Goal: Communication & Community: Answer question/provide support

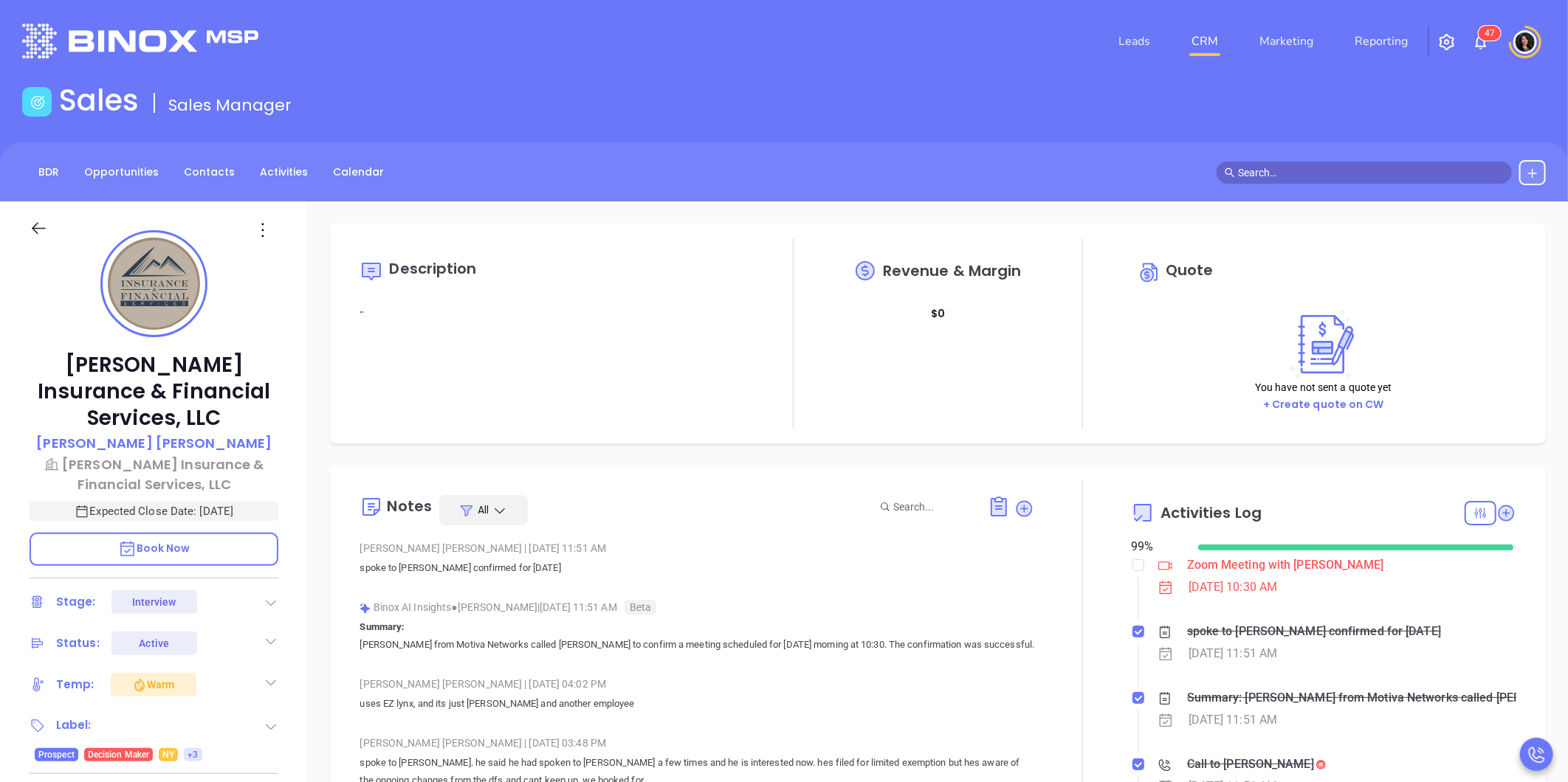
scroll to position [386, 0]
type input "[PERSON_NAME]"
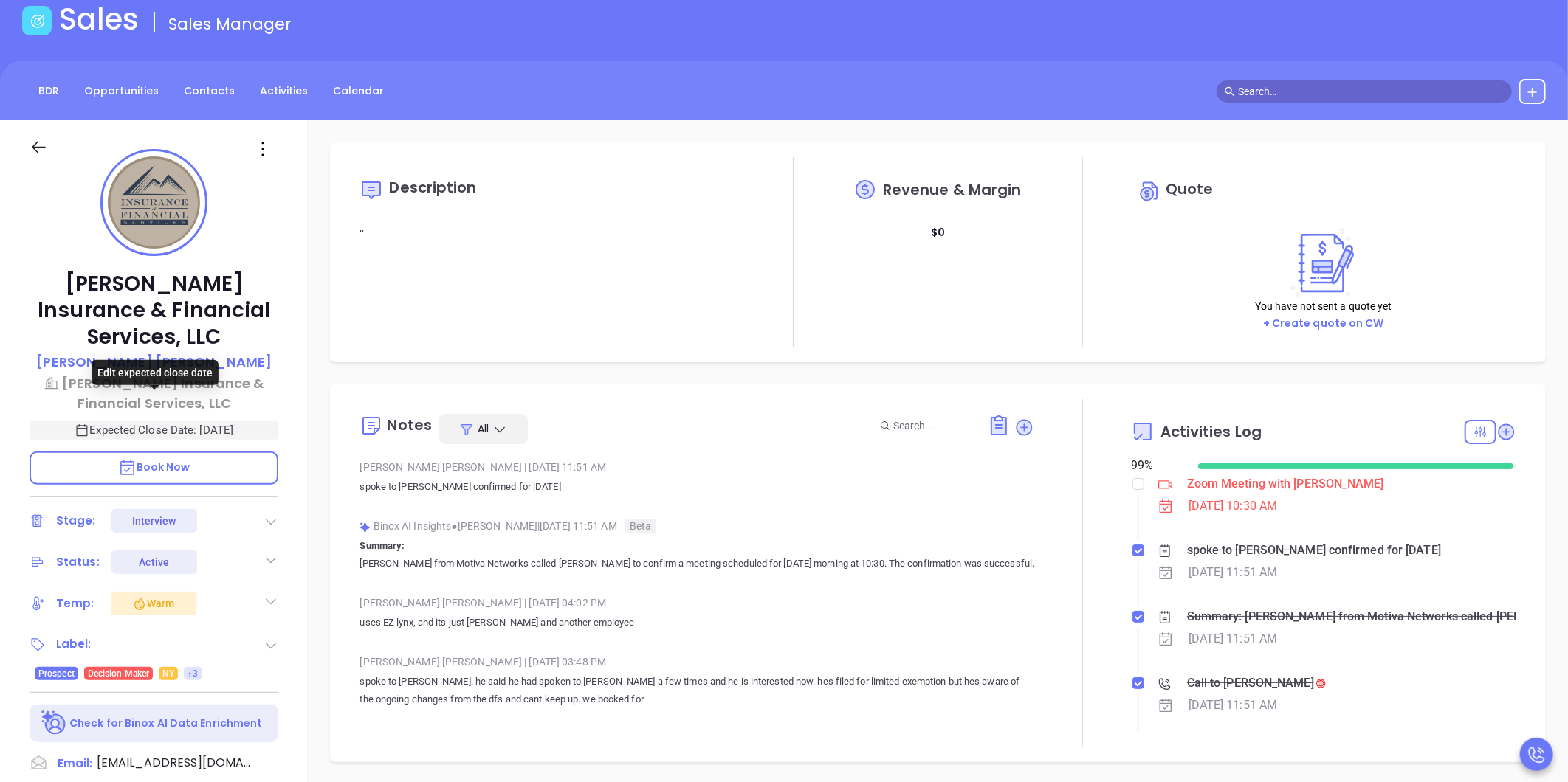
scroll to position [81, 0]
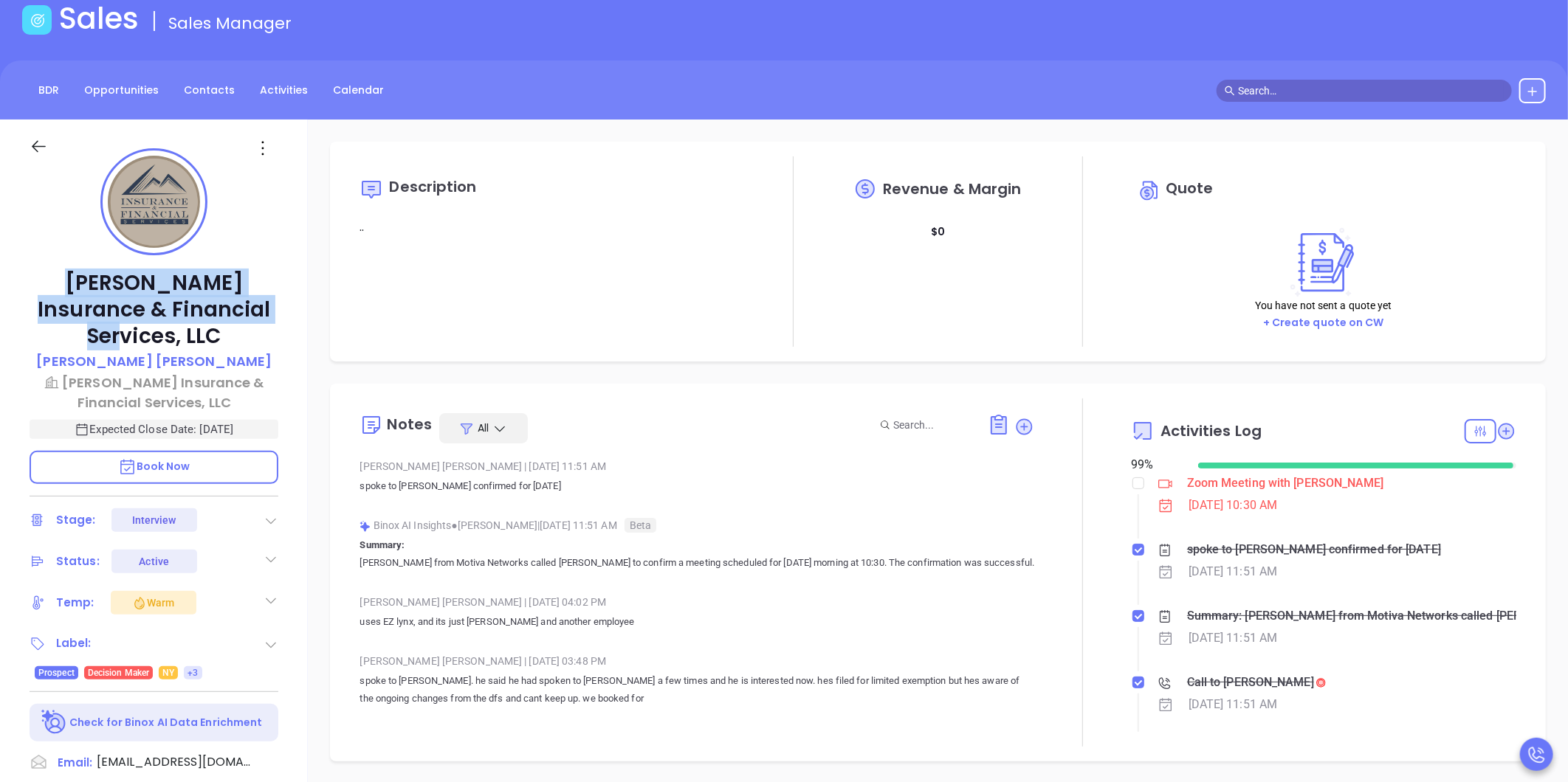
drag, startPoint x: 74, startPoint y: 286, endPoint x: 282, endPoint y: 311, distance: 209.5
click at [282, 311] on div "L M Insurance & Financial Services, LLC Daniel Lopez L M Insurance & Financial …" at bounding box center [154, 608] width 308 height 978
copy p "[PERSON_NAME] Insurance & Financial Services, LLC"
click at [920, 356] on div "Description .. Revenue & Margin $ 0 Quote You have not sent a quote yet + Creat…" at bounding box center [938, 252] width 1216 height 220
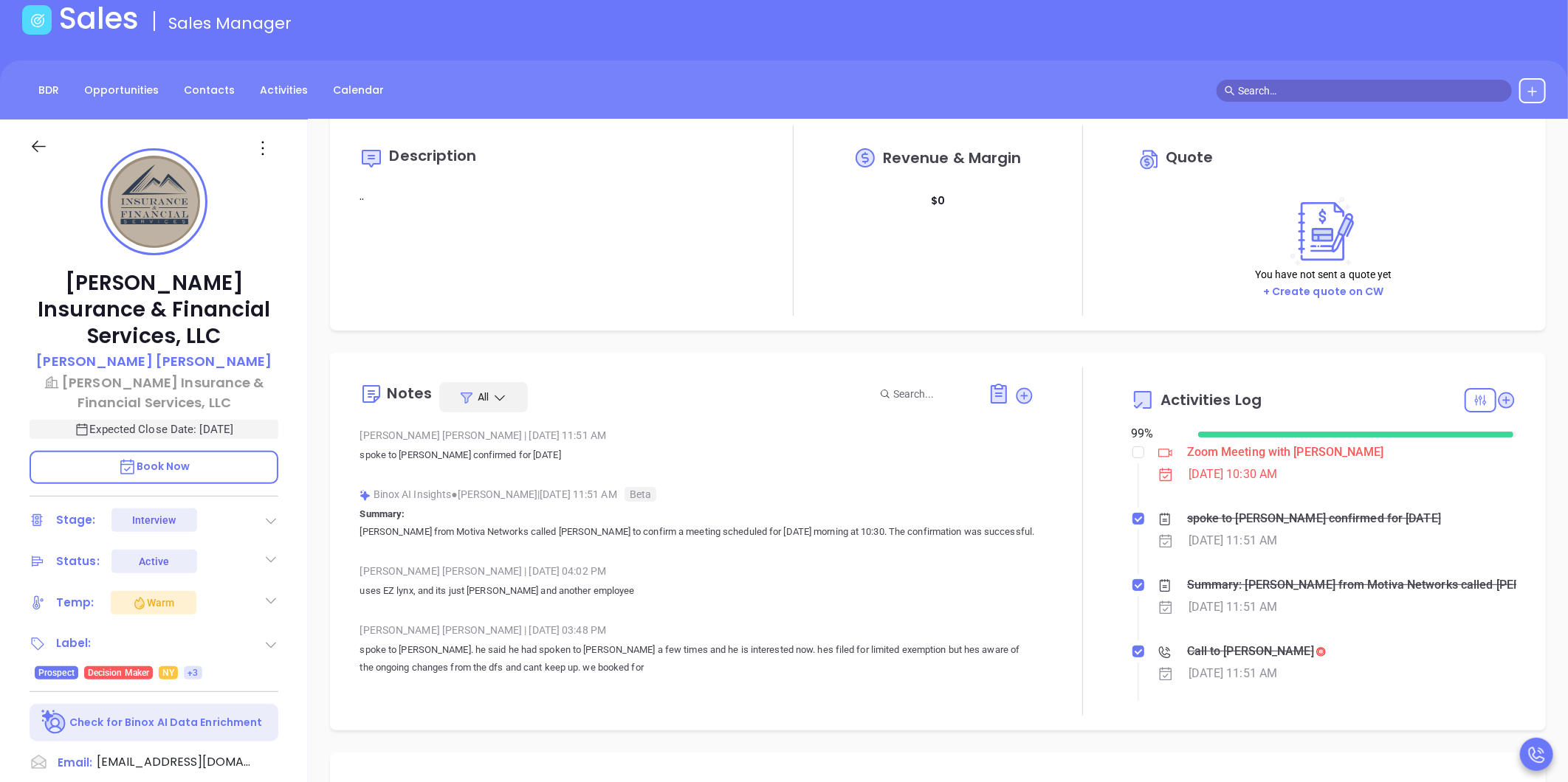
scroll to position [0, 0]
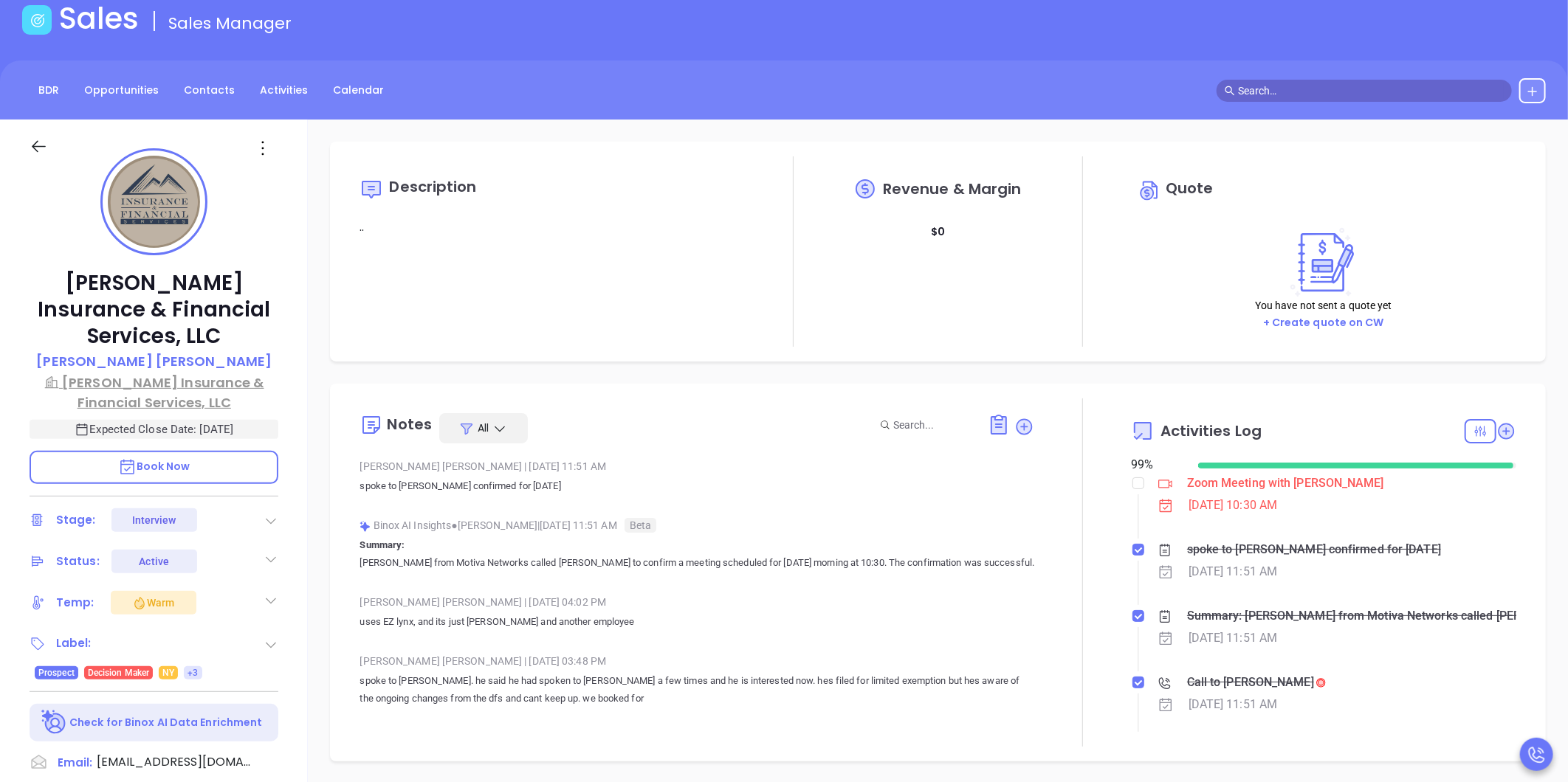
click at [160, 373] on p "[PERSON_NAME] Insurance & Financial Services, LLC" at bounding box center [154, 392] width 249 height 39
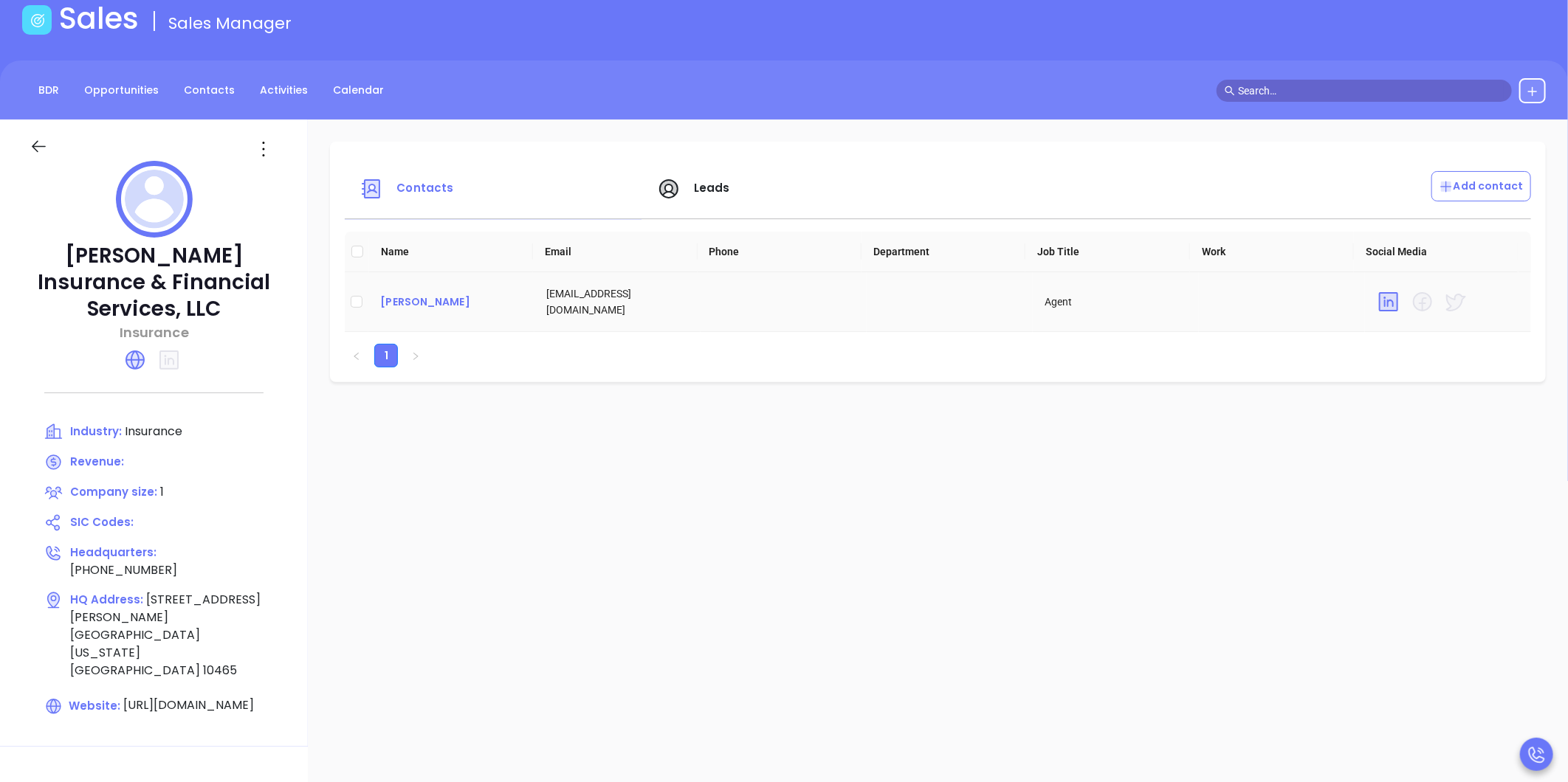
click at [426, 300] on div "[PERSON_NAME]" at bounding box center [451, 302] width 143 height 18
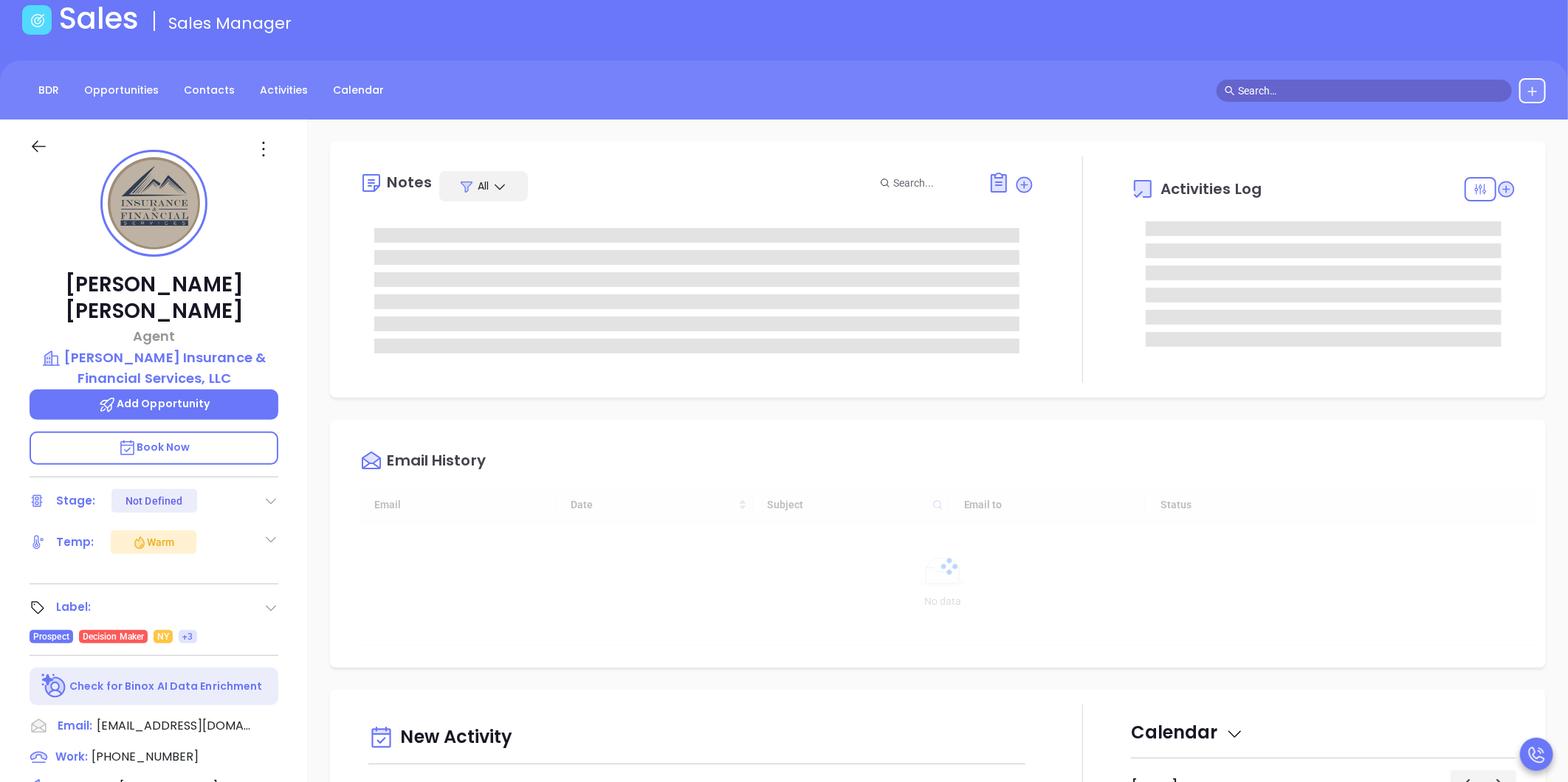
type input "[DATE]"
type input "[PERSON_NAME]"
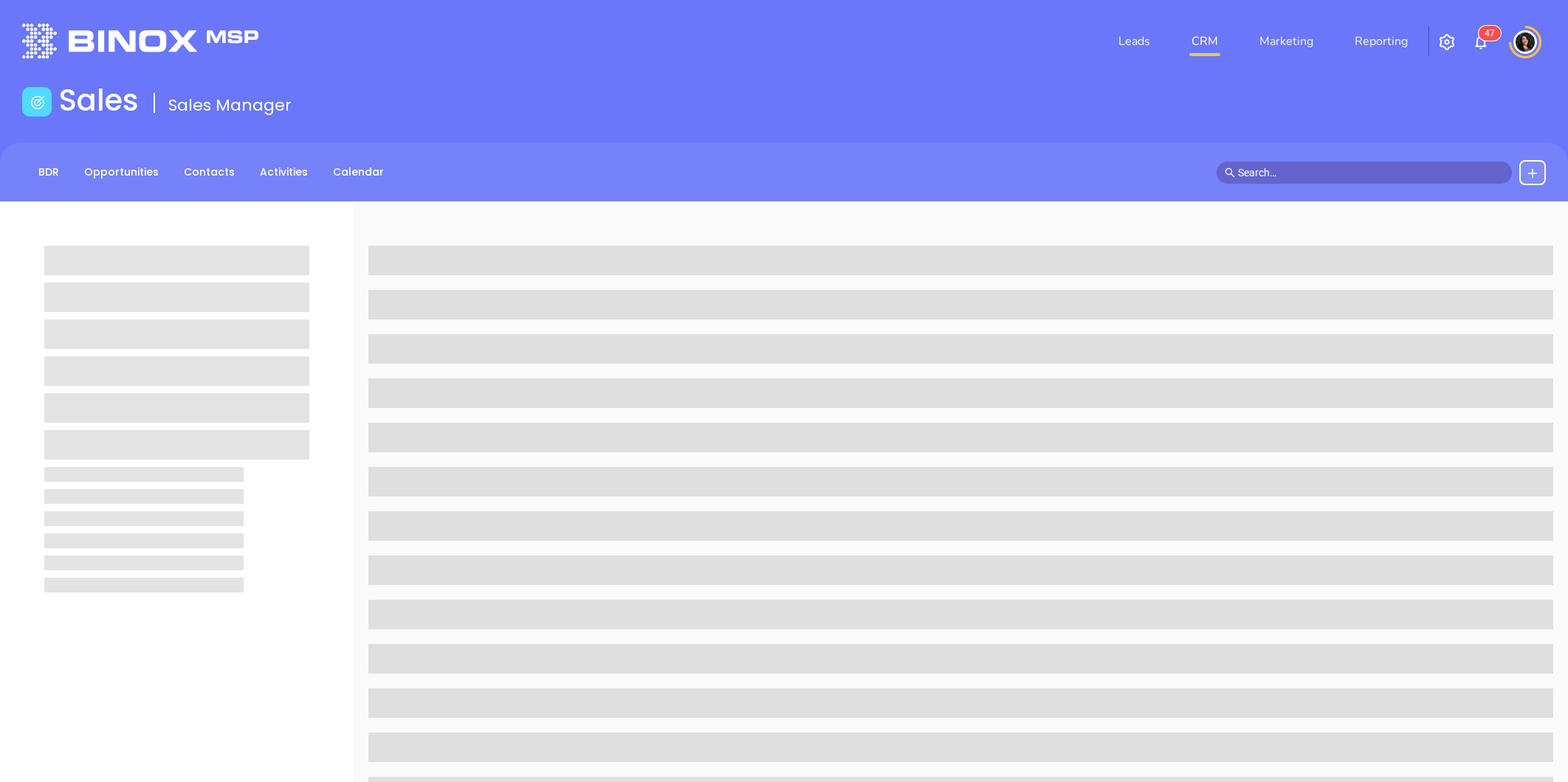
scroll to position [81, 0]
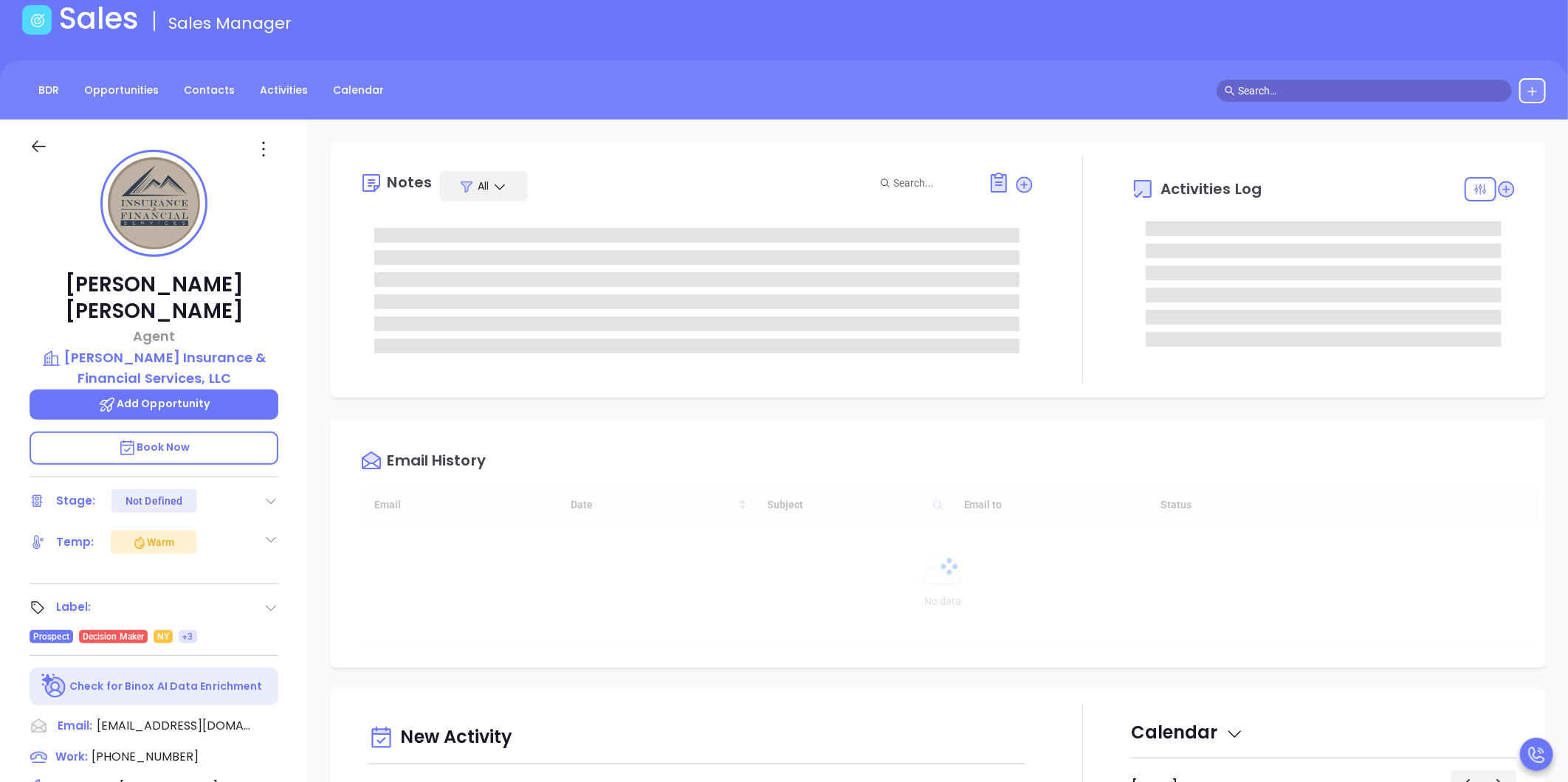
type input "[DATE]"
type input "[PERSON_NAME]"
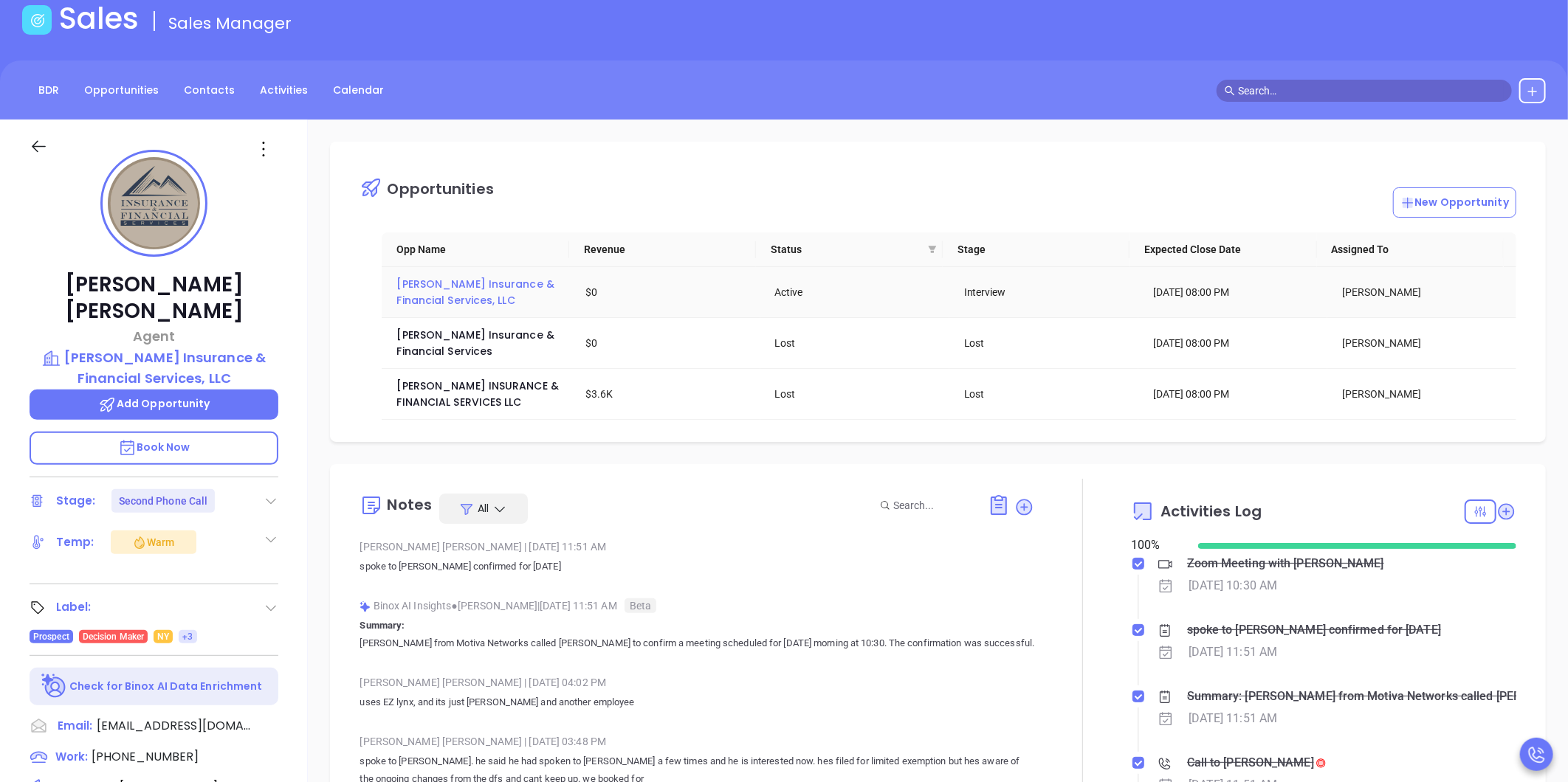
click at [448, 294] on span "[PERSON_NAME] Insurance & Financial Services, LLC" at bounding box center [476, 291] width 160 height 31
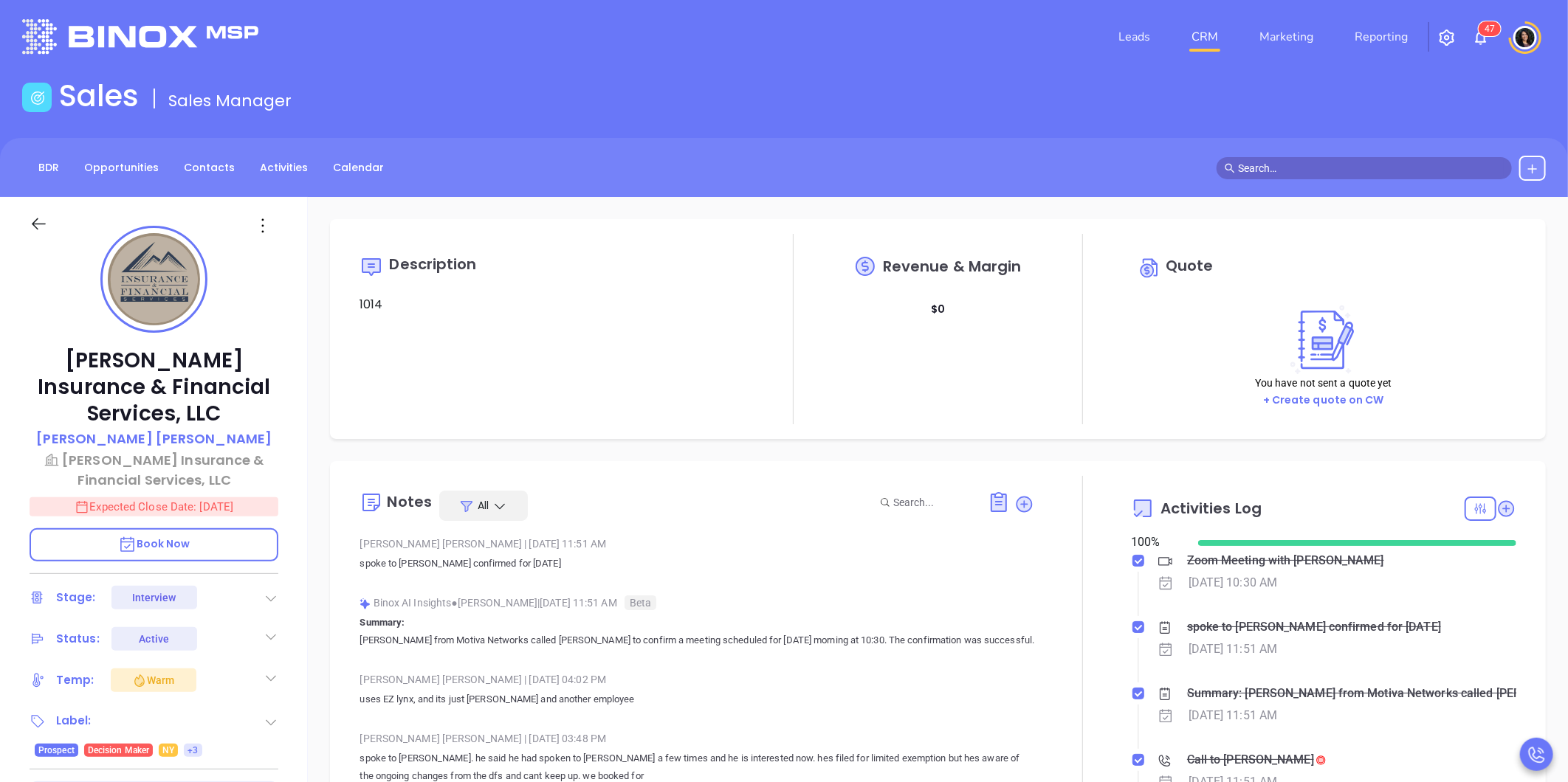
scroll to position [386, 0]
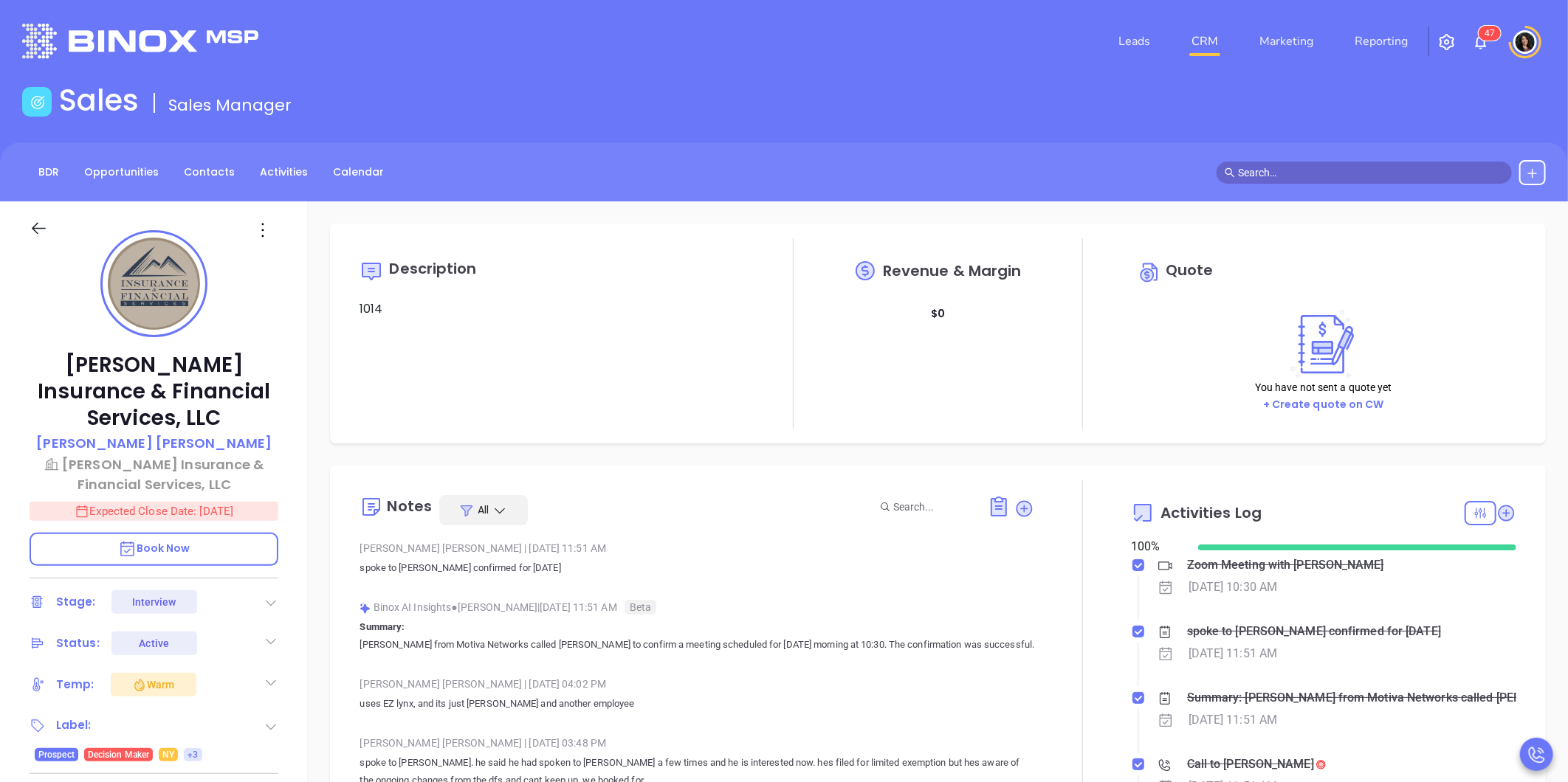
type input "Carla Humber"
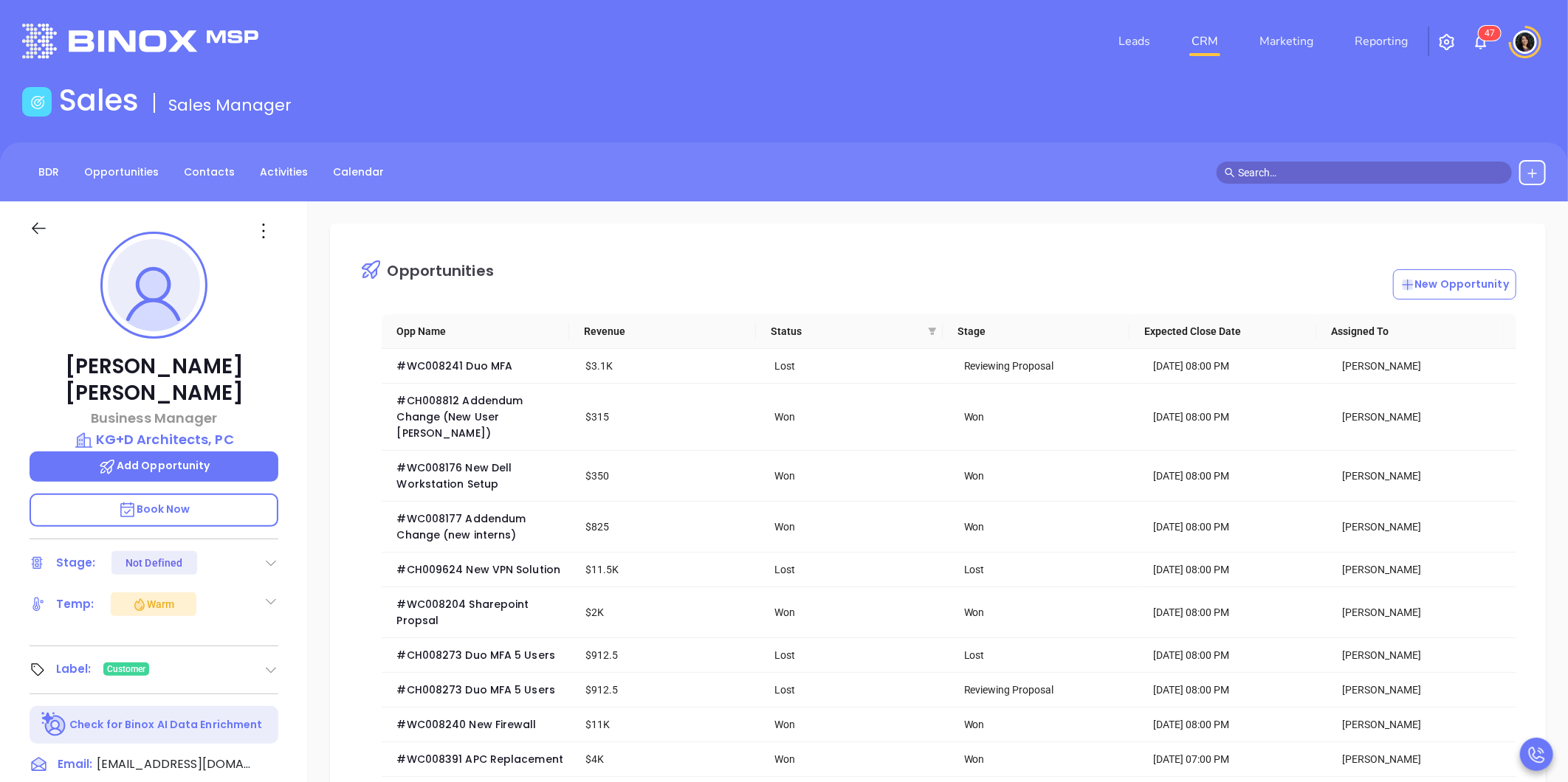
scroll to position [386, 0]
click at [1207, 43] on link "CRM" at bounding box center [1205, 41] width 39 height 29
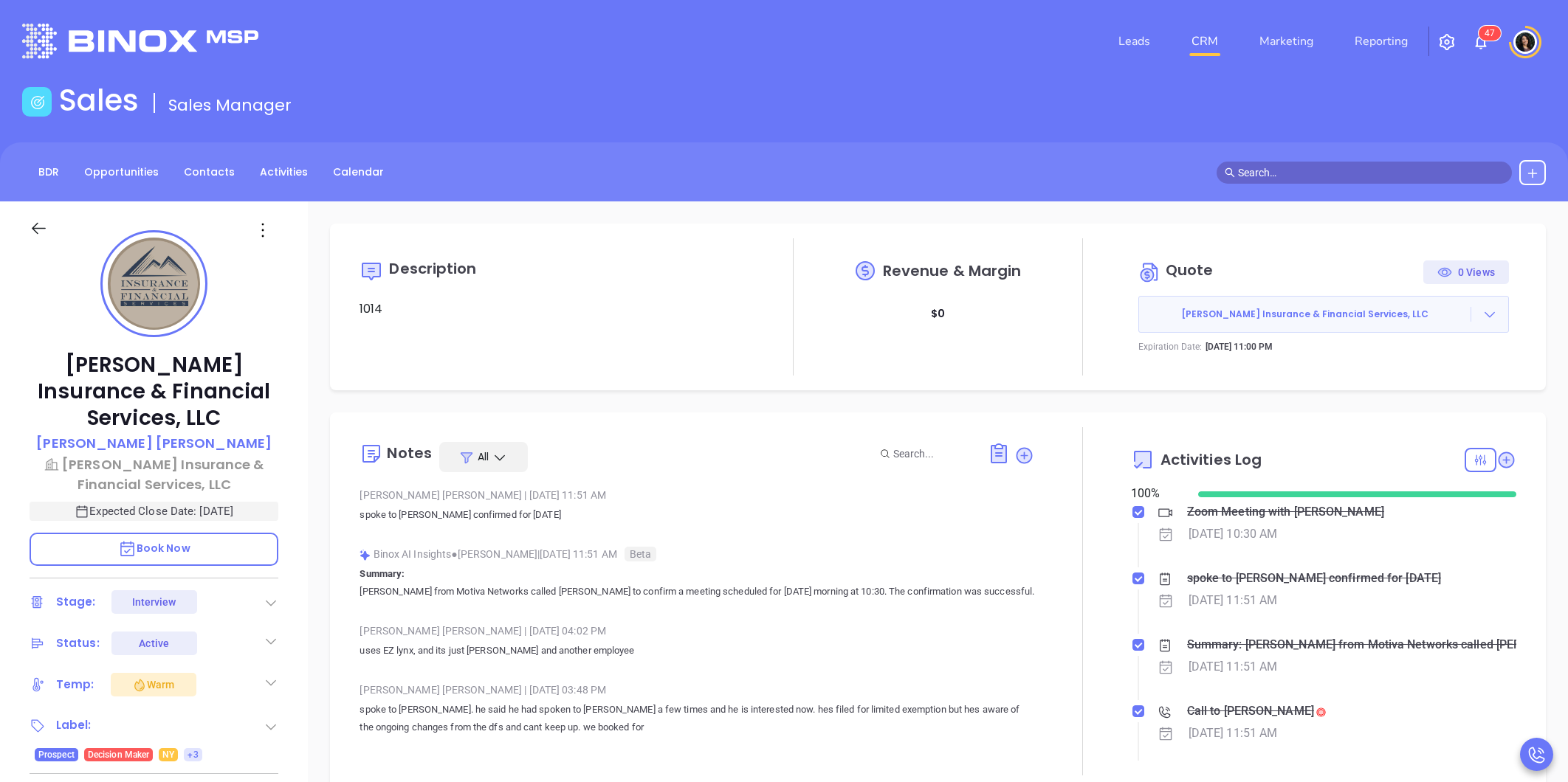
type input "[PERSON_NAME]"
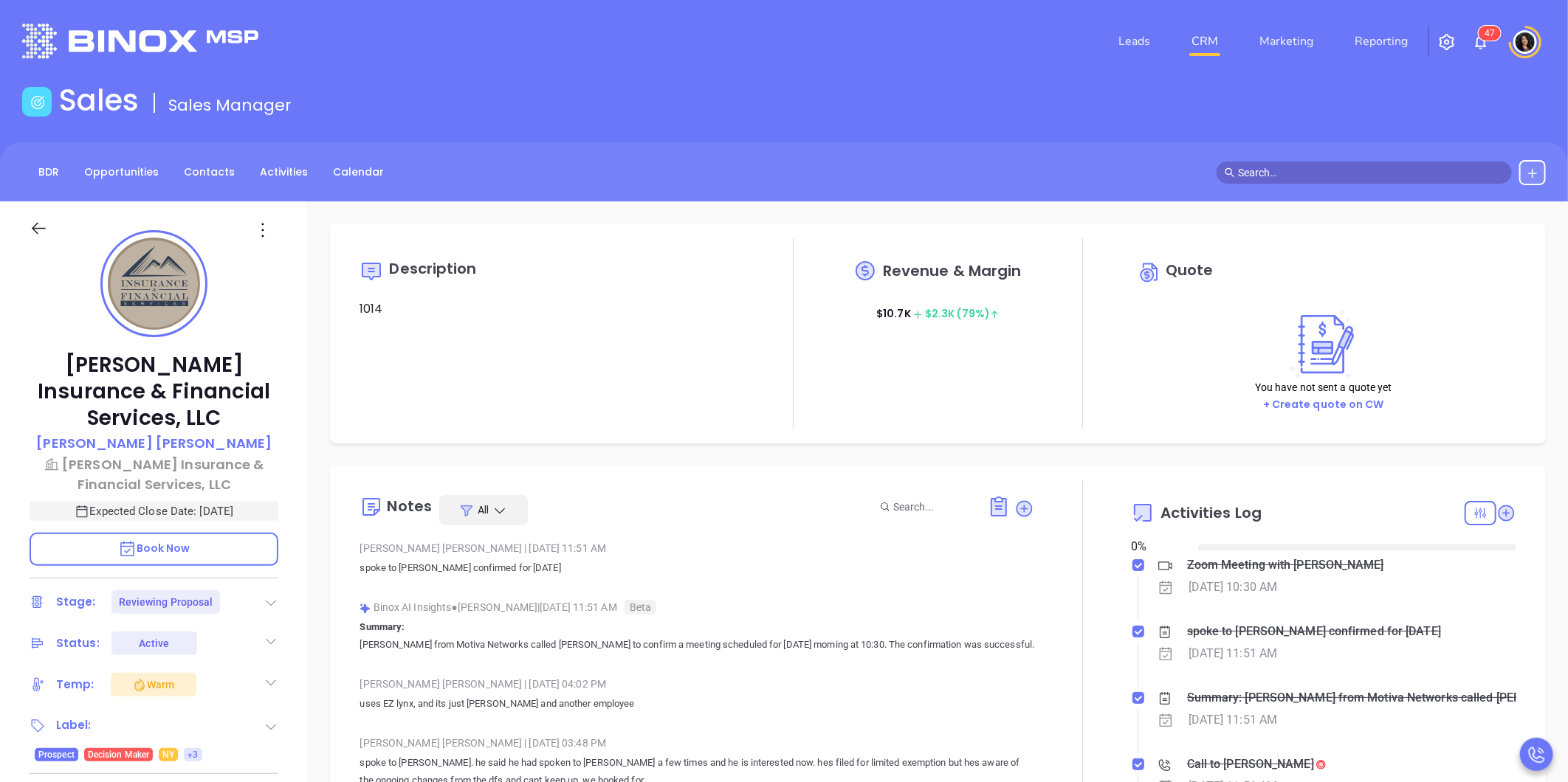
type input "[DATE]"
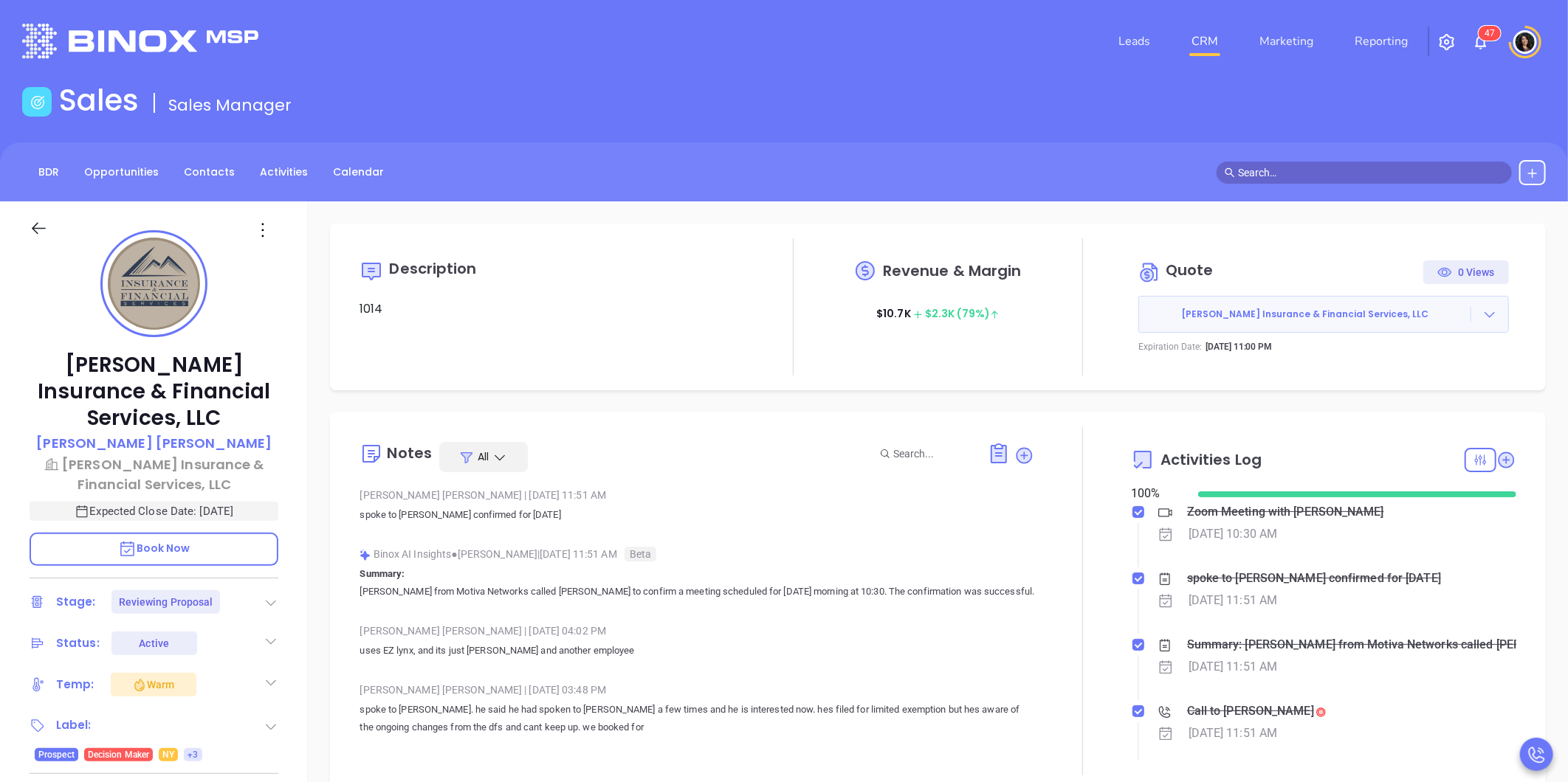
type input "[PERSON_NAME]"
click at [1482, 320] on icon at bounding box center [1490, 314] width 15 height 15
click at [1423, 403] on link "Edit in ConnectWise Sell" at bounding box center [1397, 410] width 130 height 15
click at [1482, 316] on icon at bounding box center [1490, 314] width 15 height 15
click at [1413, 375] on link "View Order Porter" at bounding box center [1408, 382] width 152 height 15
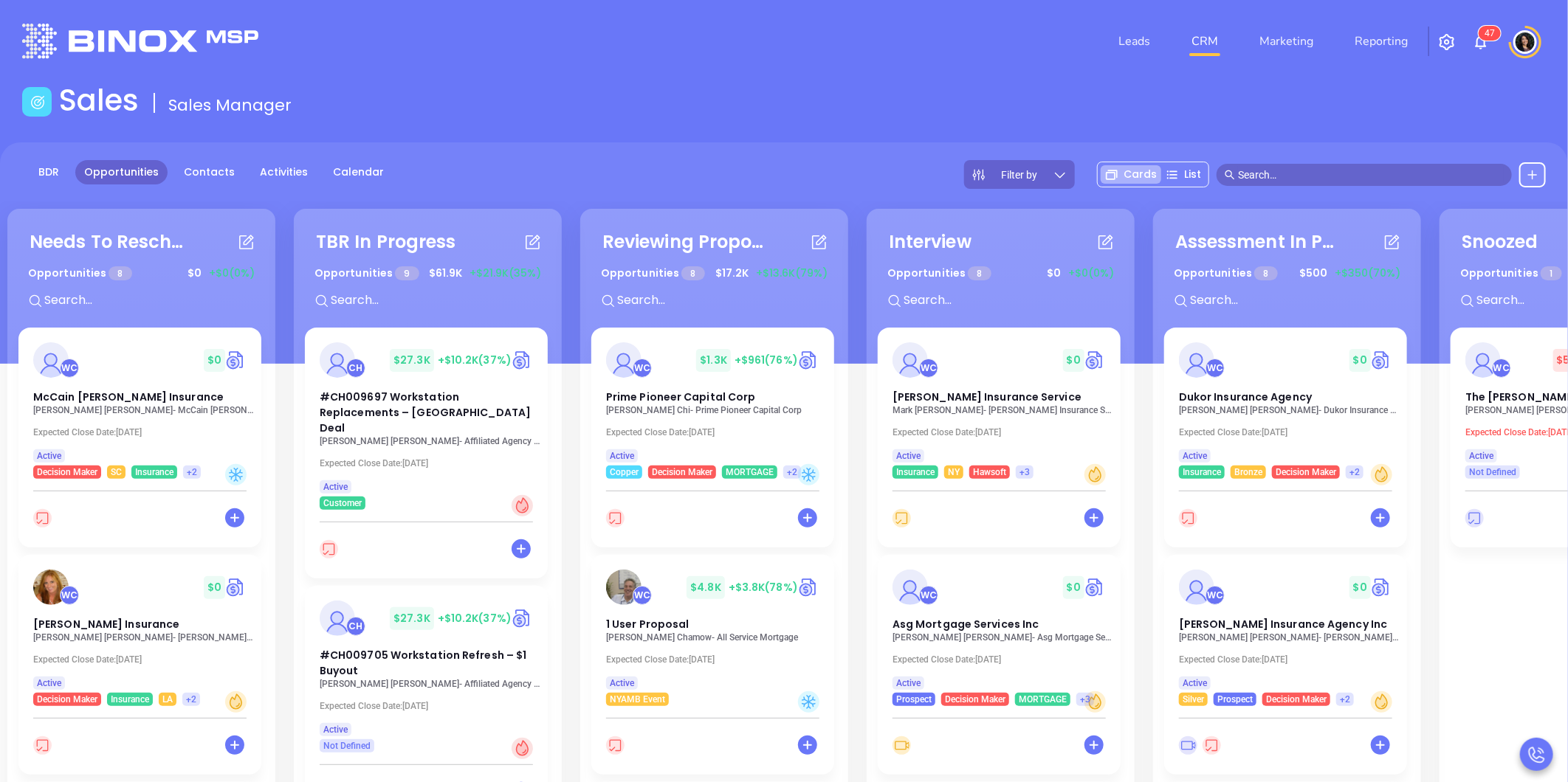
click at [1010, 102] on div "Sales Sales Manager" at bounding box center [784, 102] width 1541 height 41
click at [1334, 128] on main "Sales Sales Manager BDR Opportunities Contacts Activities Calendar Filter by Ca…" at bounding box center [784, 533] width 1568 height 900
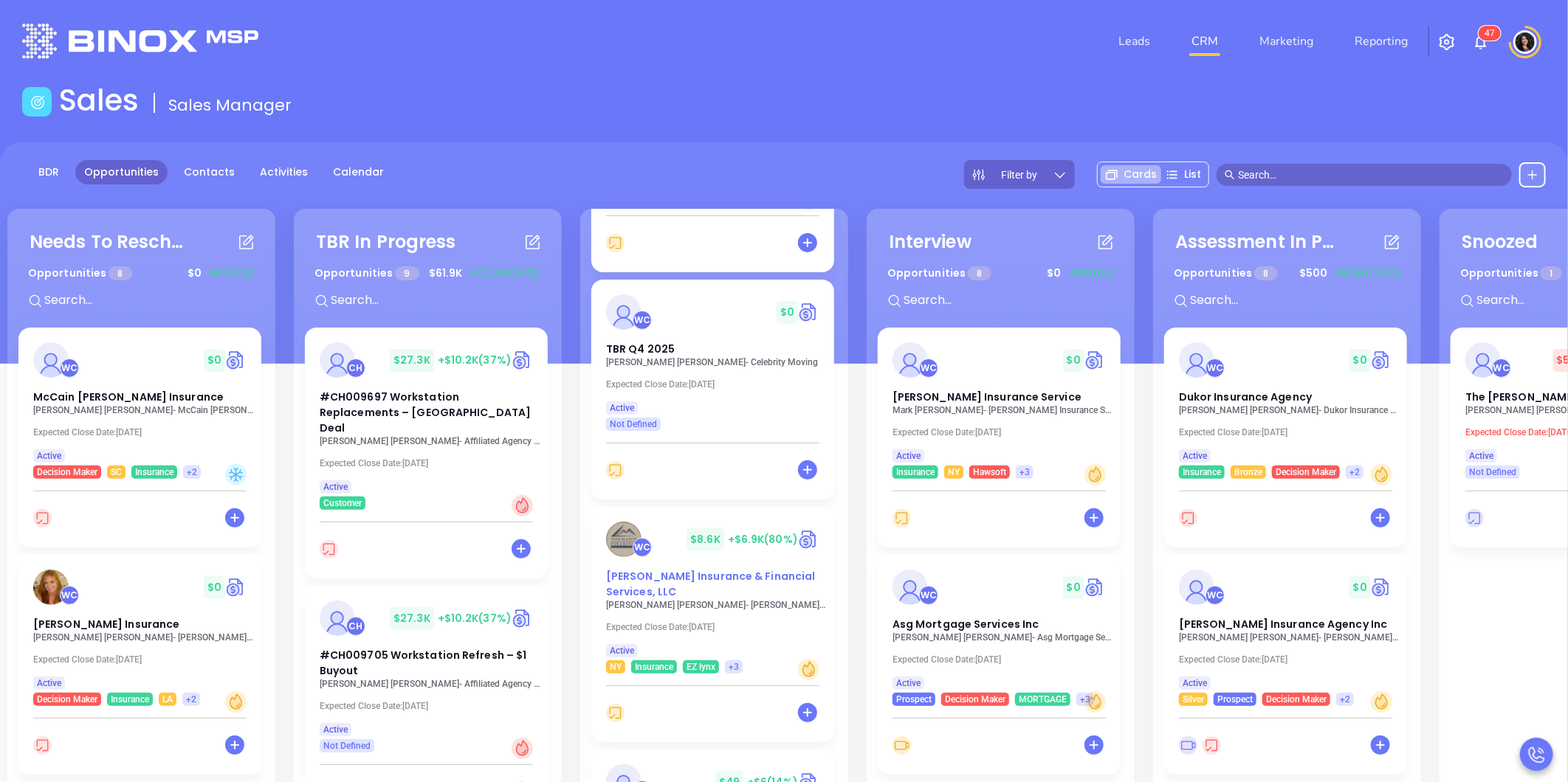
click at [777, 575] on span "L M Insurance & Financial Services, LLC" at bounding box center [710, 584] width 209 height 30
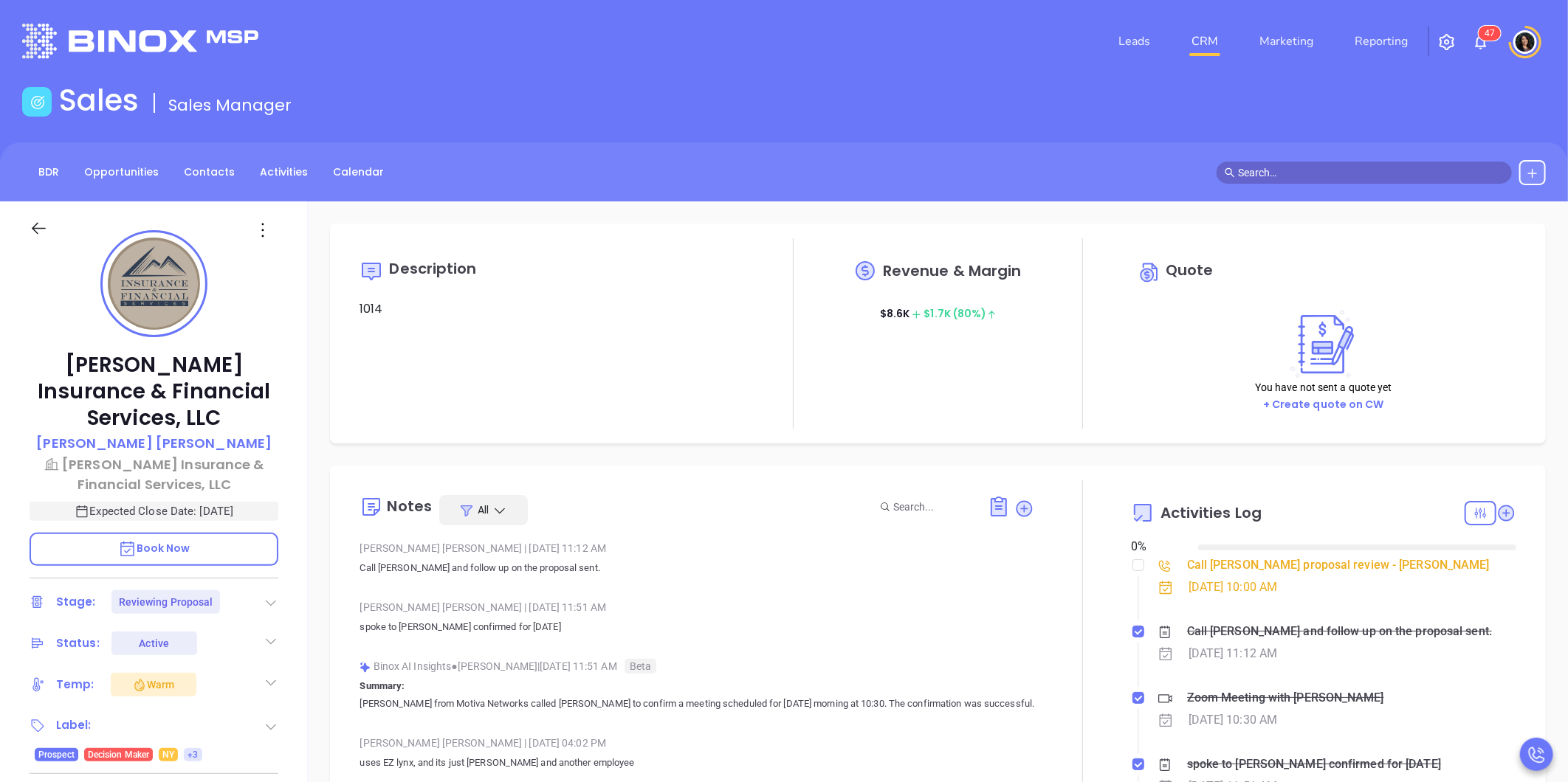
type input "10/15/2025"
click at [1132, 573] on label at bounding box center [1138, 564] width 12 height 16
click at [1132, 571] on input "checkbox" at bounding box center [1138, 565] width 12 height 12
checkbox input "true"
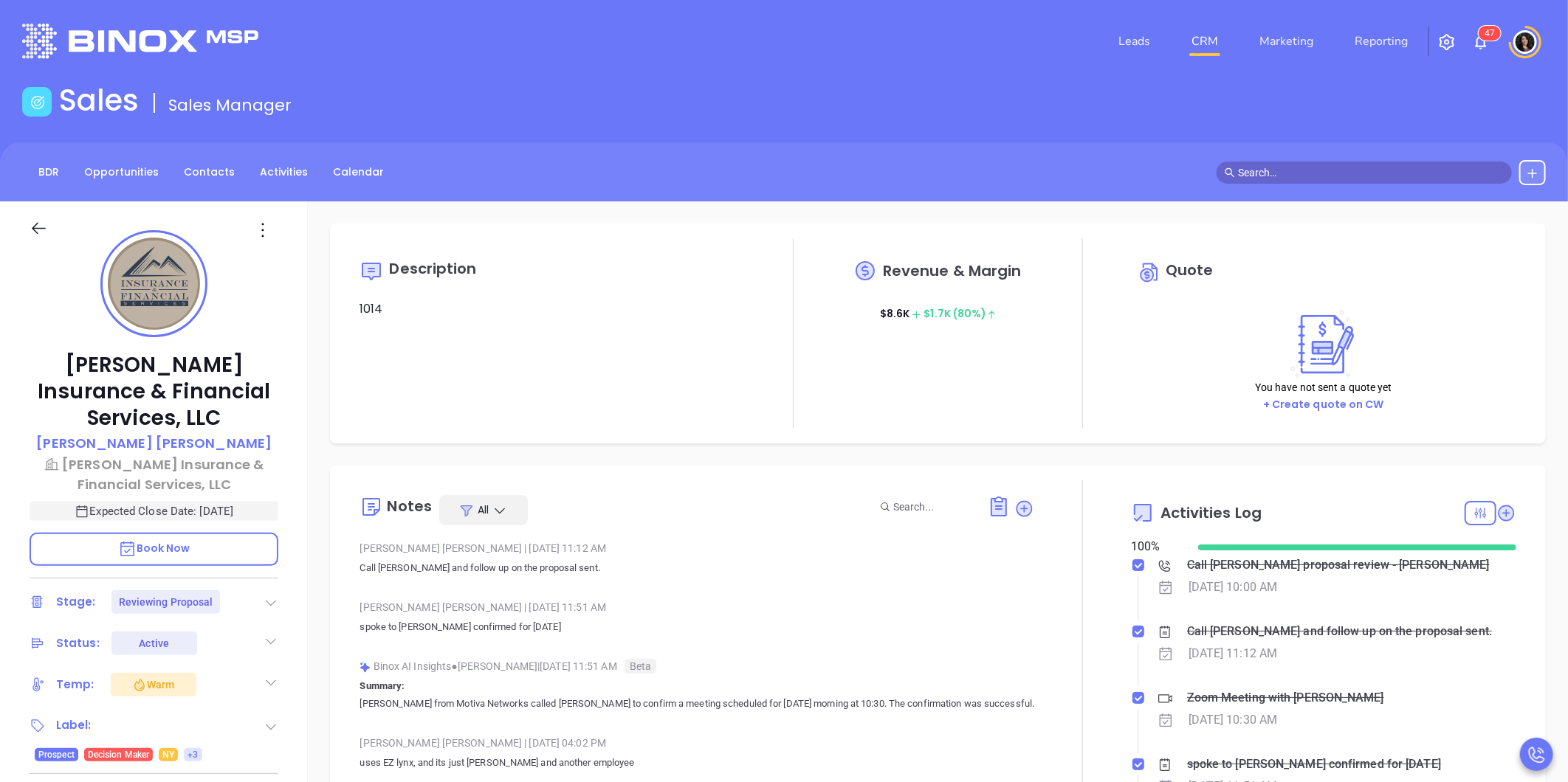
type input "[PERSON_NAME]"
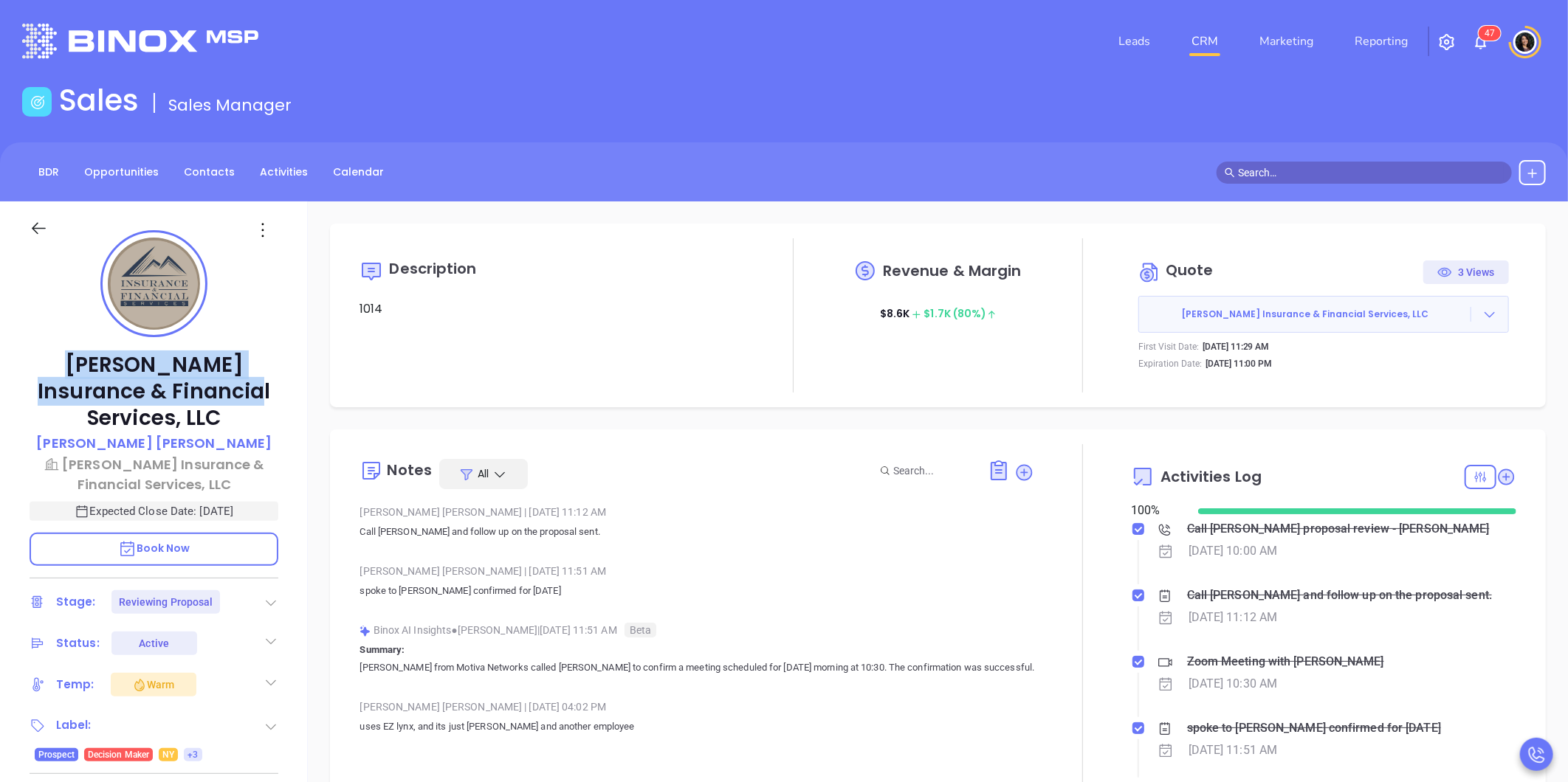
drag, startPoint x: 74, startPoint y: 366, endPoint x: 229, endPoint y: 391, distance: 157.0
click at [229, 391] on p "L M Insurance & Financial Services, LLC" at bounding box center [154, 391] width 249 height 80
copy p "L M Insurance & Financial Services"
click at [1477, 323] on button "L M Insurance & Financial Services, LLC" at bounding box center [1323, 314] width 371 height 37
click at [1471, 312] on div at bounding box center [1490, 314] width 37 height 15
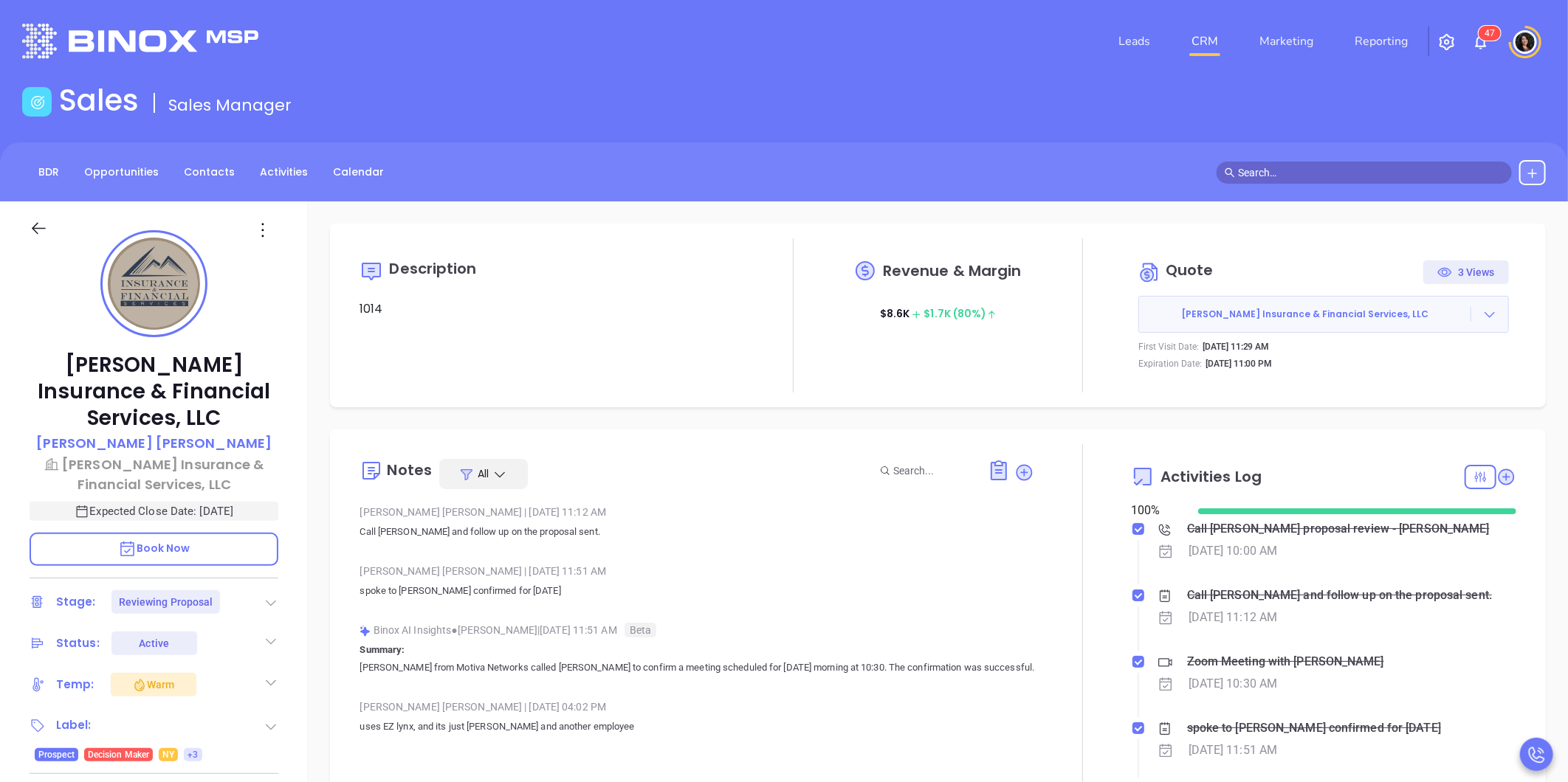
click at [869, 409] on div "Description 1014 Revenue & Margin $ 8.6K $ 1.7K (80%) Quote 3 Views L M Insuran…" at bounding box center [937, 718] width 1260 height 1033
click at [1485, 311] on div at bounding box center [1490, 314] width 37 height 15
click at [1413, 385] on link "View Order Porter" at bounding box center [1408, 382] width 152 height 15
click at [1017, 465] on icon at bounding box center [1024, 472] width 15 height 15
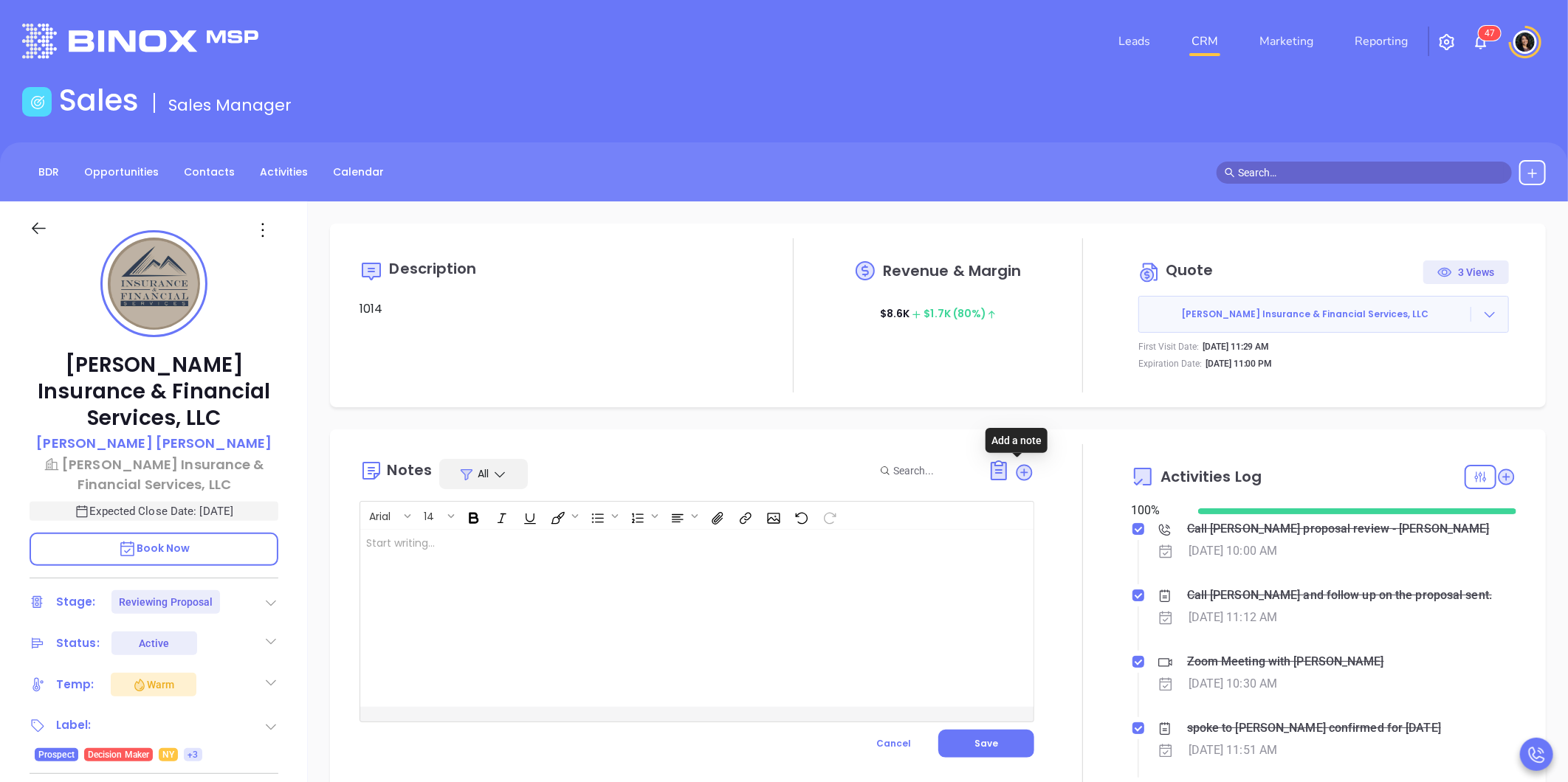
click at [733, 543] on div at bounding box center [673, 618] width 626 height 177
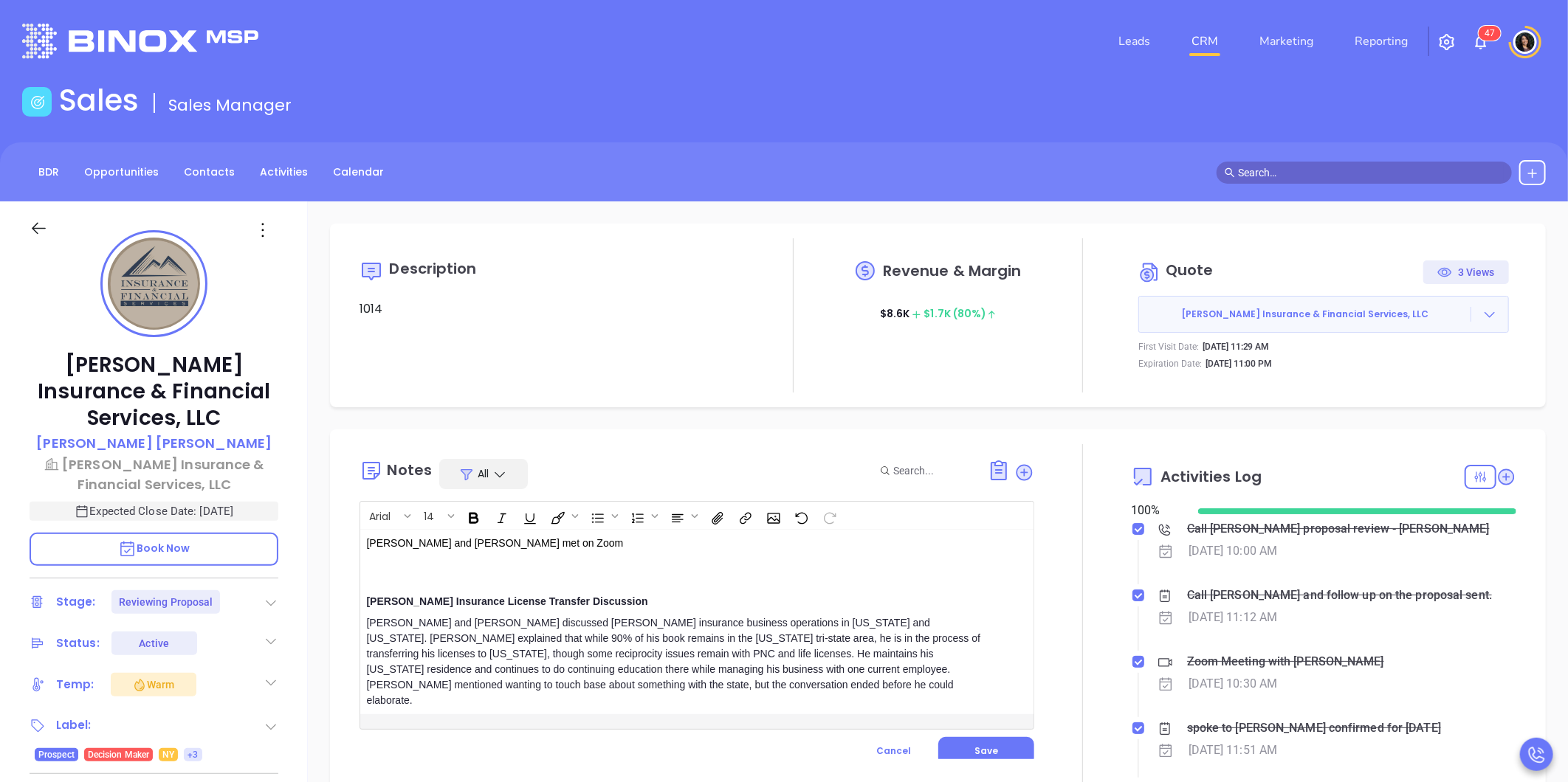
scroll to position [81, 0]
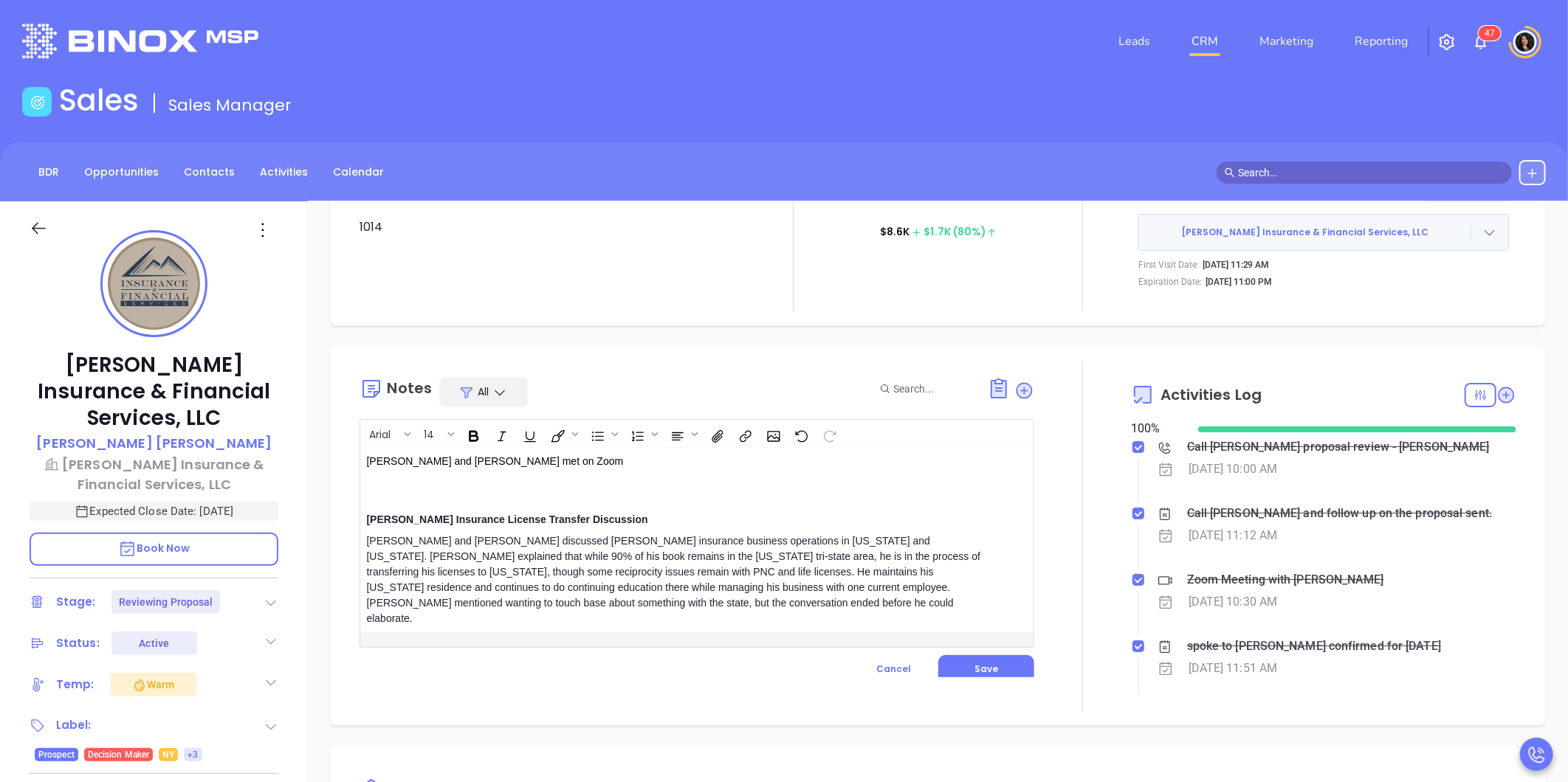
click at [393, 484] on p "Walter and Daniel met on Zoom" at bounding box center [673, 476] width 614 height 46
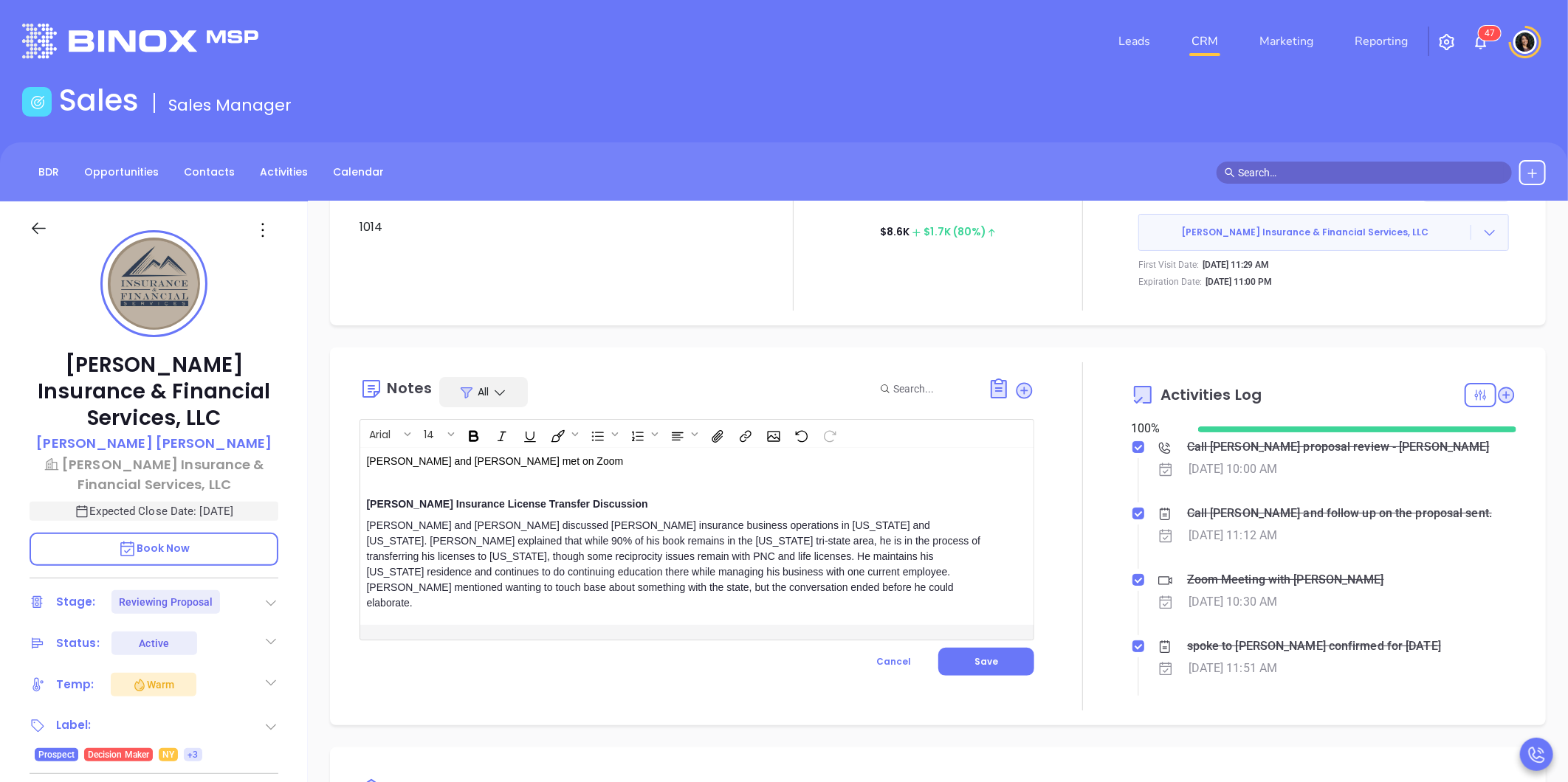
click at [595, 594] on div "Walter and Lopez discussed Lopez's insurance business operations in Florida and…" at bounding box center [673, 564] width 614 height 93
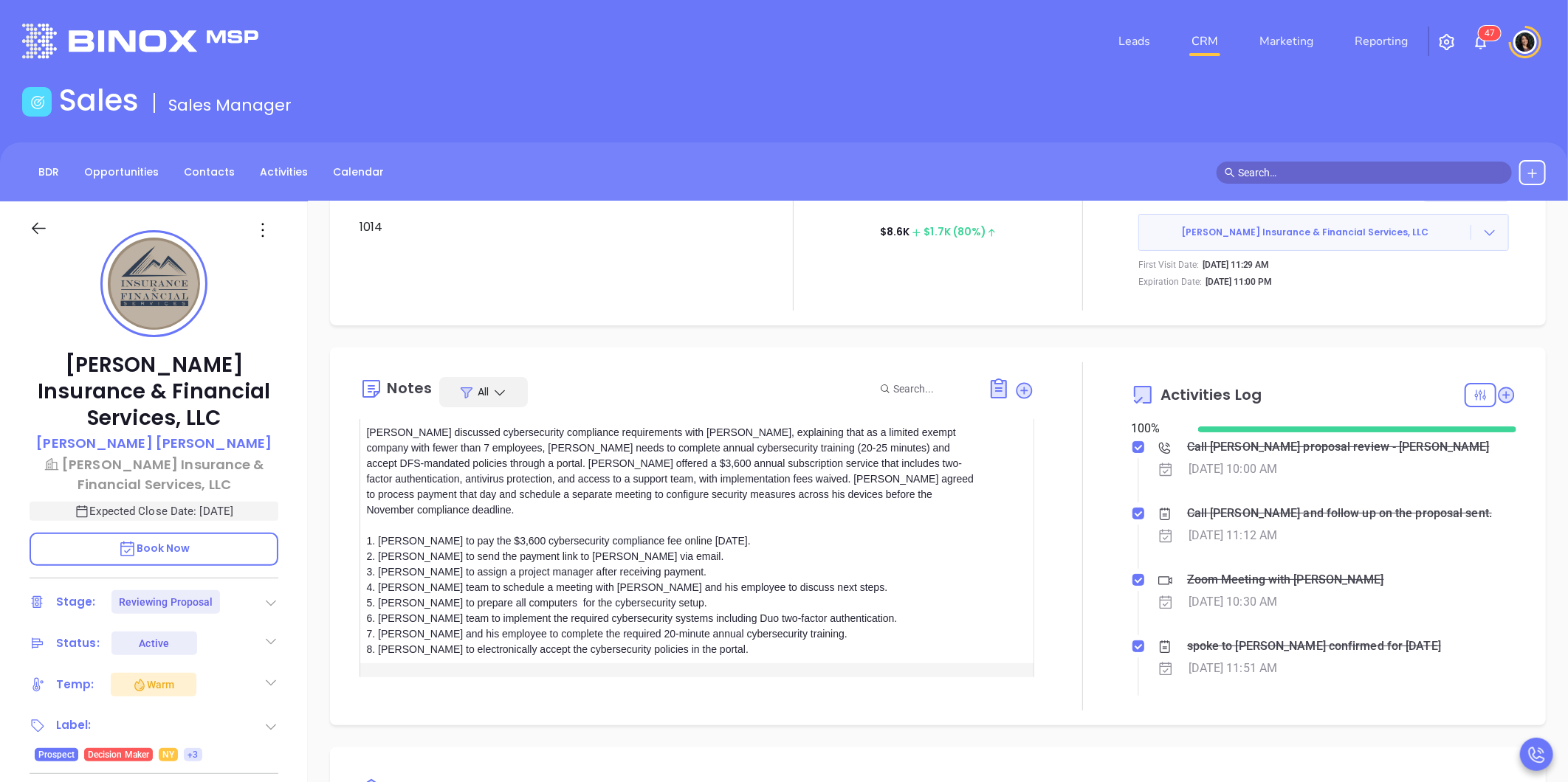
scroll to position [228, 0]
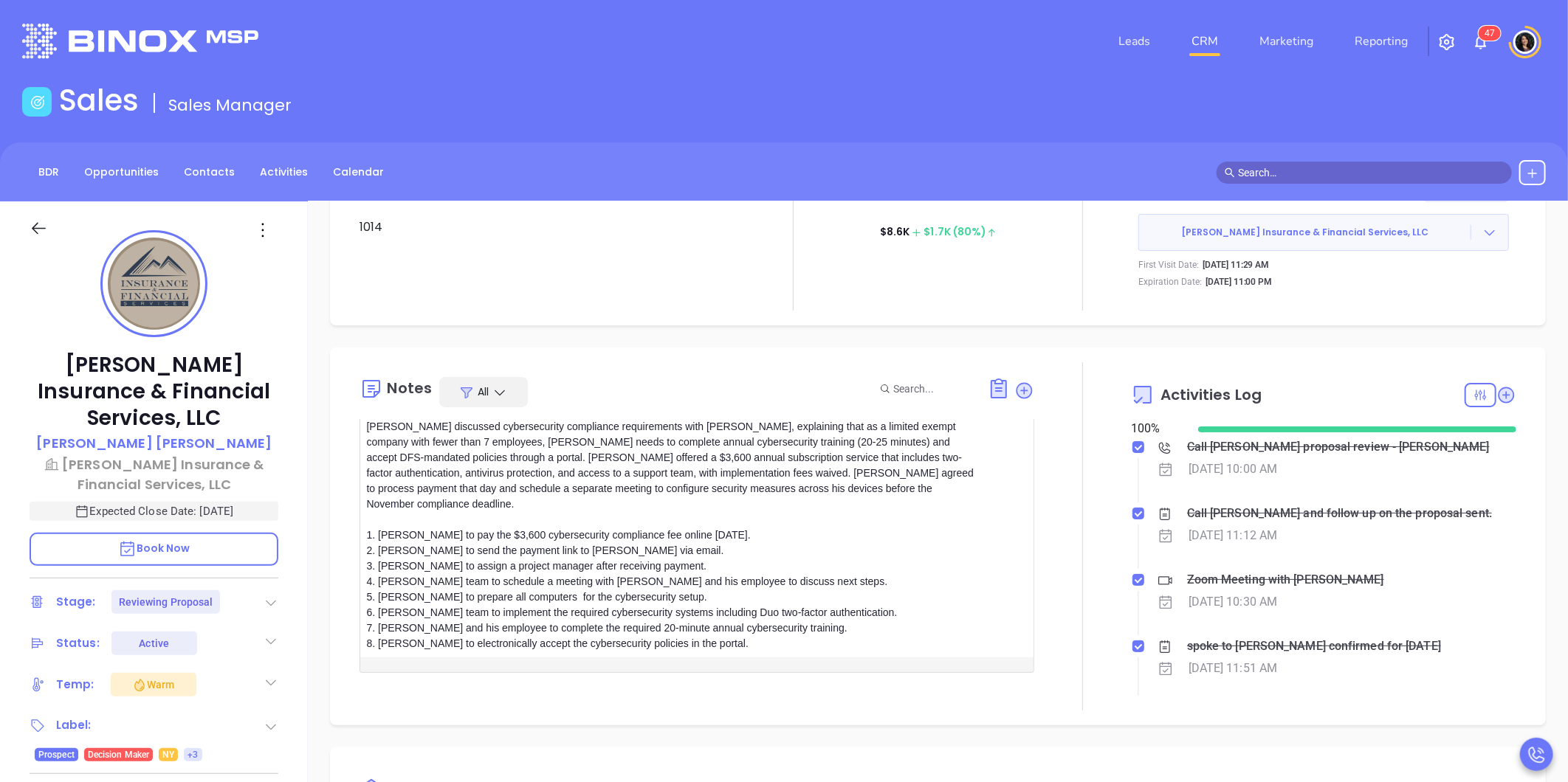
click at [444, 494] on div "Walter and Lopez discussed Lopez's insurance business operations in Florida and…" at bounding box center [673, 470] width 614 height 362
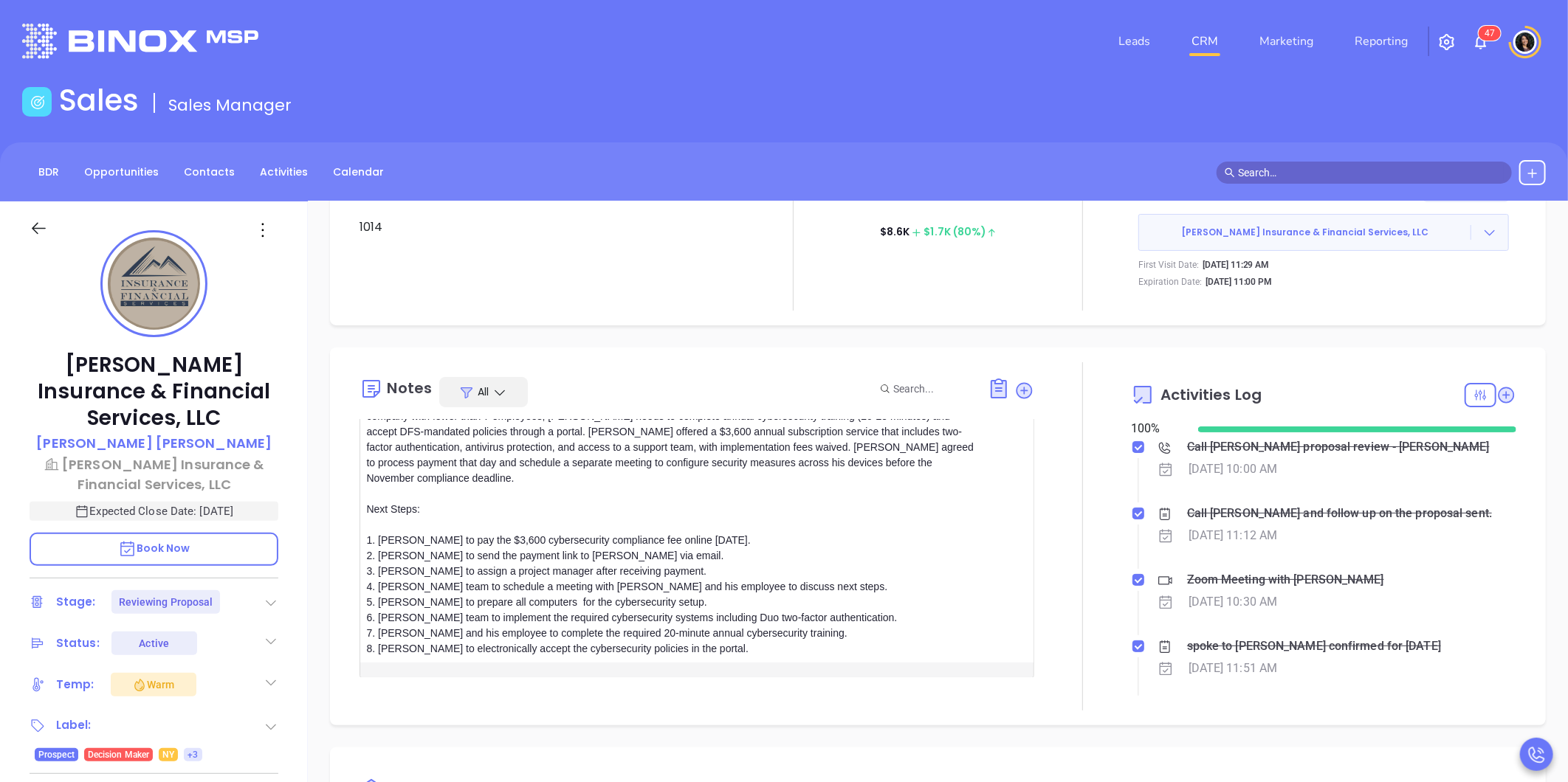
scroll to position [260, 0]
click at [975, 688] on span "Save" at bounding box center [986, 694] width 24 height 13
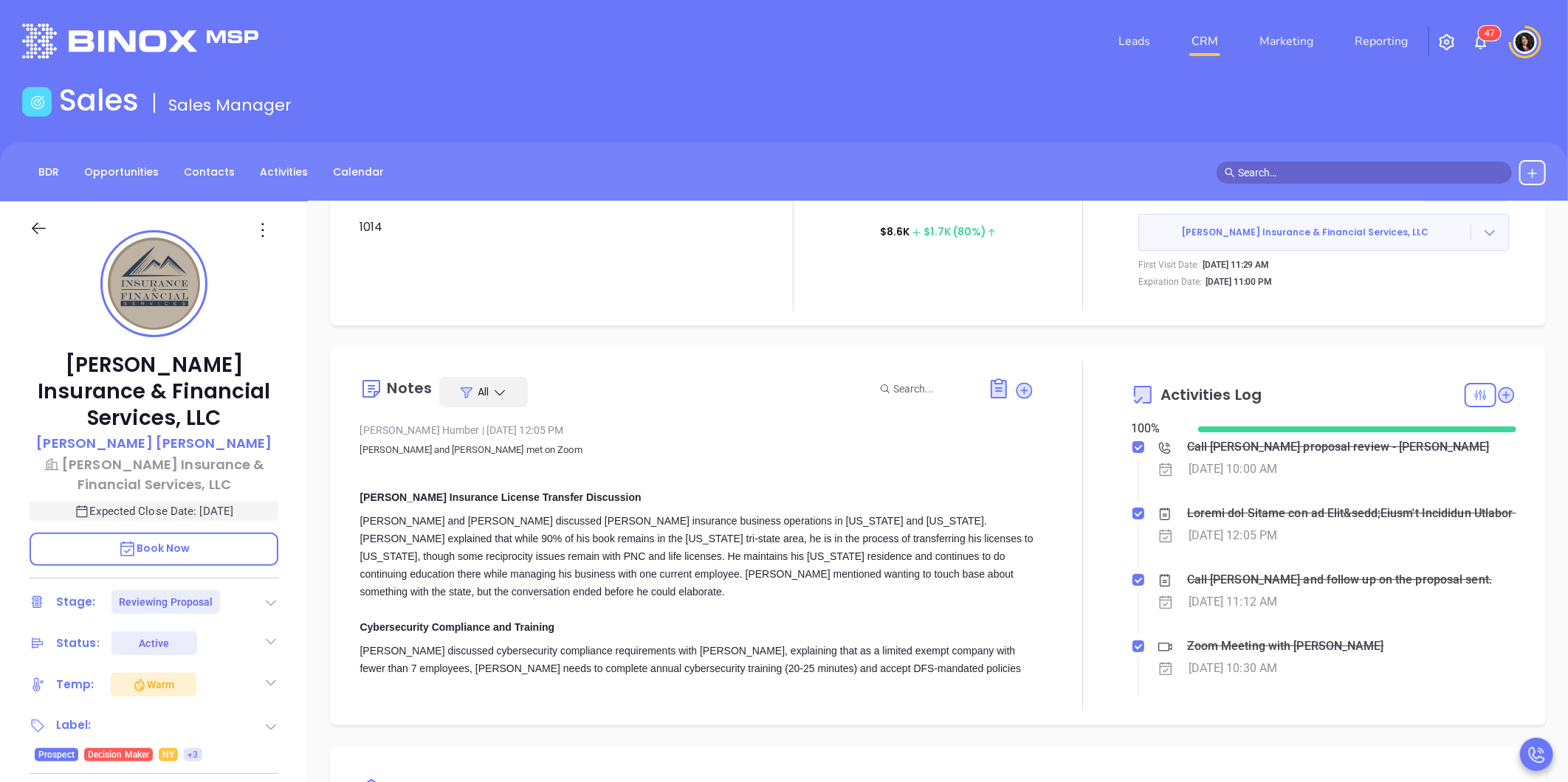
scroll to position [0, 0]
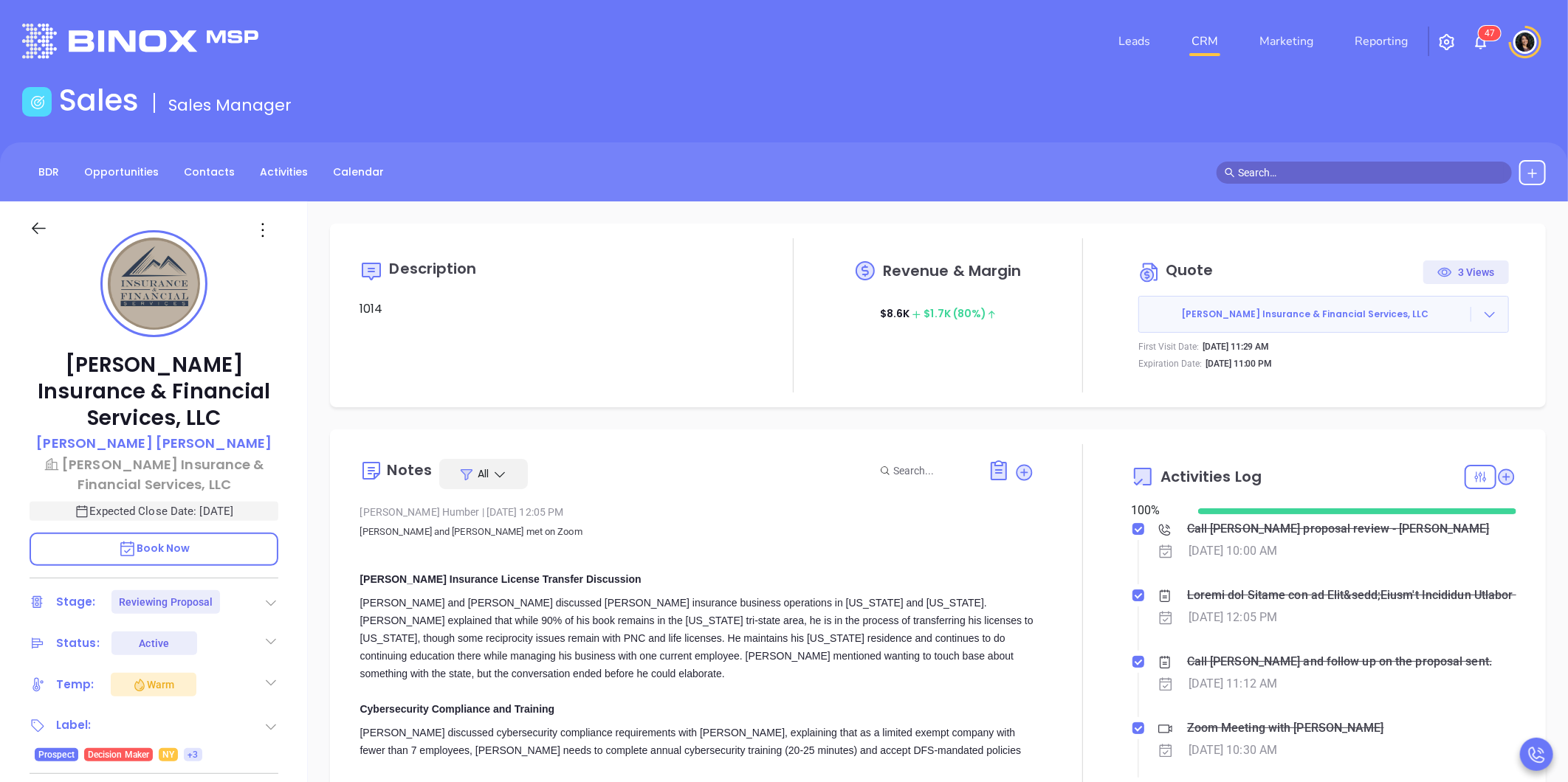
click at [815, 407] on div "Description 1014 Revenue & Margin $ 8.6K $ 1.7K (80%) Quote 3 Views L M Insuran…" at bounding box center [938, 315] width 1216 height 184
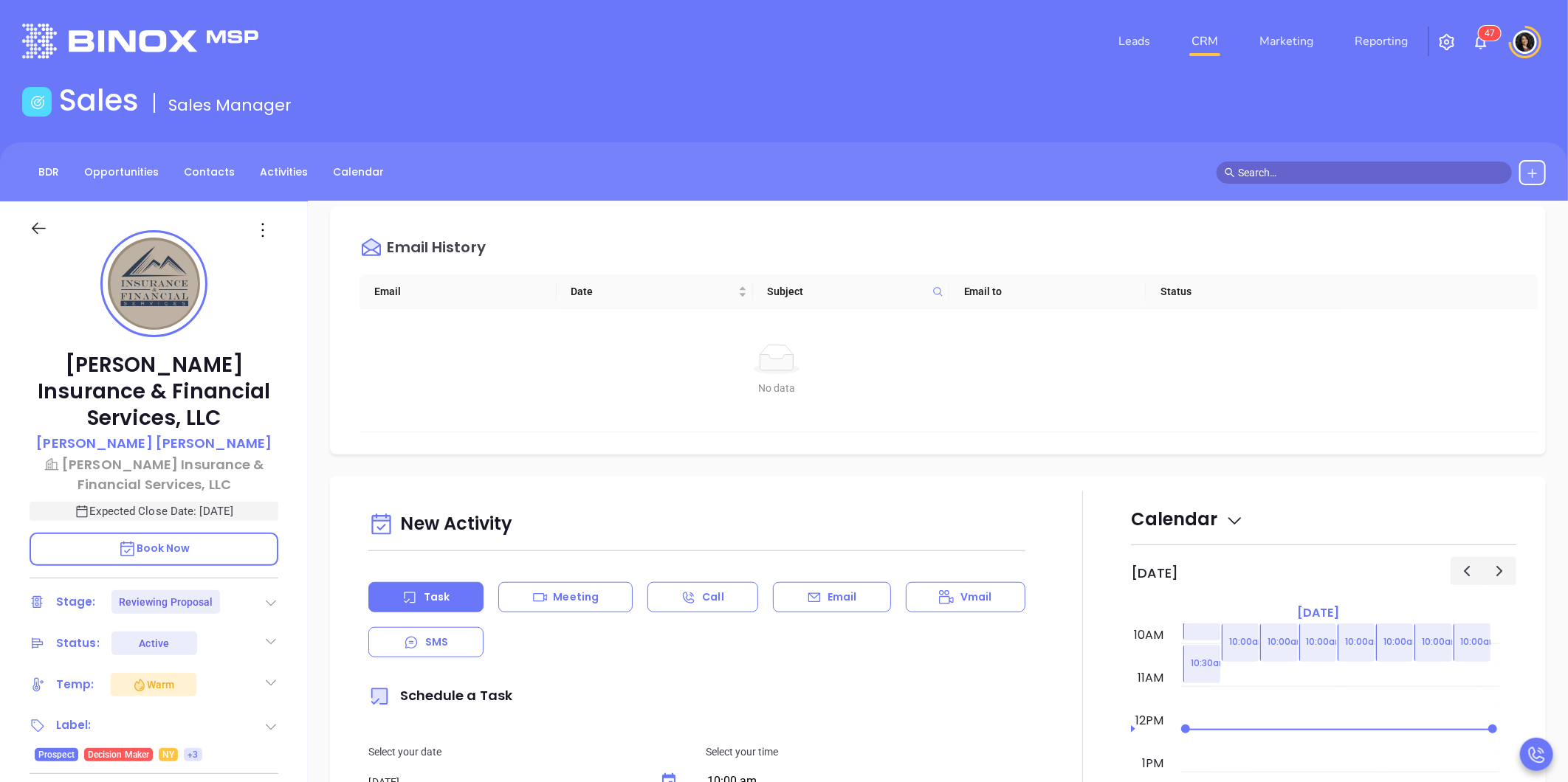
scroll to position [737, 0]
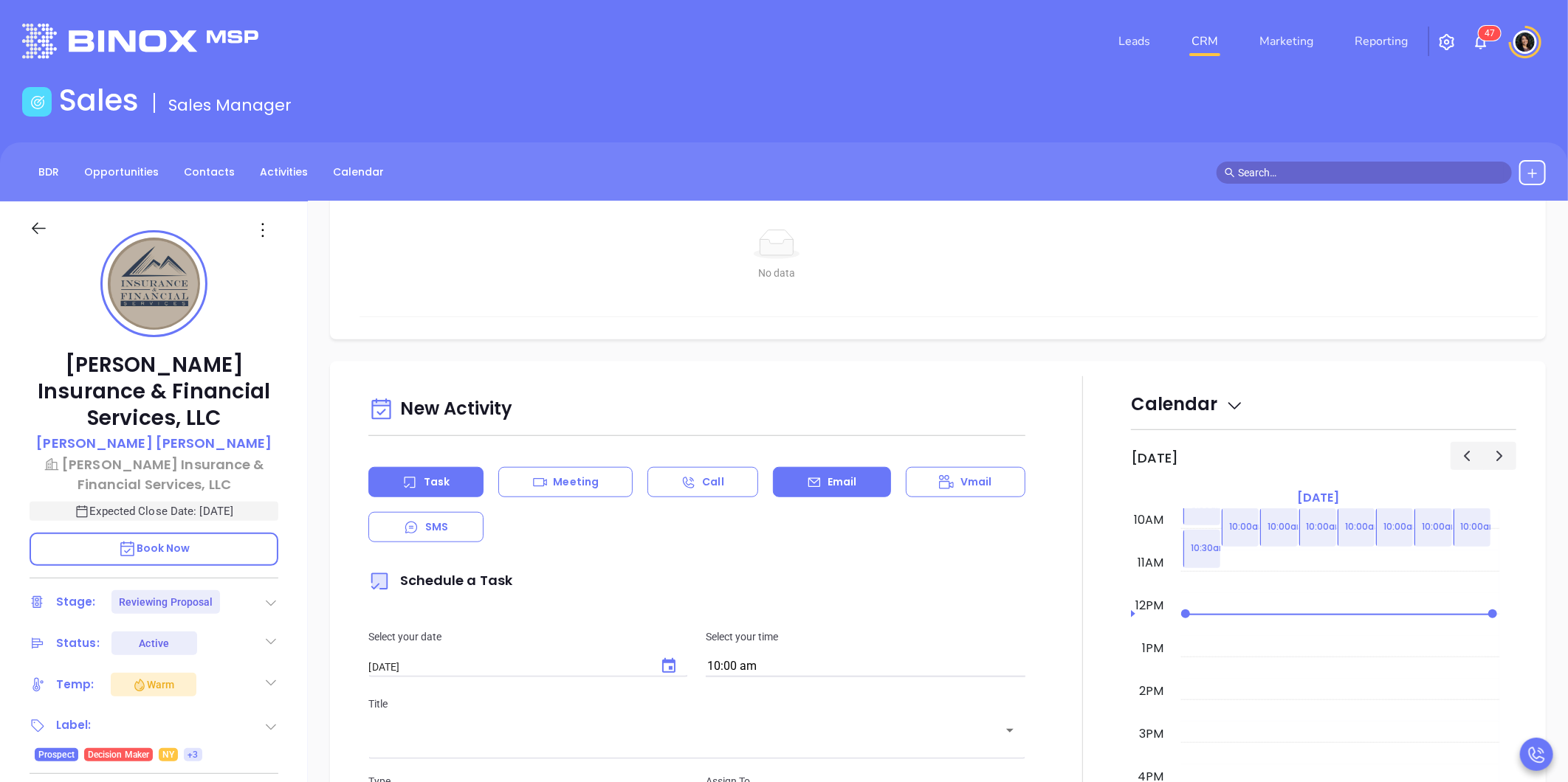
click at [828, 476] on p "Email" at bounding box center [842, 482] width 29 height 15
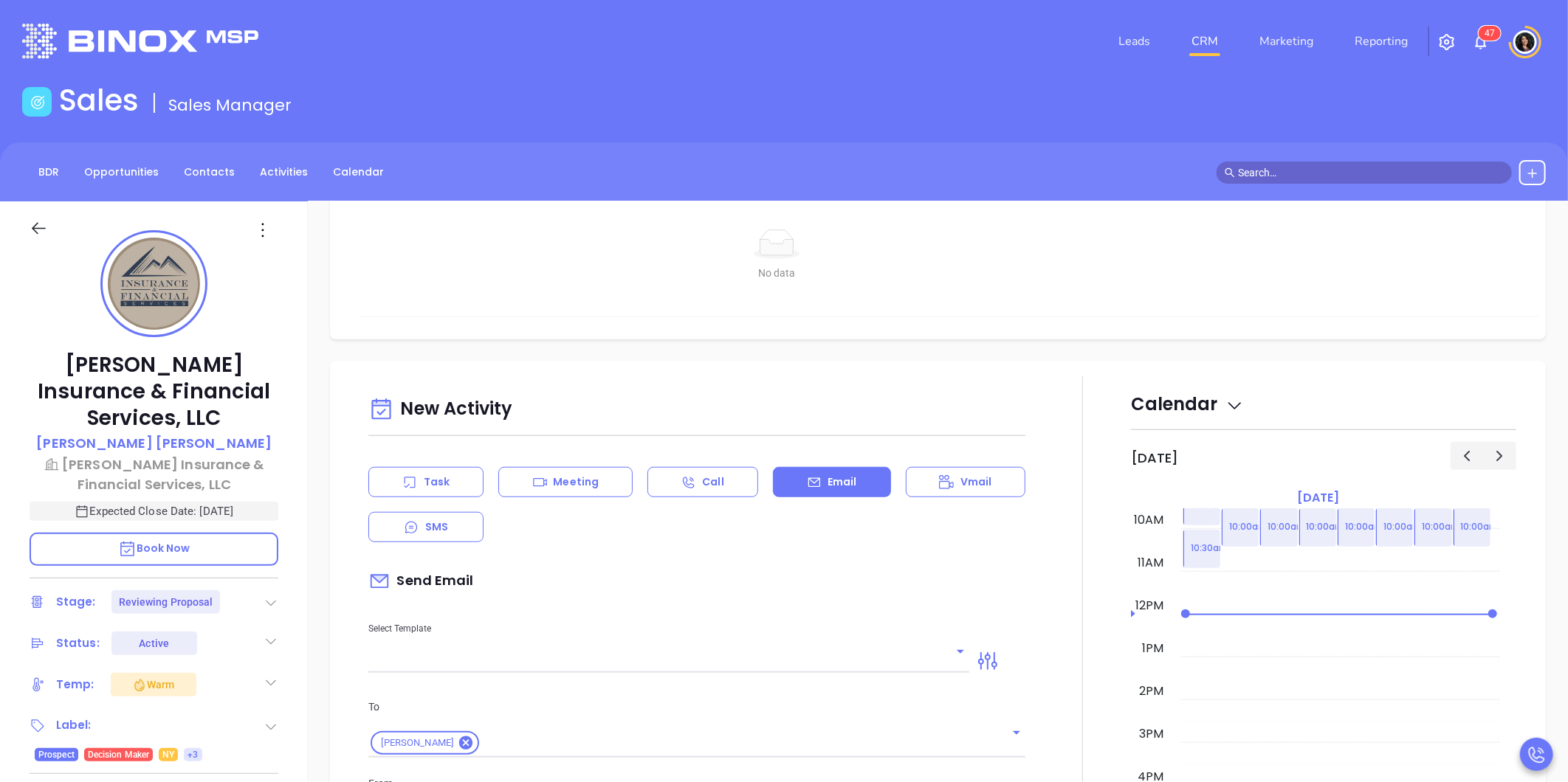
type input "[PERSON_NAME]"
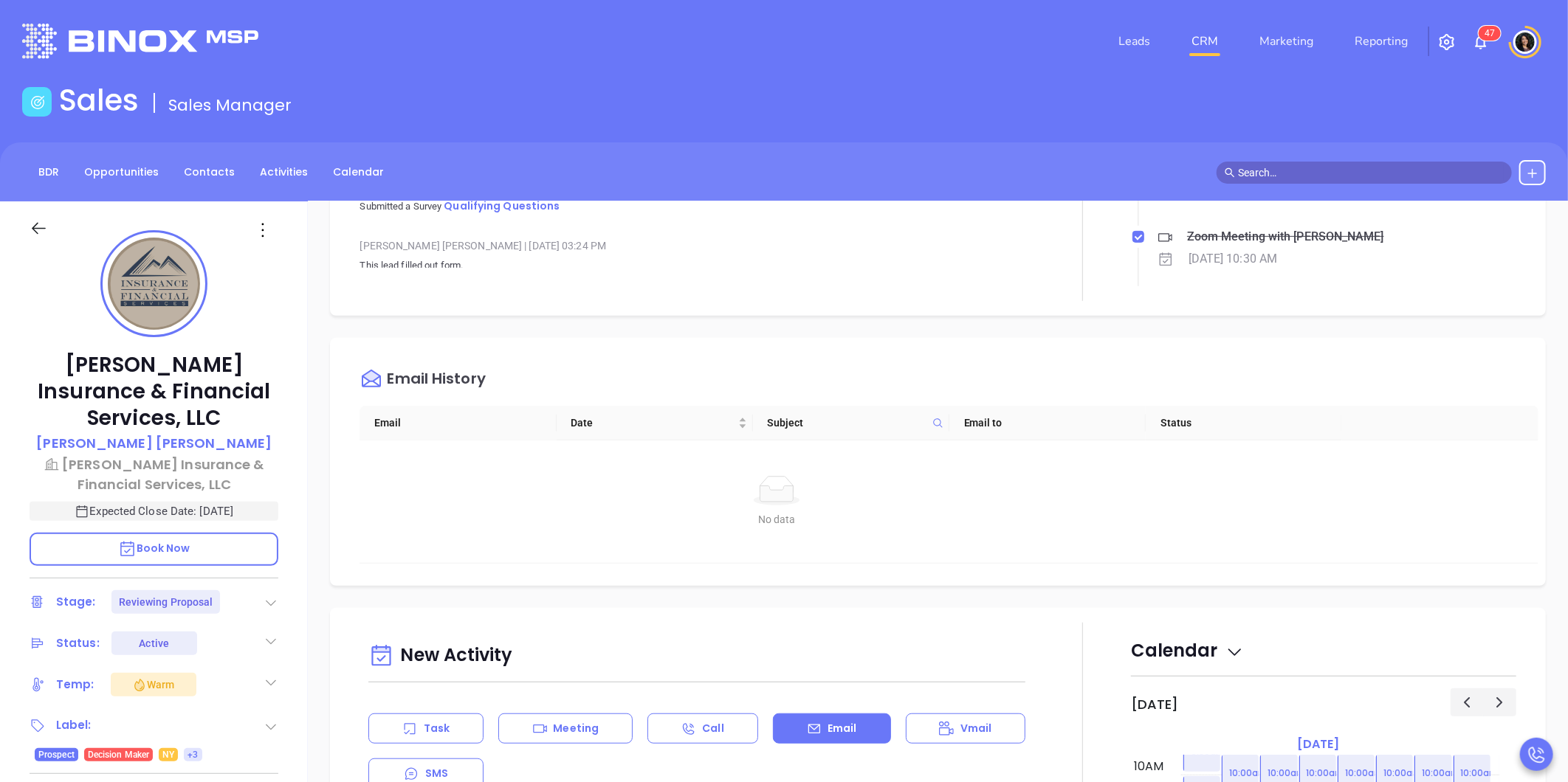
scroll to position [901, 0]
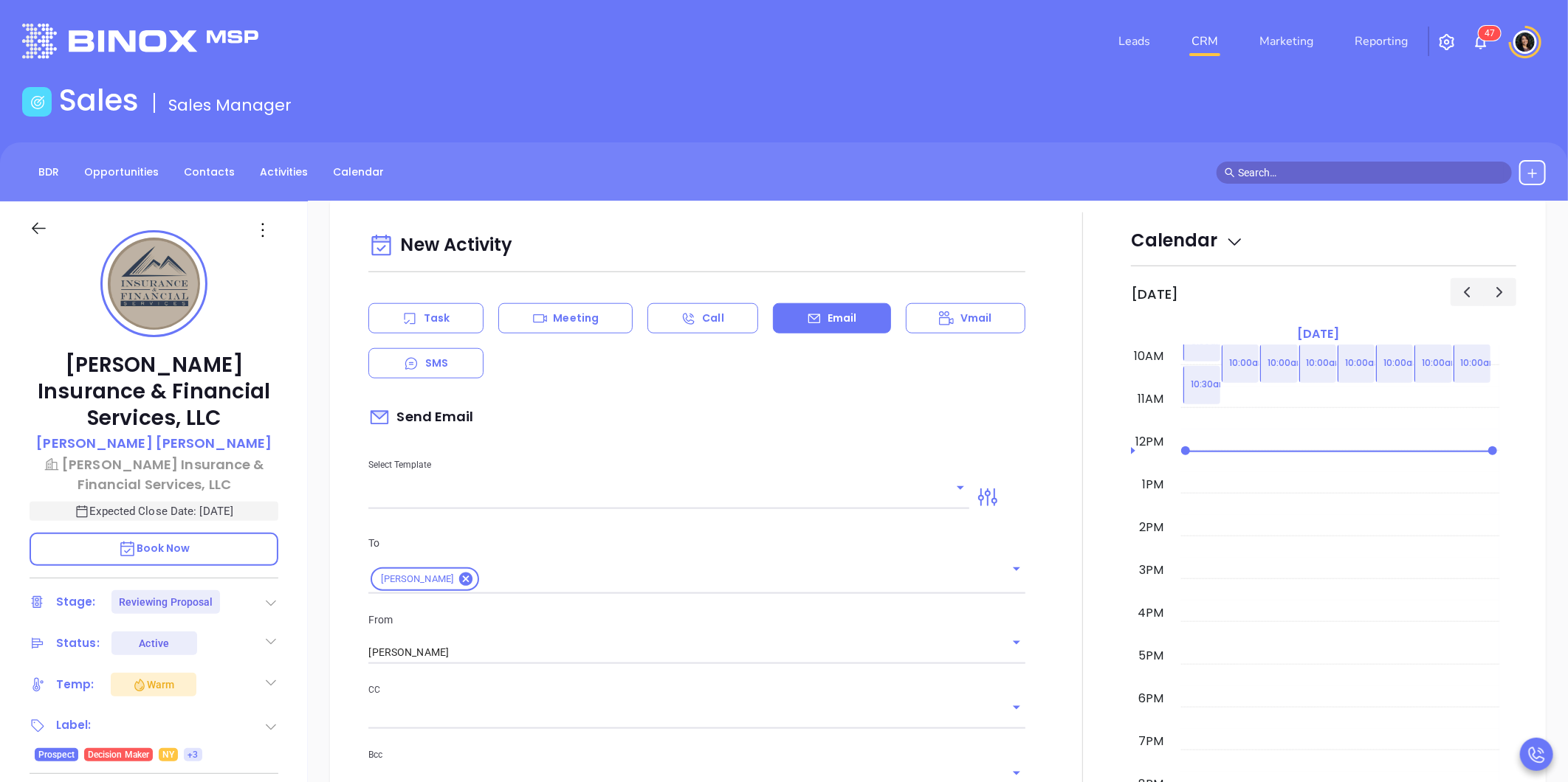
click at [819, 320] on div "Email" at bounding box center [832, 318] width 118 height 30
click at [505, 492] on input "text" at bounding box center [657, 497] width 579 height 21
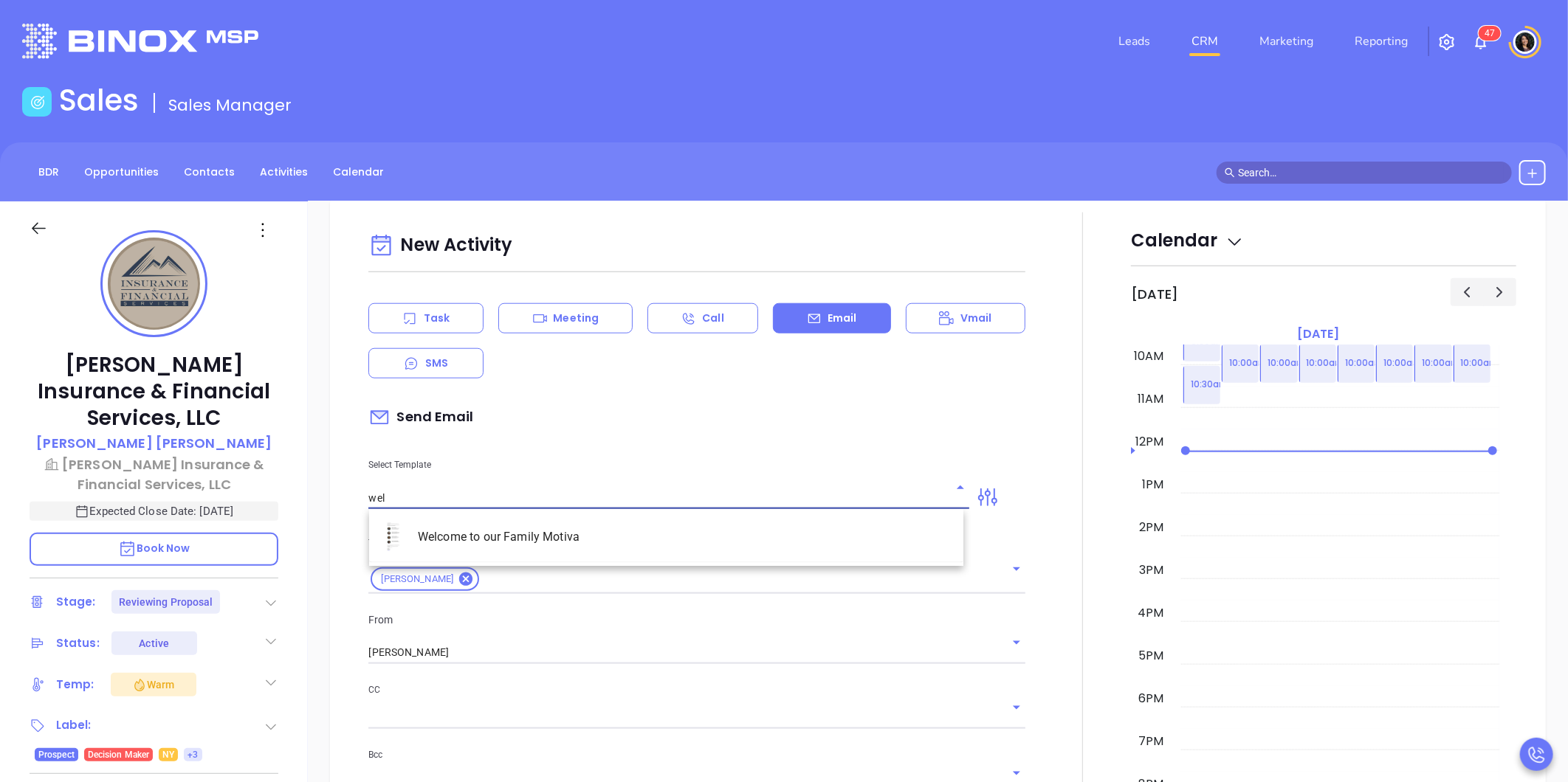
click at [503, 540] on li "Welcome to our Family Motiva" at bounding box center [666, 538] width 594 height 39
type input "Welcome to our Family Motiva"
type input "Daniel Meet Your New Support Team at Motiva"
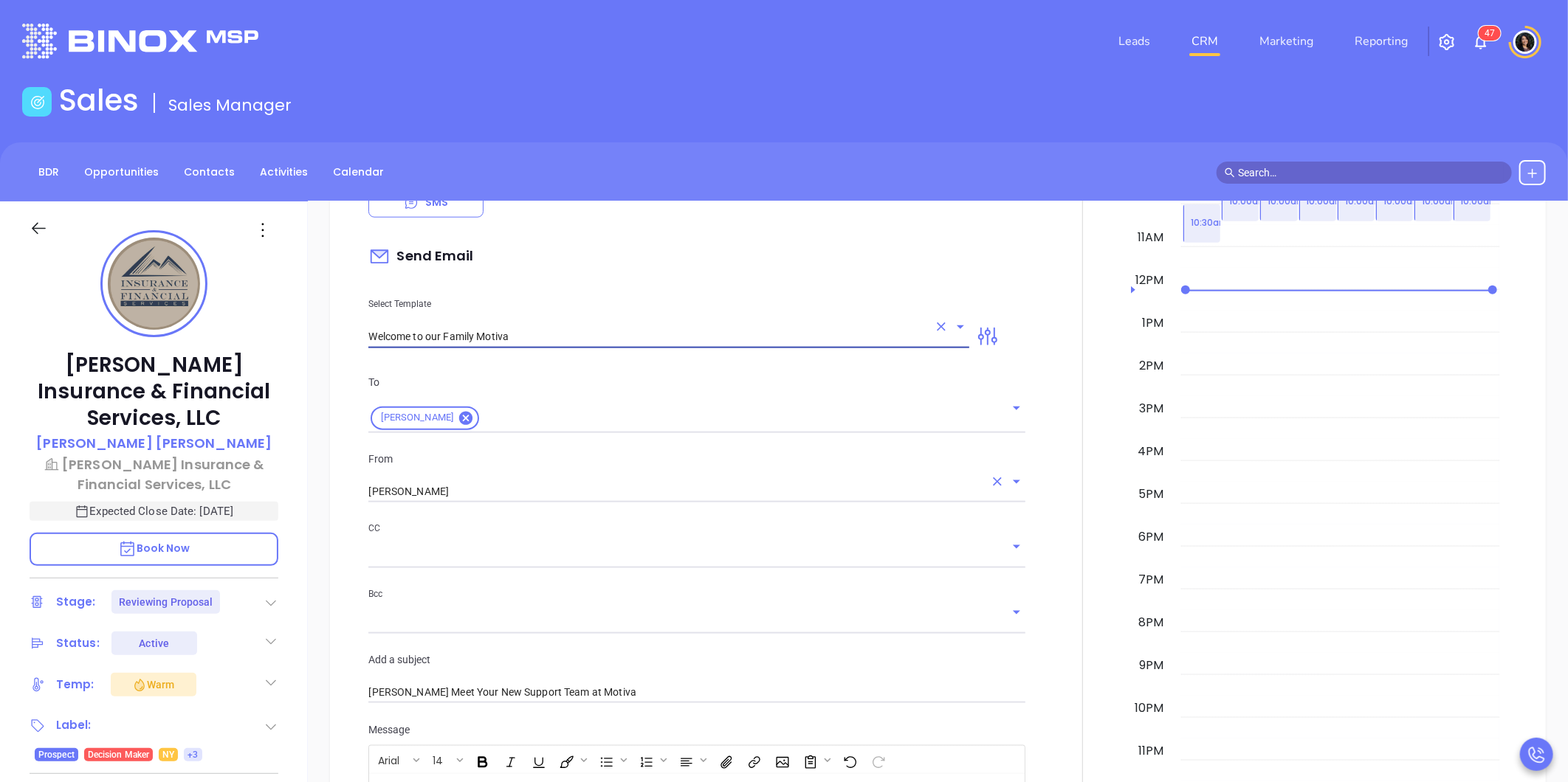
scroll to position [1066, 0]
type input "Welcome to our Family Motiva"
click at [466, 481] on input "[PERSON_NAME]" at bounding box center [676, 488] width 616 height 21
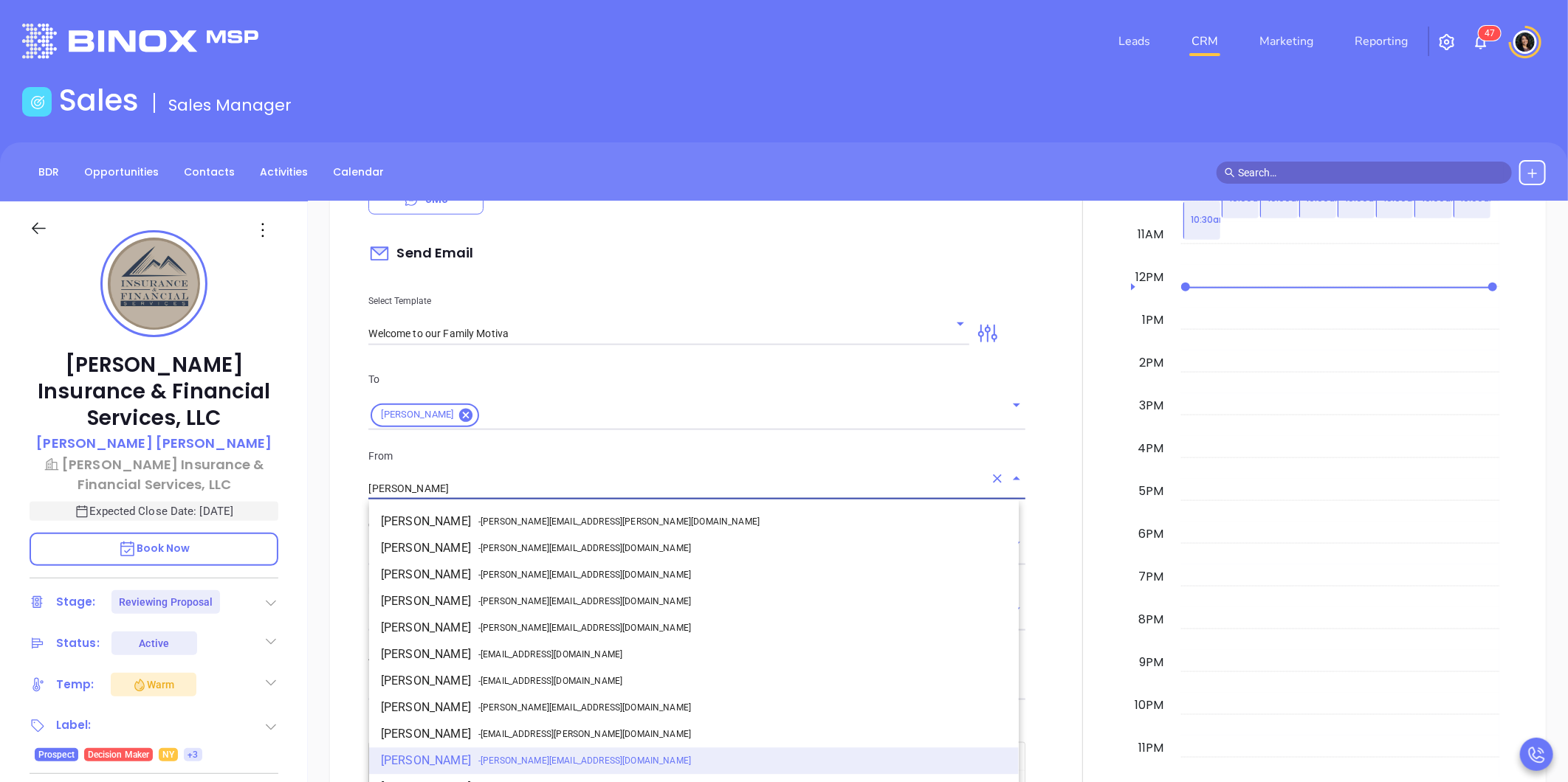
click at [447, 711] on li "Walter Contreras - walter@motiva.net" at bounding box center [693, 708] width 650 height 27
type input "[PERSON_NAME]"
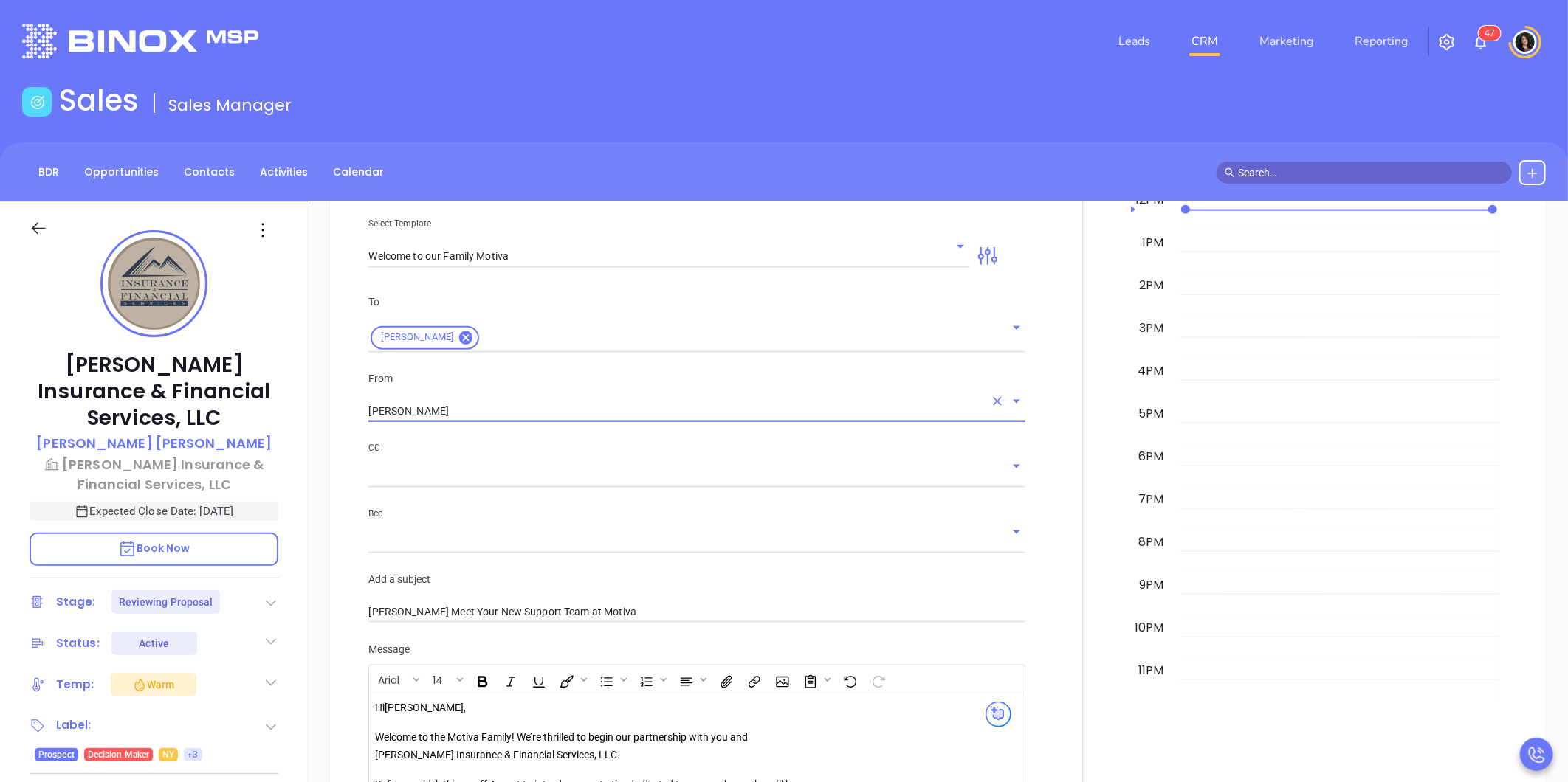
scroll to position [1230, 0]
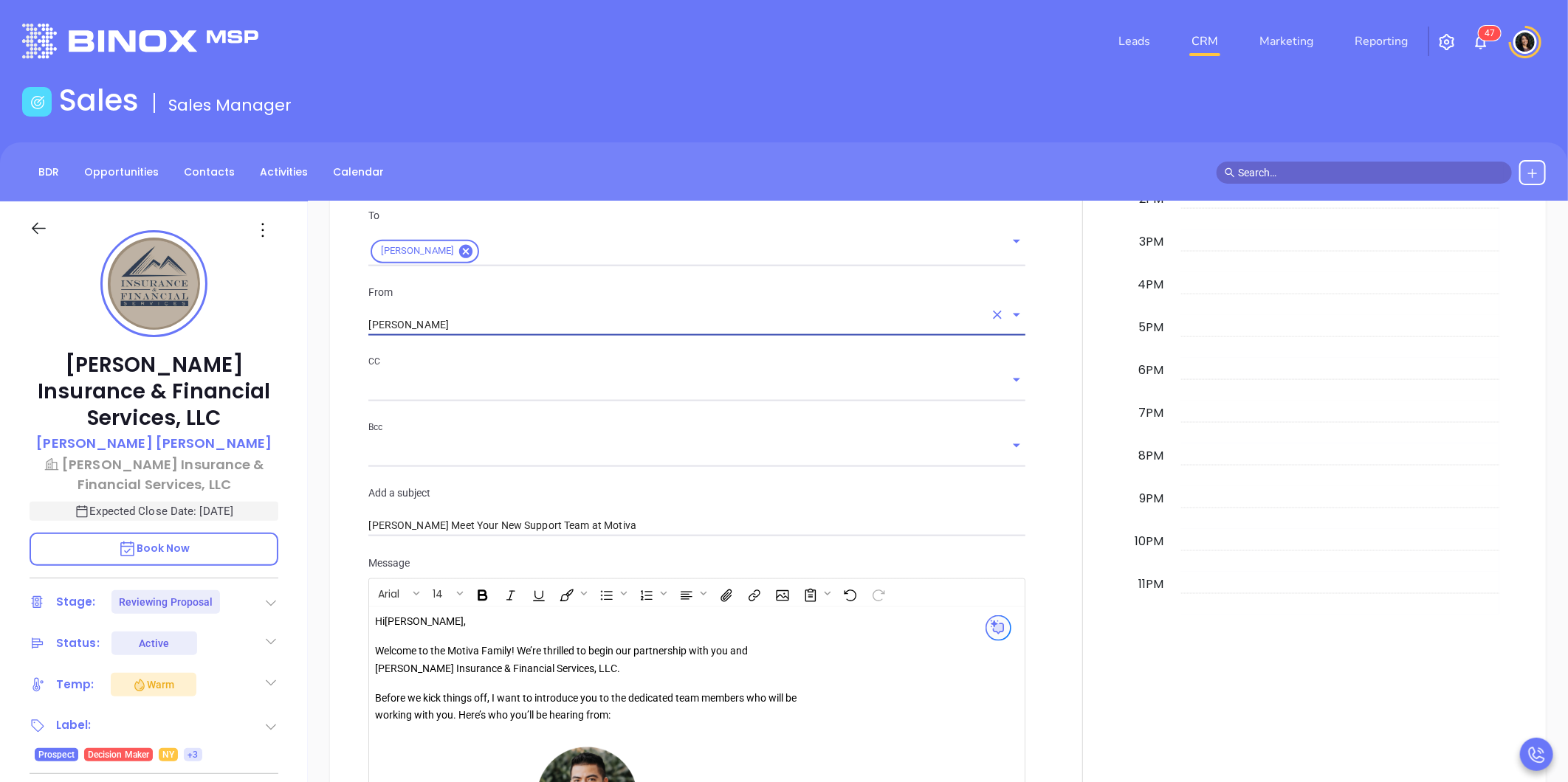
click at [395, 390] on input "text" at bounding box center [685, 389] width 634 height 21
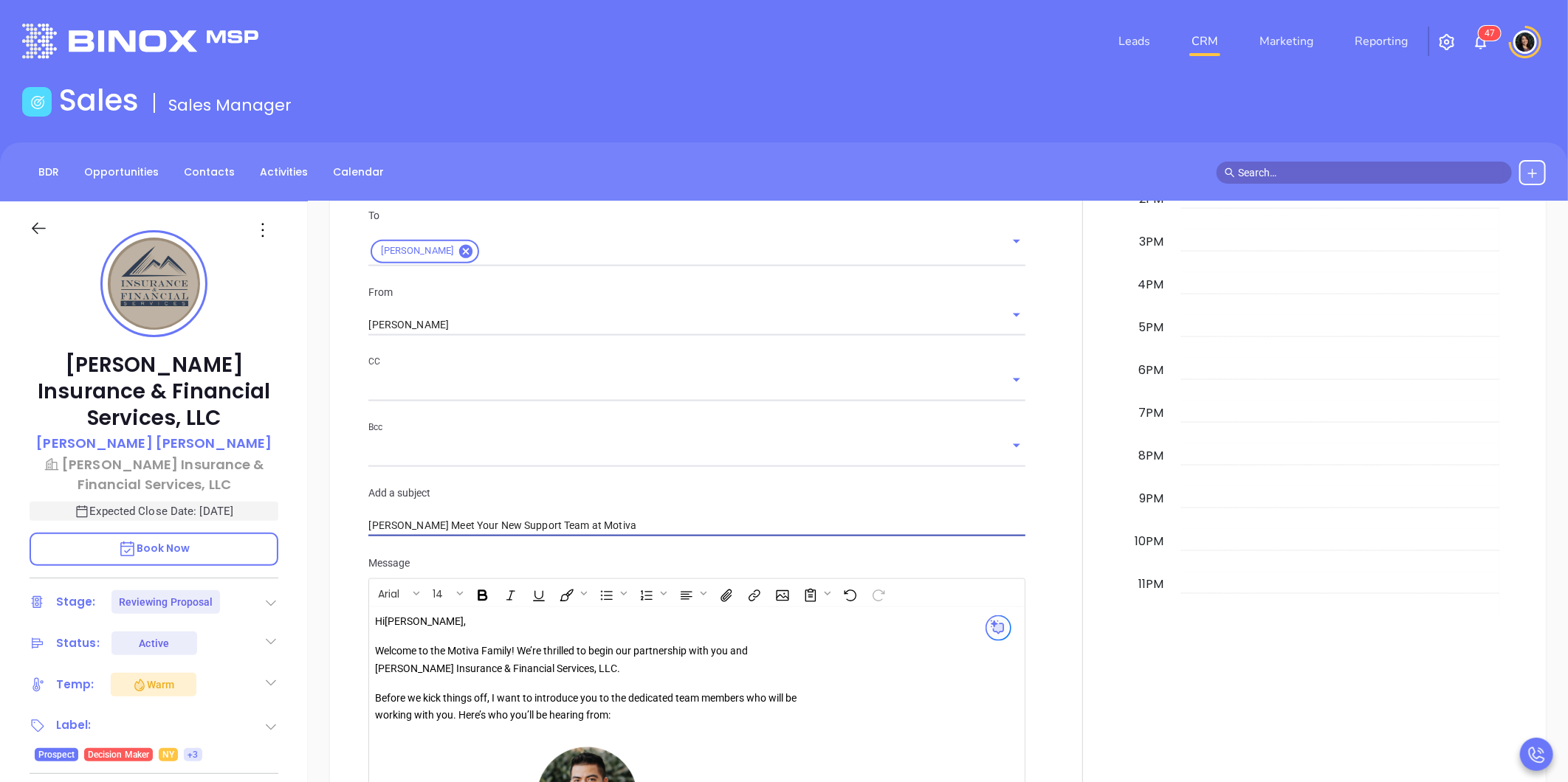
drag, startPoint x: 370, startPoint y: 525, endPoint x: 614, endPoint y: 543, distance: 244.7
click at [614, 543] on div "To Daniel Lopez From Walter Contreras CC Bcc Add a subject Daniel Meet Your New…" at bounding box center [697, 372] width 675 height 367
click at [571, 548] on div "To Daniel Lopez From Walter Contreras CC Bcc Add a subject Daniel Meet Your New…" at bounding box center [697, 372] width 675 height 367
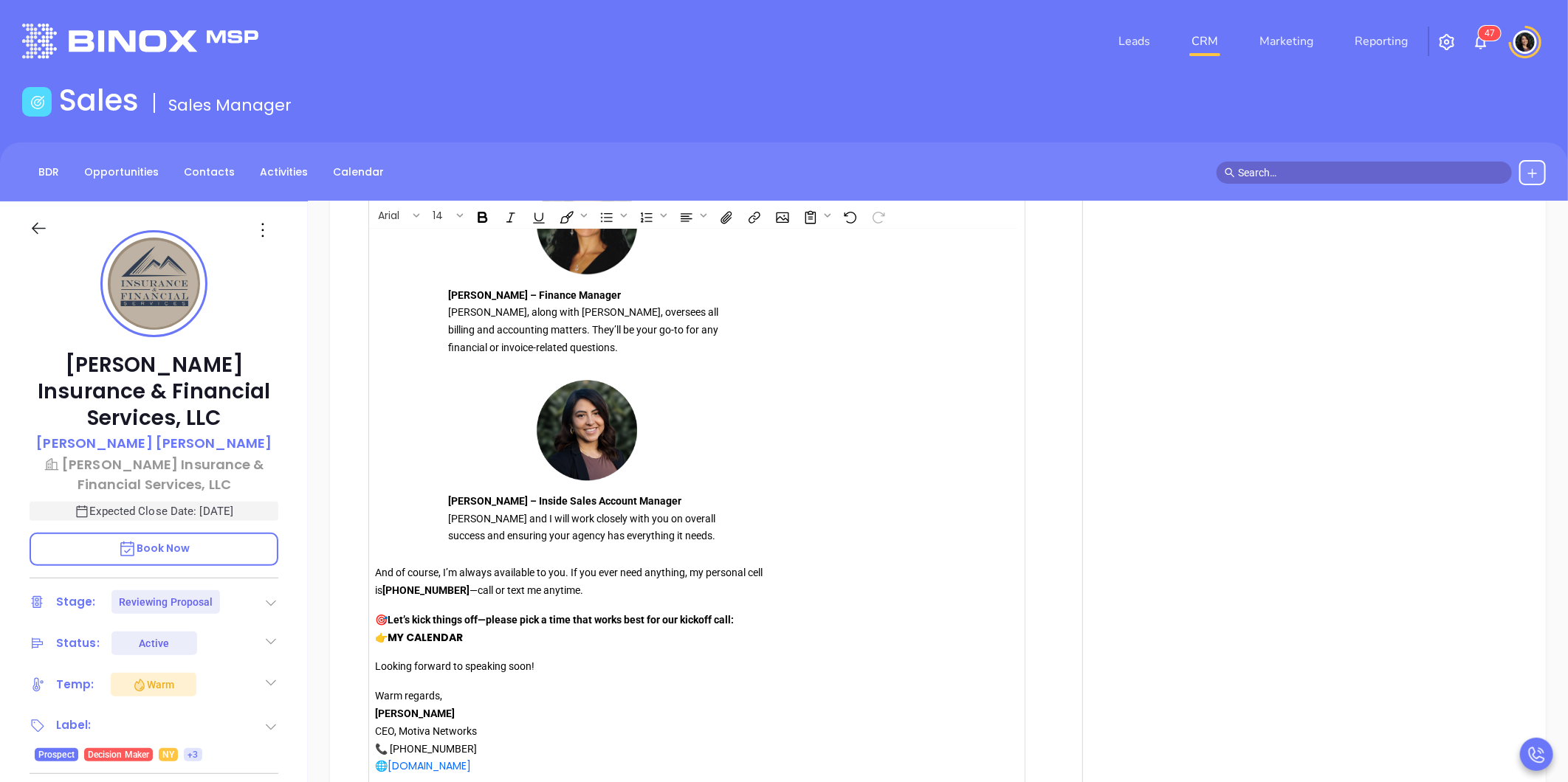
scroll to position [2296, 0]
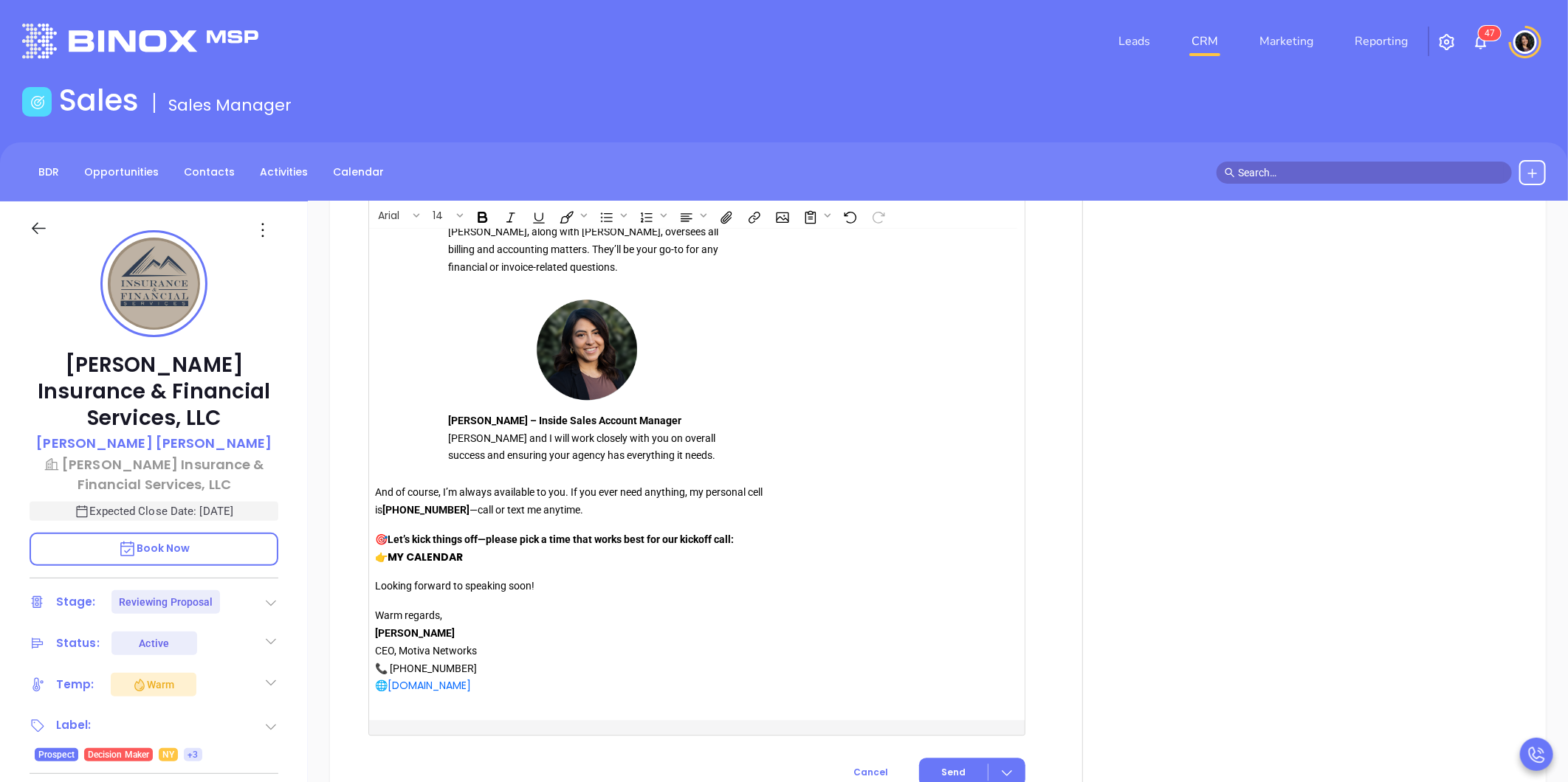
click at [411, 564] on p "🎯 Let’s kick things off—please pick a time that works best for our kickoff call…" at bounding box center [587, 548] width 424 height 35
click at [423, 555] on strong "MY CALENDAR" at bounding box center [425, 557] width 76 height 15
click at [411, 587] on button "Open link" at bounding box center [413, 585] width 25 height 25
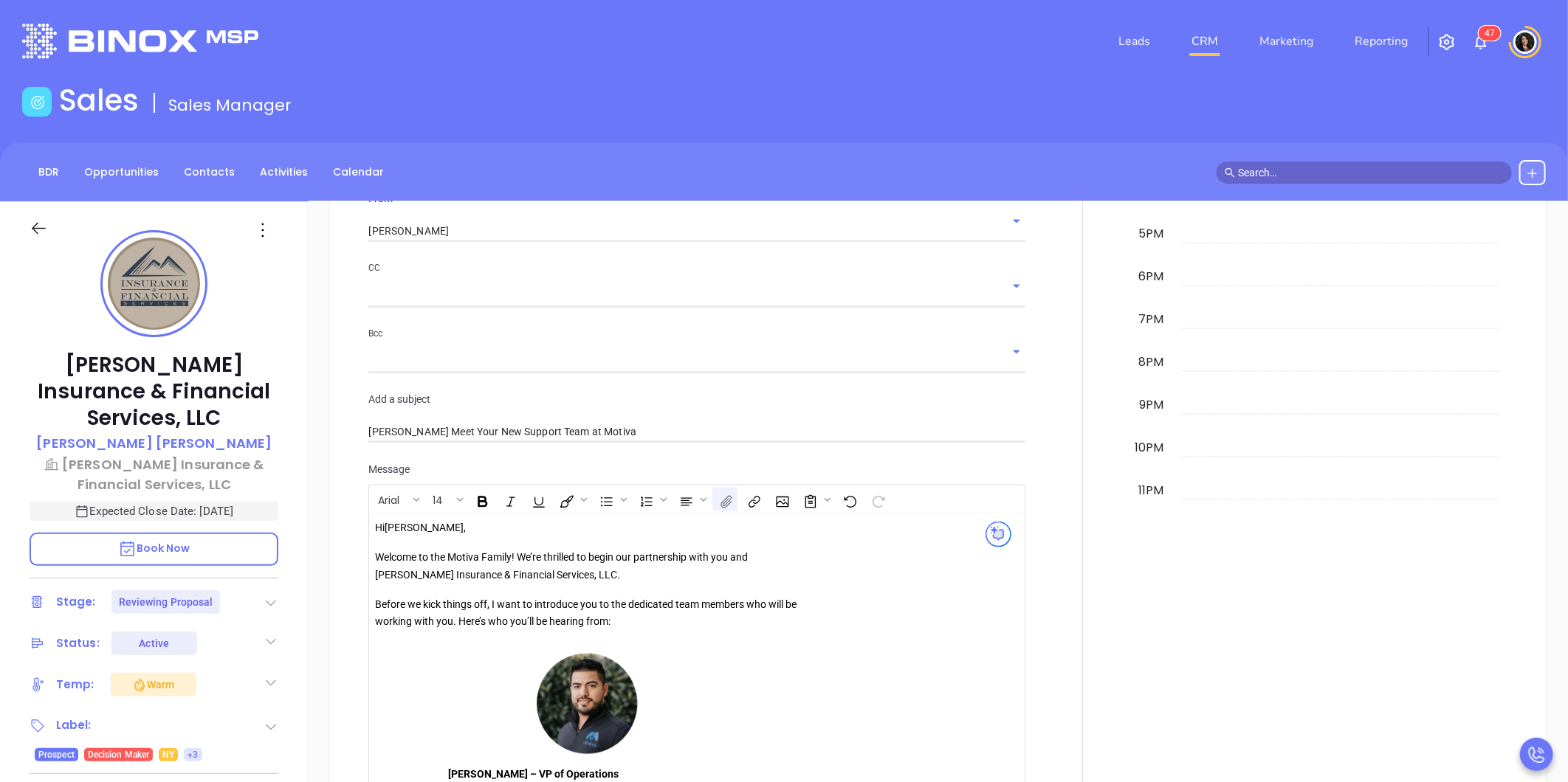
scroll to position [1312, 0]
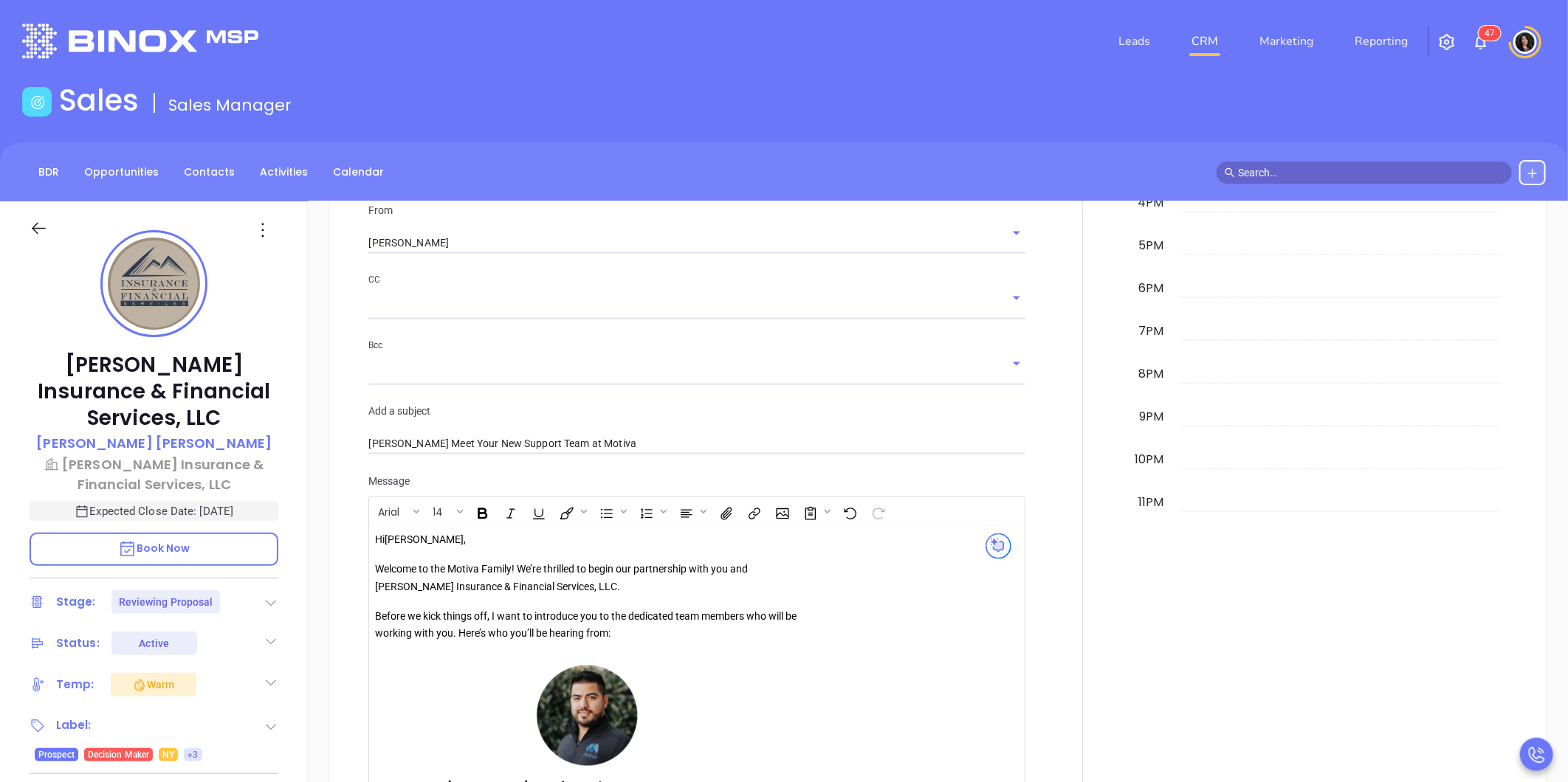
click at [416, 310] on input "text" at bounding box center [685, 307] width 634 height 21
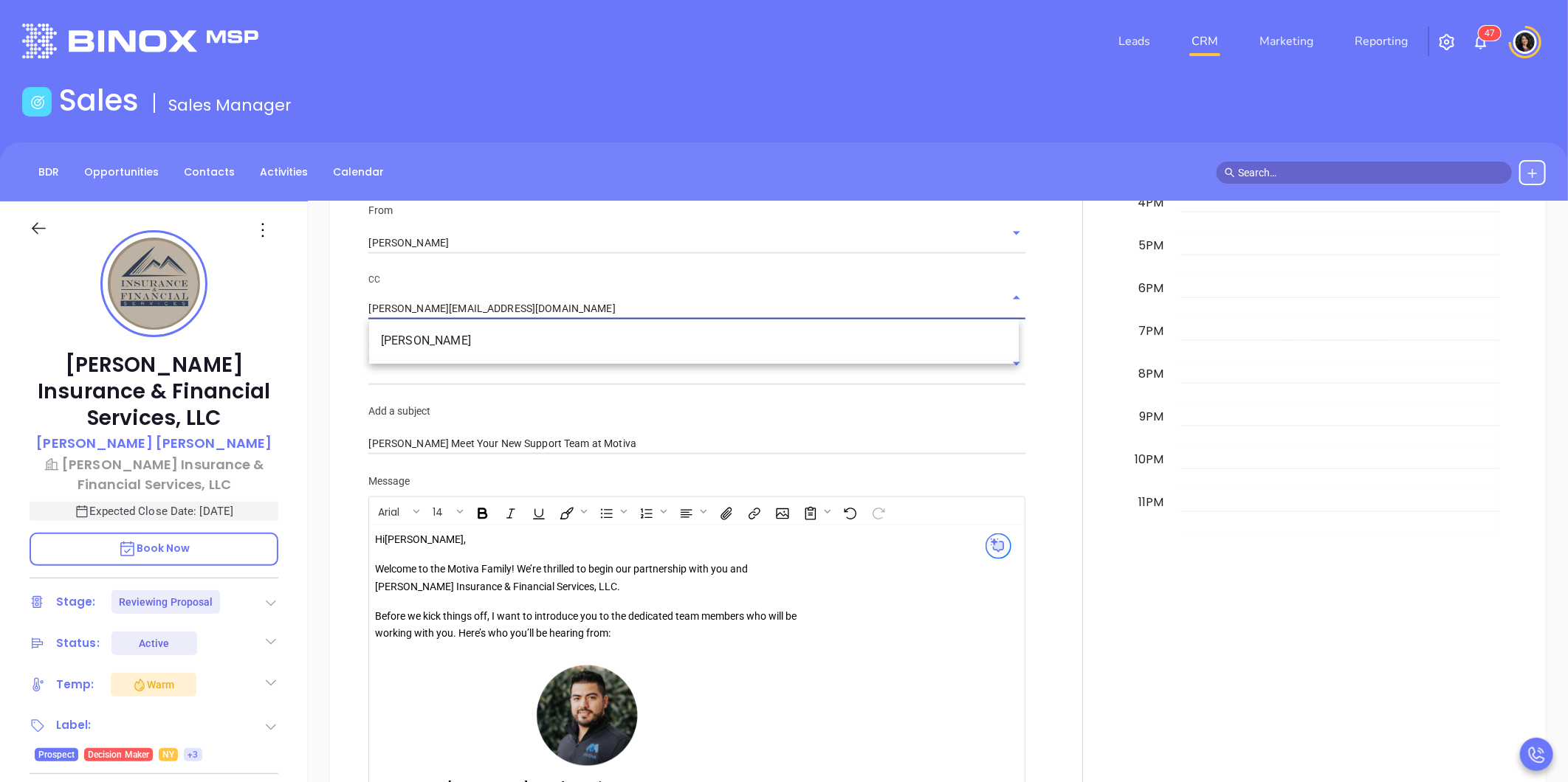
type input "david@motiva.net"
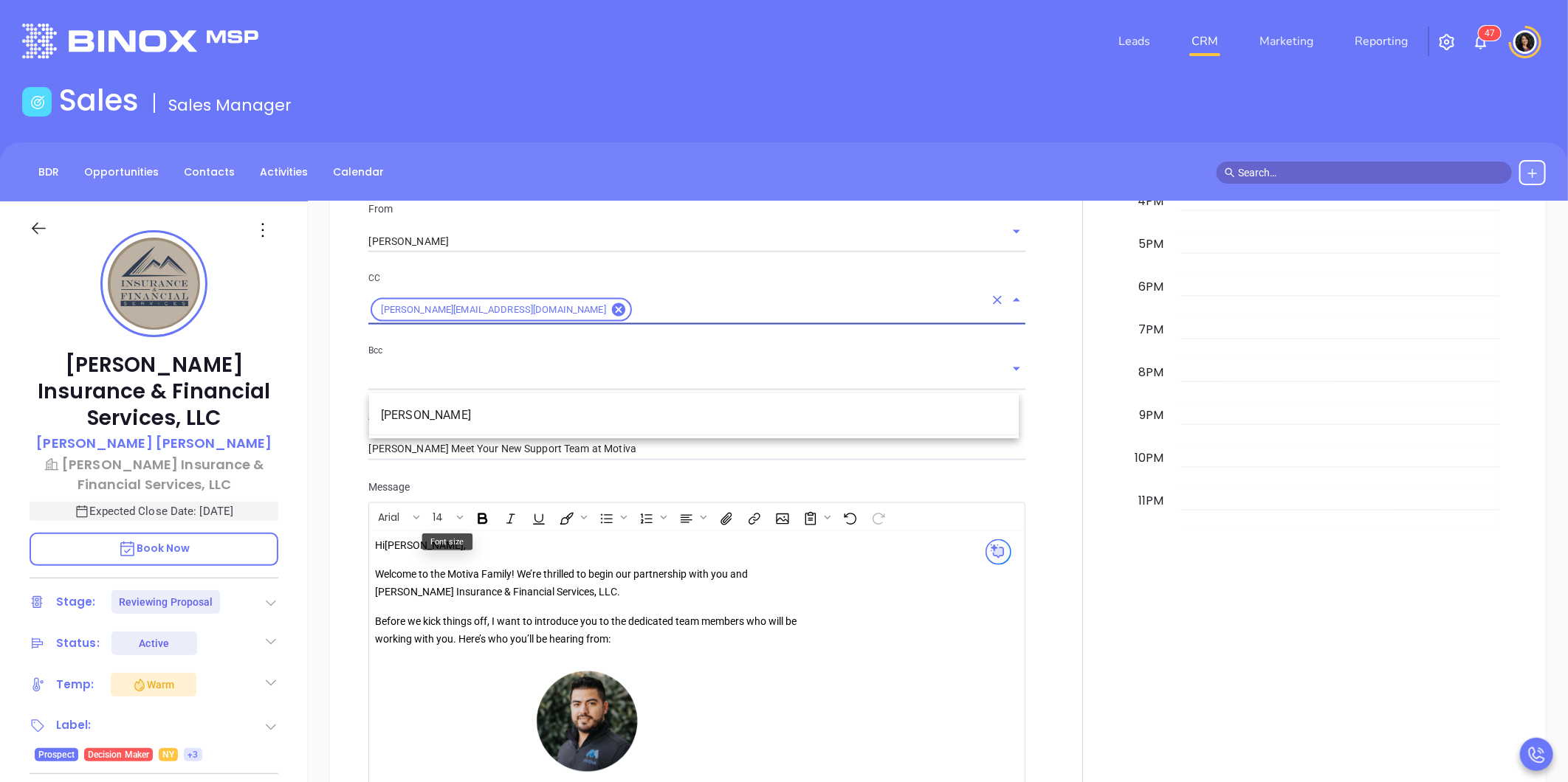
scroll to position [1230, 0]
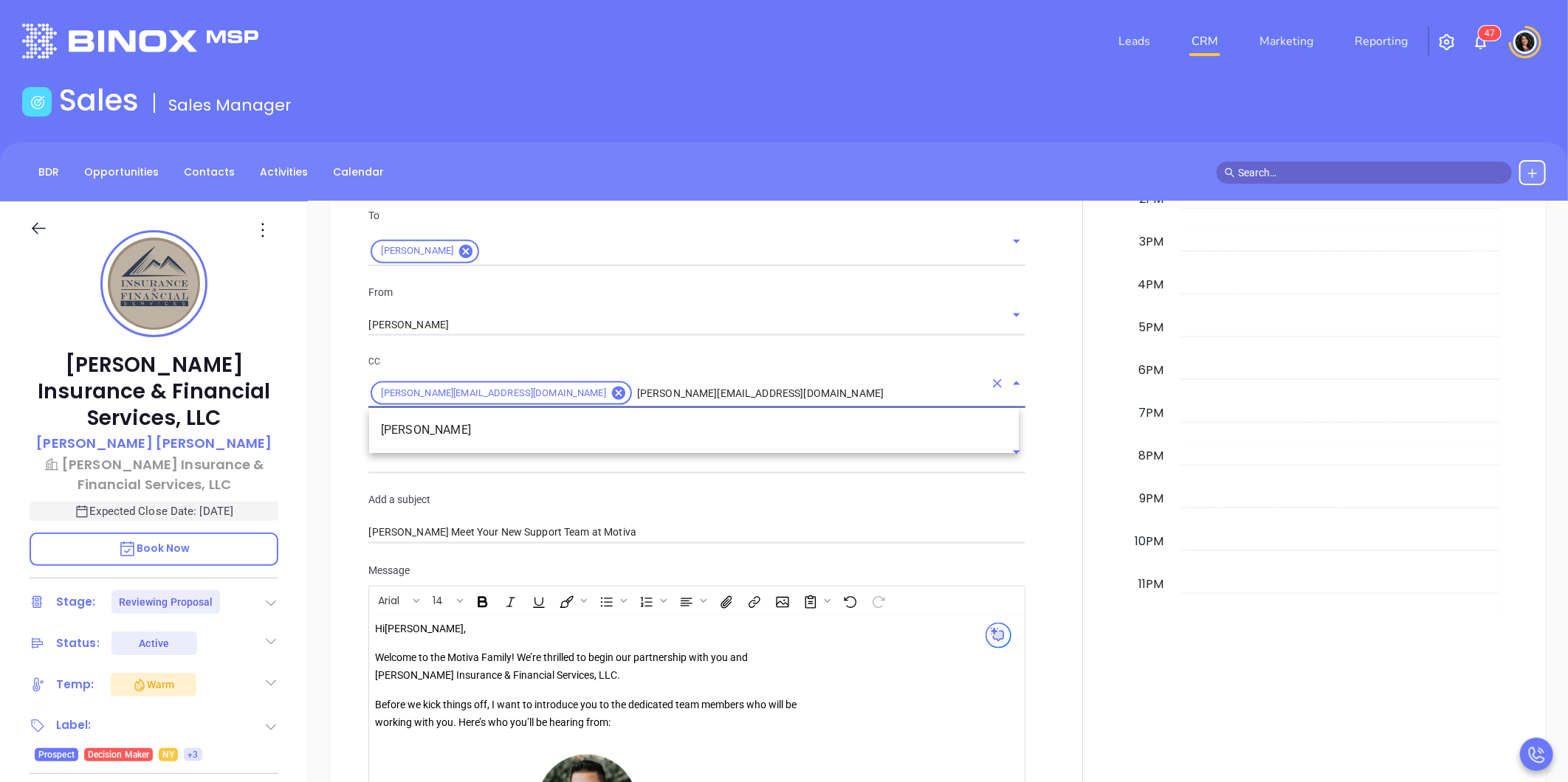
type input "megan@motiva.net"
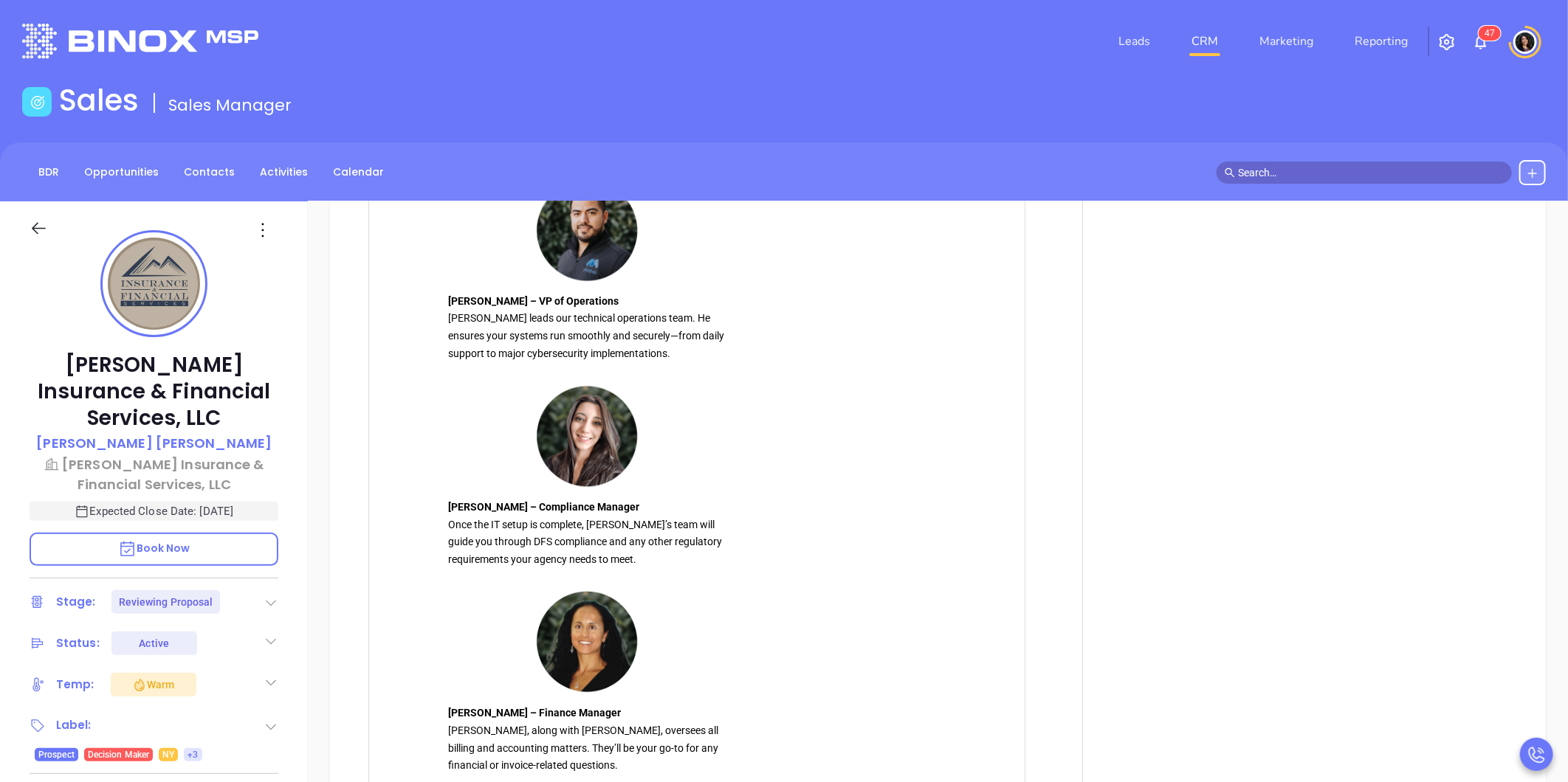
scroll to position [1394, 0]
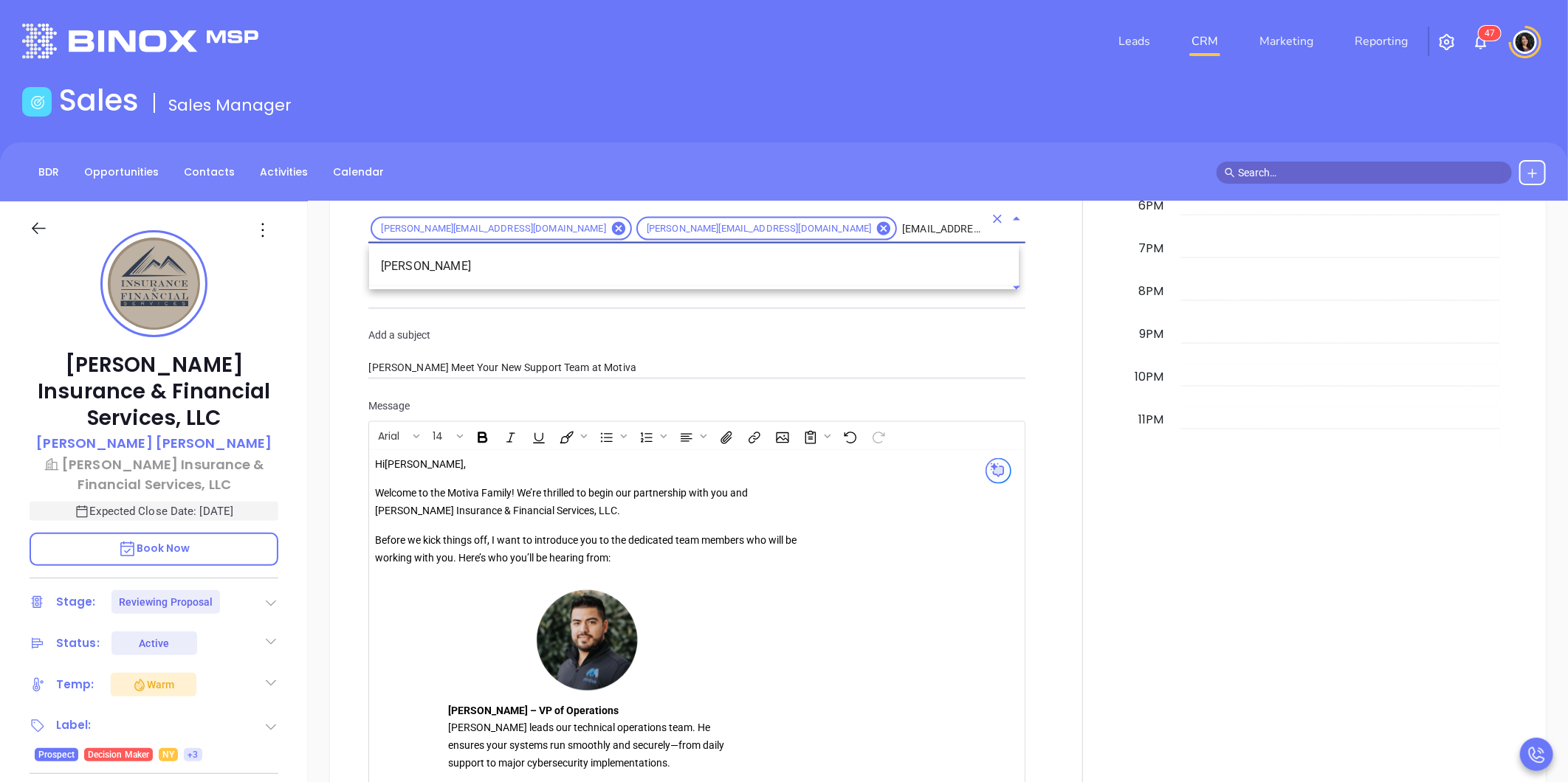
type input "brunella@motiva.net"
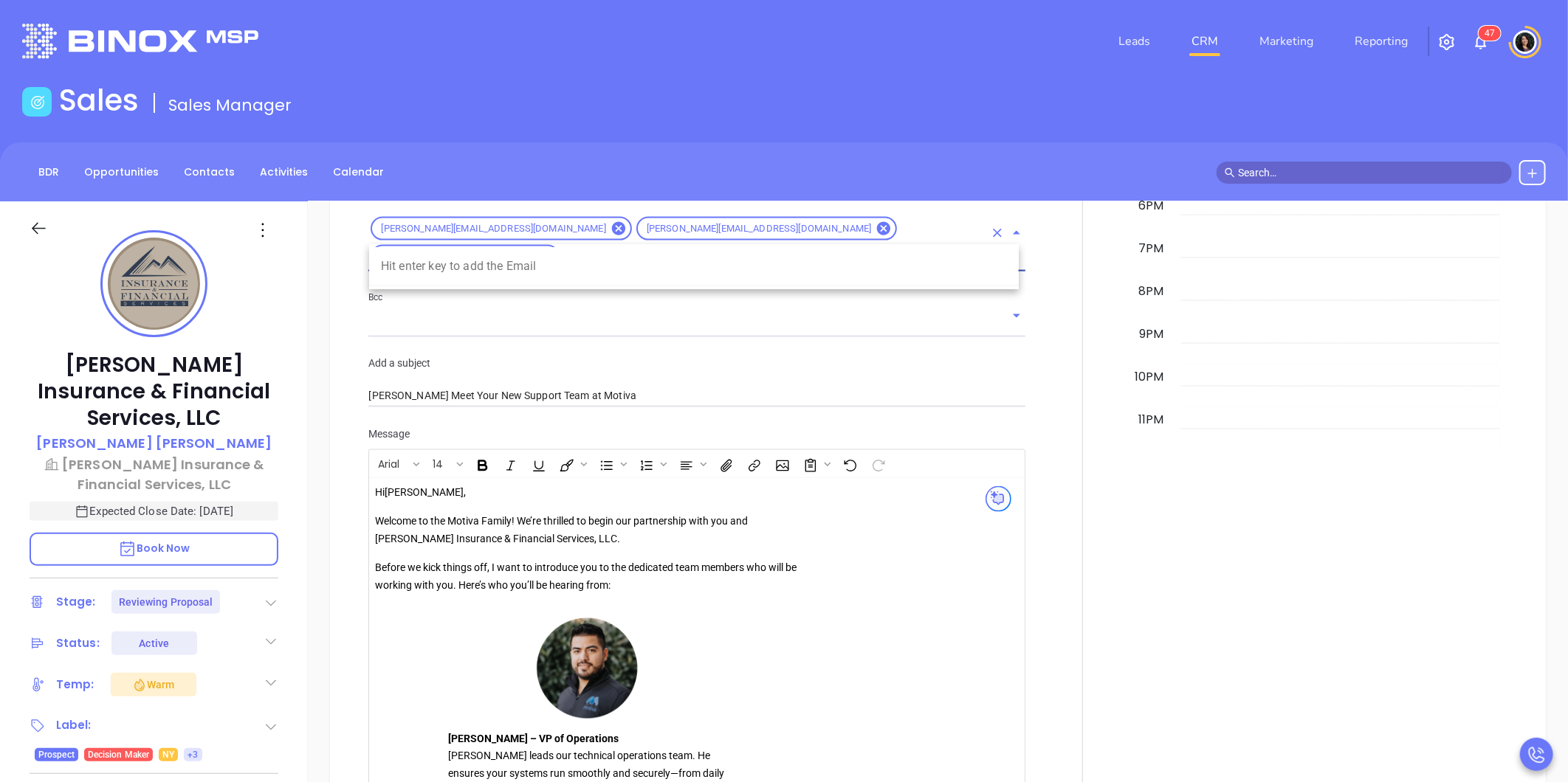
type input "carla@motiva.net"
click at [318, 289] on div "New Activity Task Meeting Call Email Vmail SMS Send Email Select Template Welco…" at bounding box center [937, 729] width 1260 height 2047
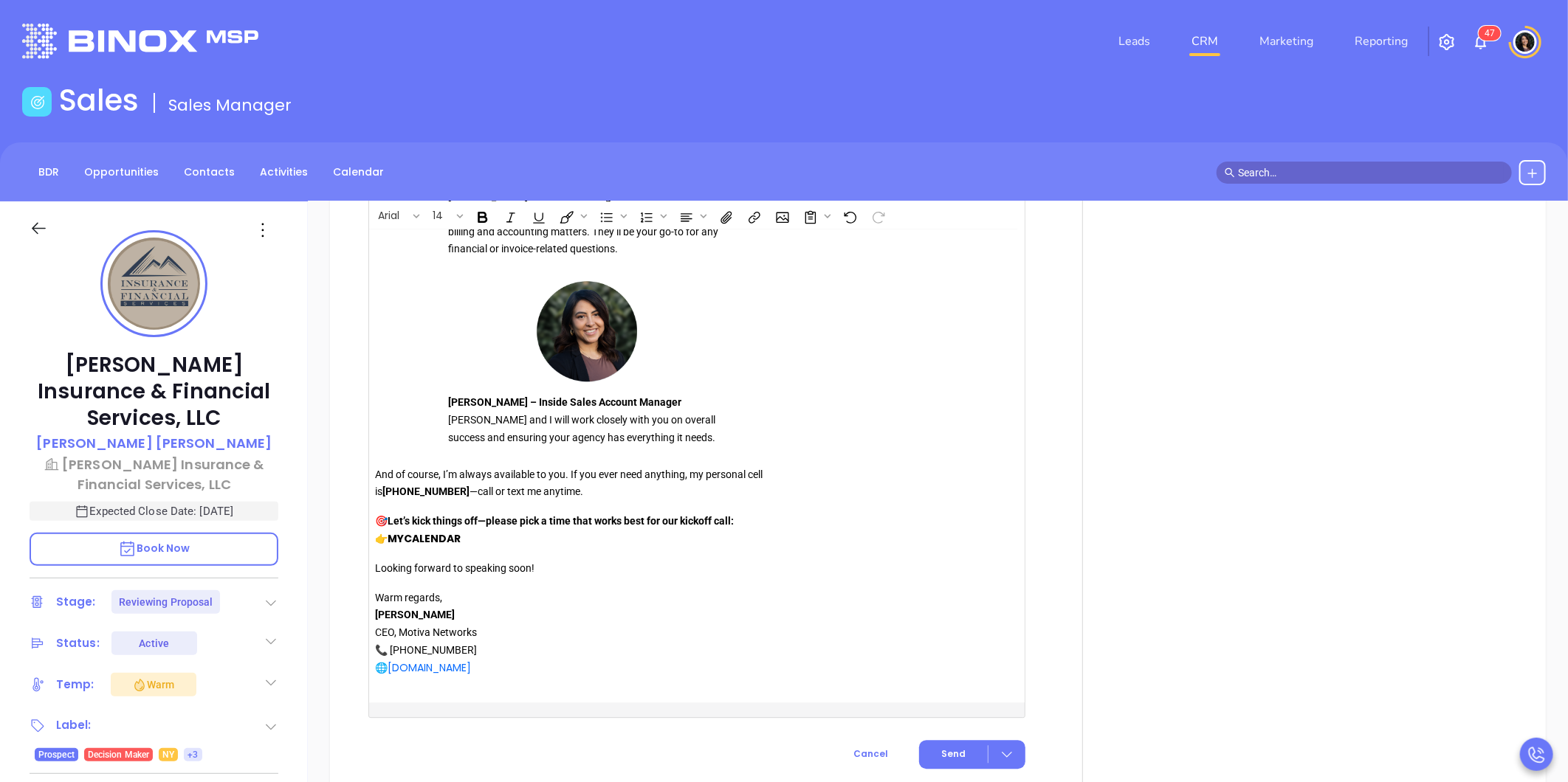
scroll to position [2378, 0]
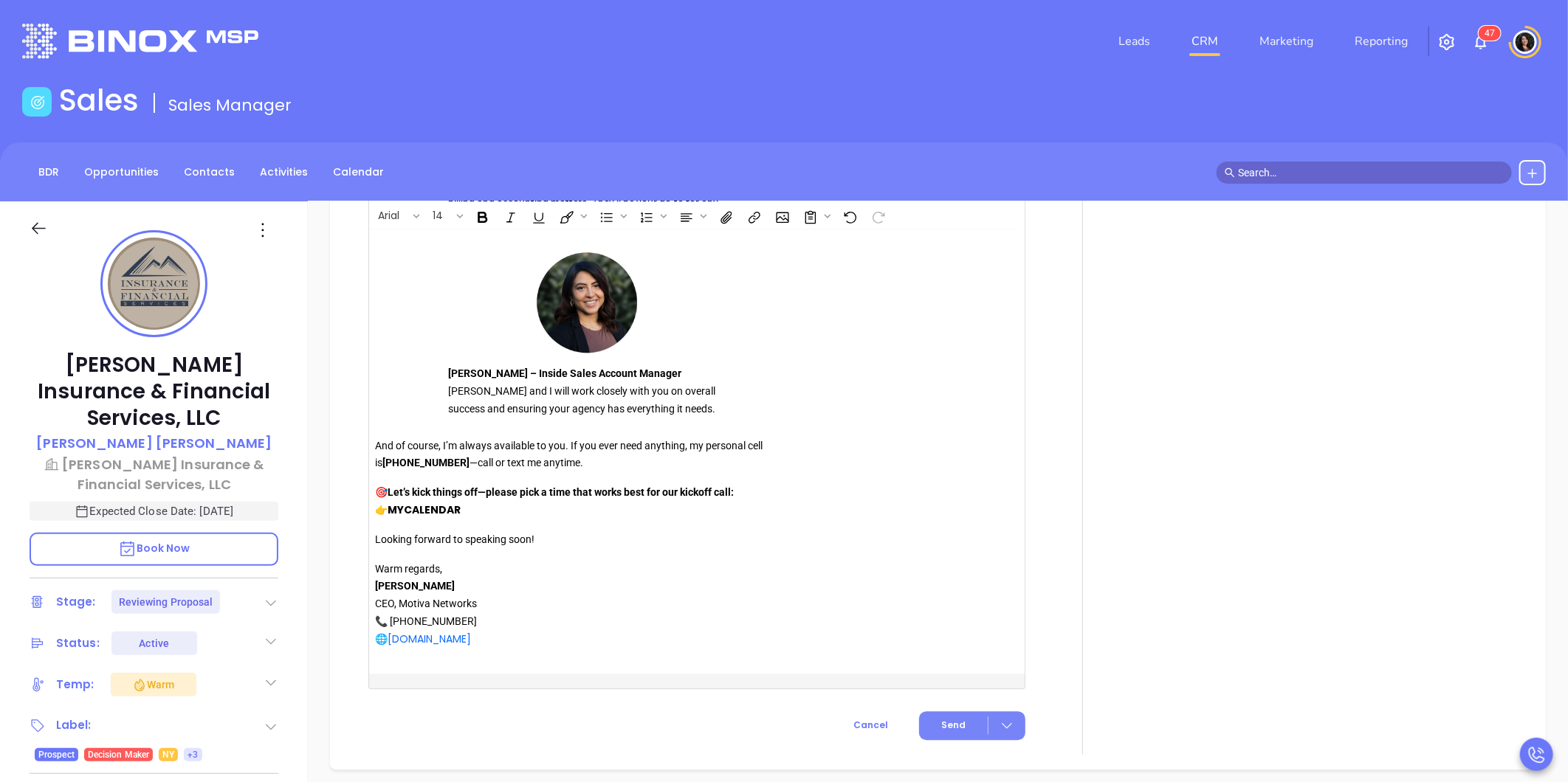
click at [945, 711] on button "Send" at bounding box center [972, 726] width 106 height 29
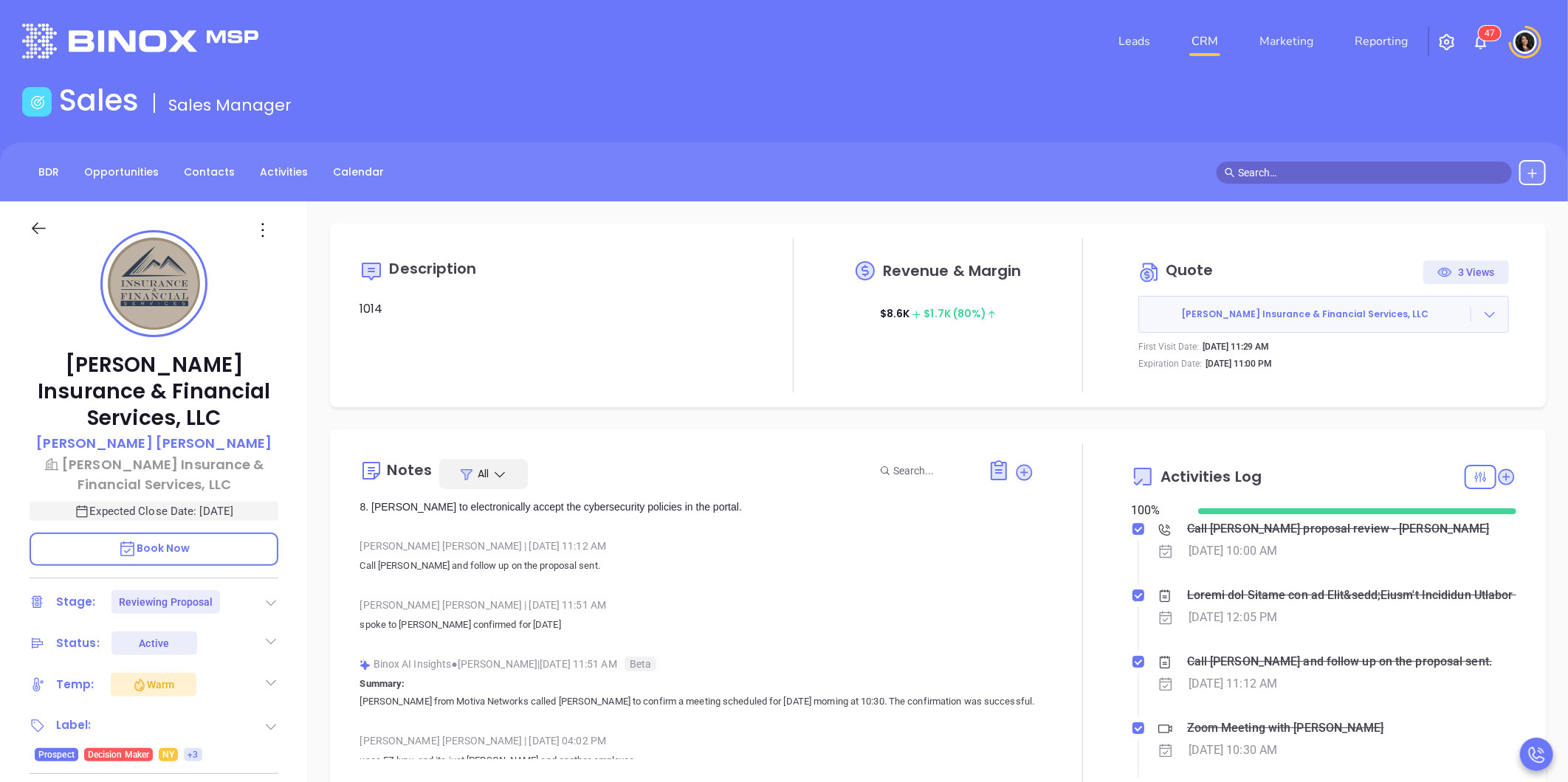
scroll to position [0, 0]
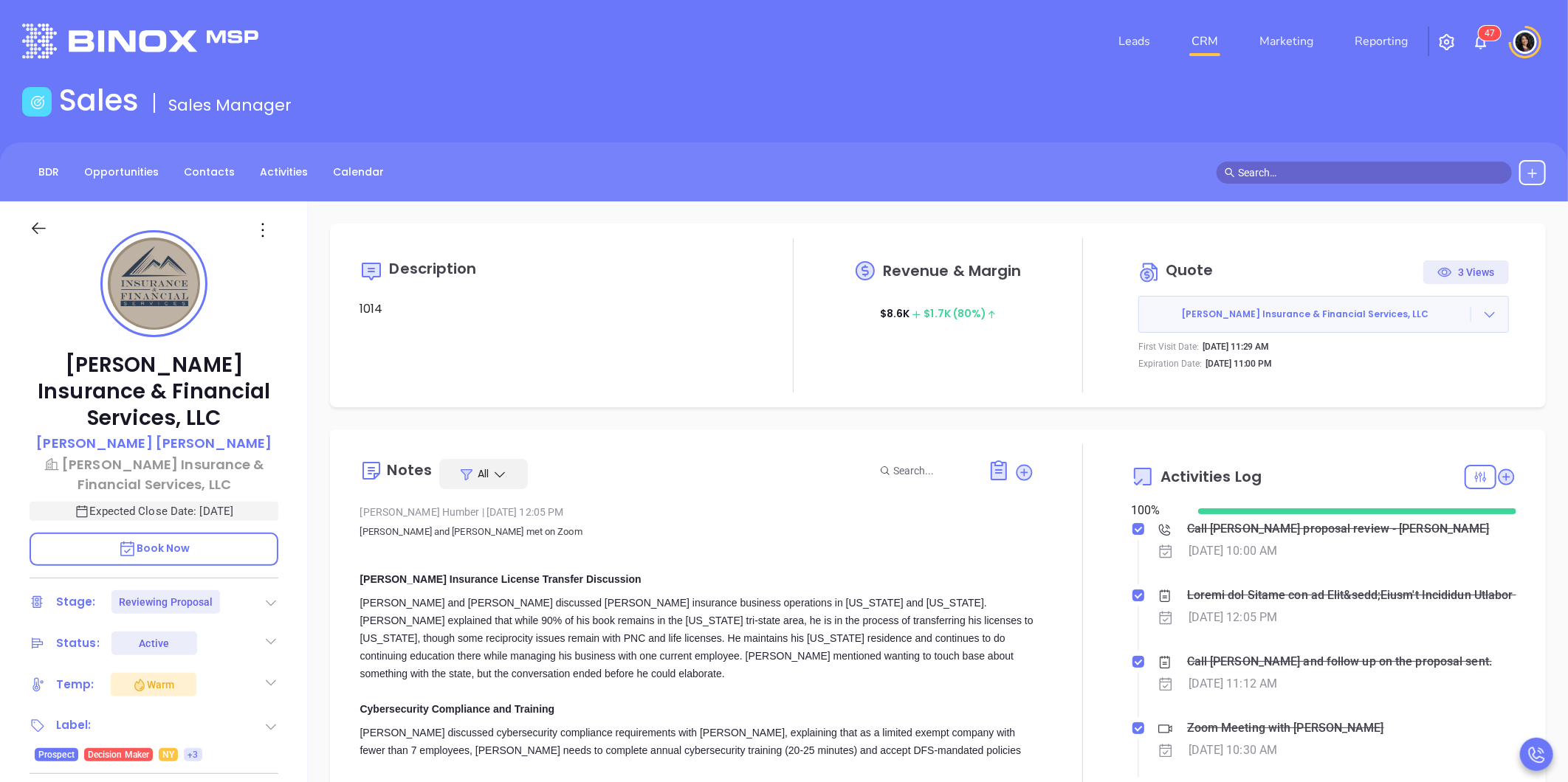
click at [1207, 34] on link "CRM" at bounding box center [1205, 41] width 39 height 29
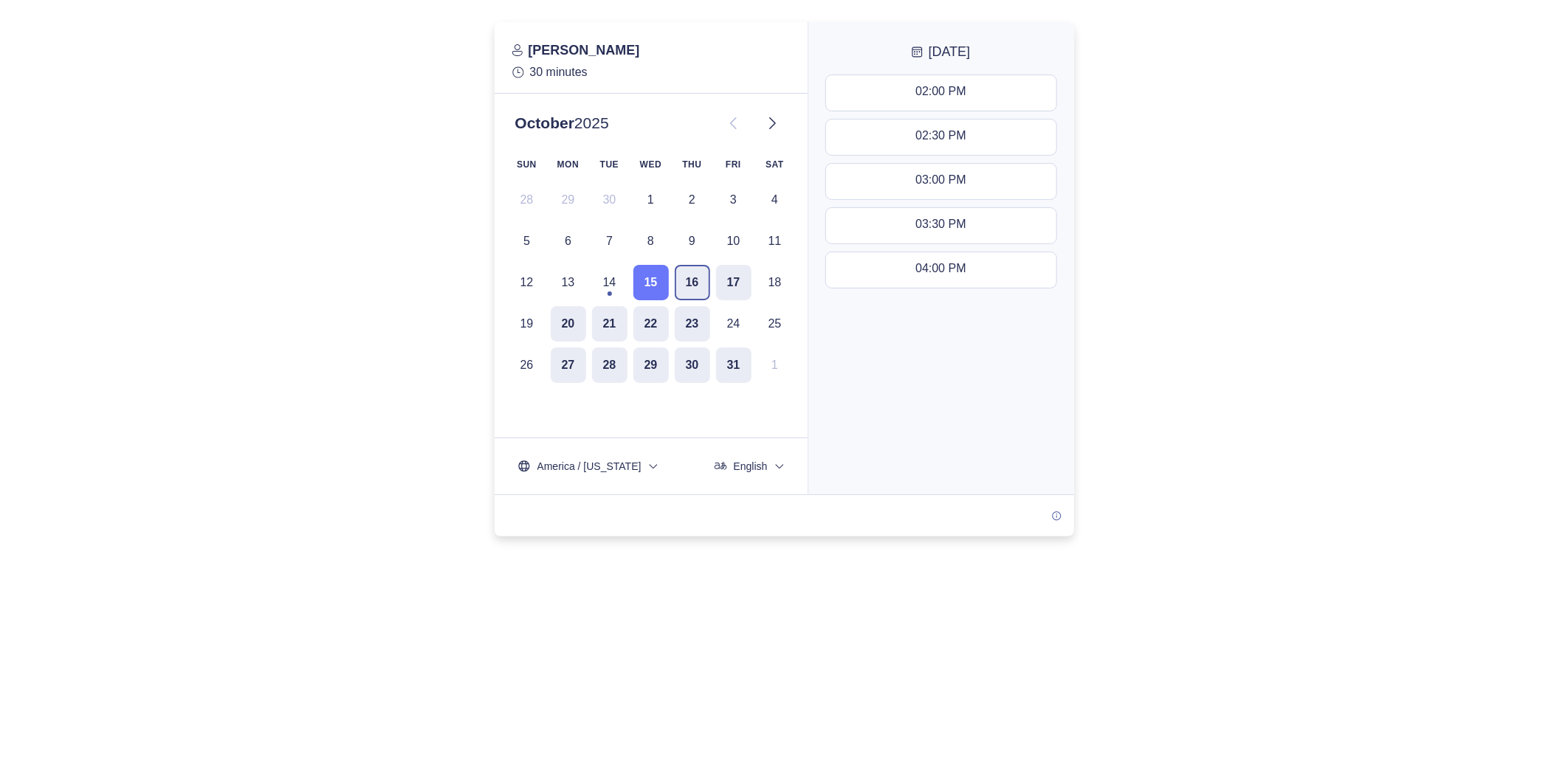
click at [697, 273] on button "16" at bounding box center [692, 282] width 35 height 35
click at [734, 281] on button "17" at bounding box center [734, 282] width 35 height 35
click at [684, 275] on button "16" at bounding box center [692, 282] width 35 height 35
click at [639, 285] on button "15" at bounding box center [651, 282] width 35 height 35
click at [592, 314] on button "21" at bounding box center [609, 324] width 35 height 35
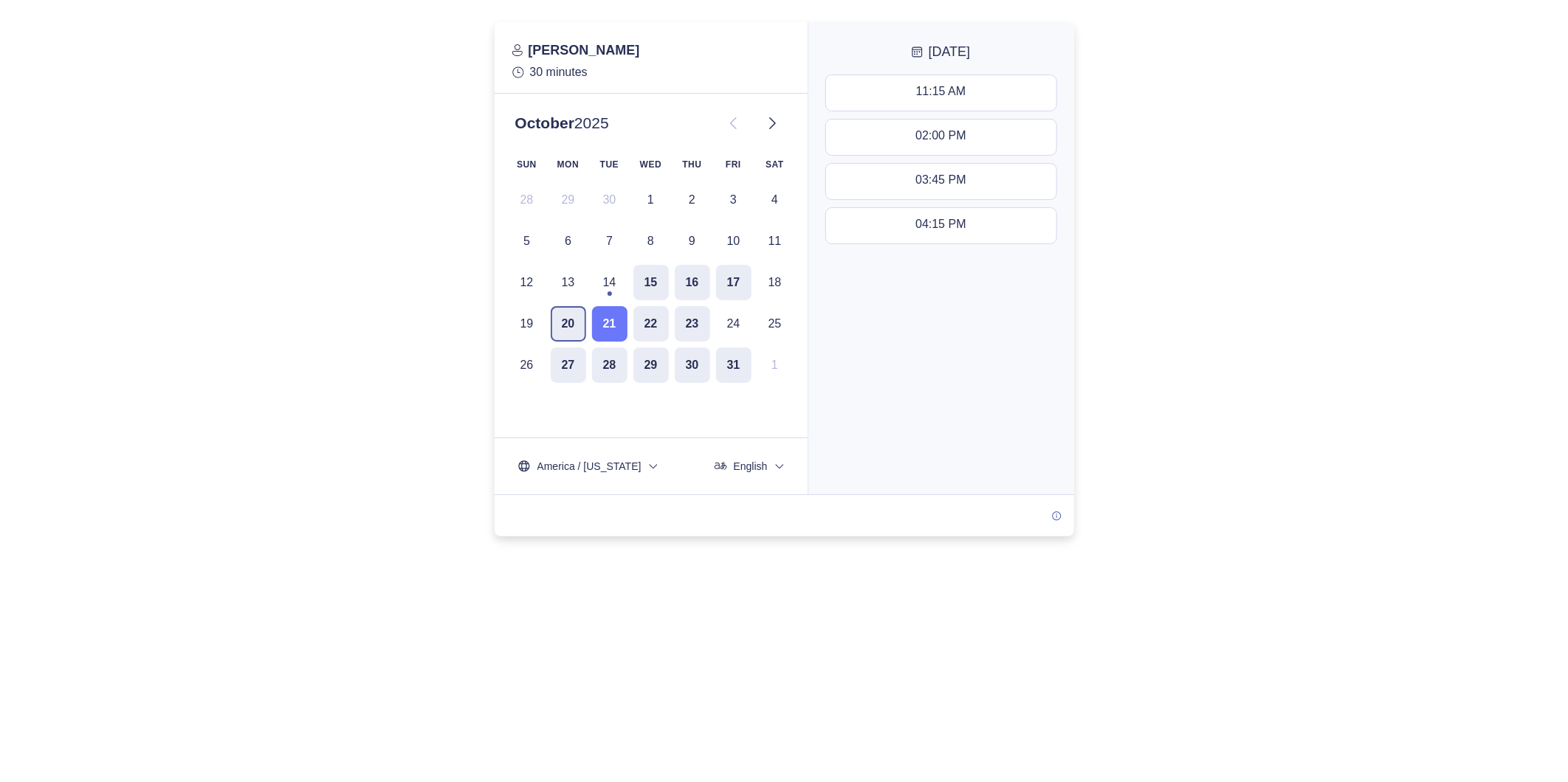
click at [581, 319] on button "20" at bounding box center [568, 324] width 35 height 35
drag, startPoint x: 660, startPoint y: 278, endPoint x: 676, endPoint y: 276, distance: 16.1
click at [661, 278] on button "15" at bounding box center [651, 282] width 35 height 35
click at [682, 276] on button "16" at bounding box center [692, 282] width 35 height 35
click at [652, 281] on button "15" at bounding box center [651, 282] width 35 height 35
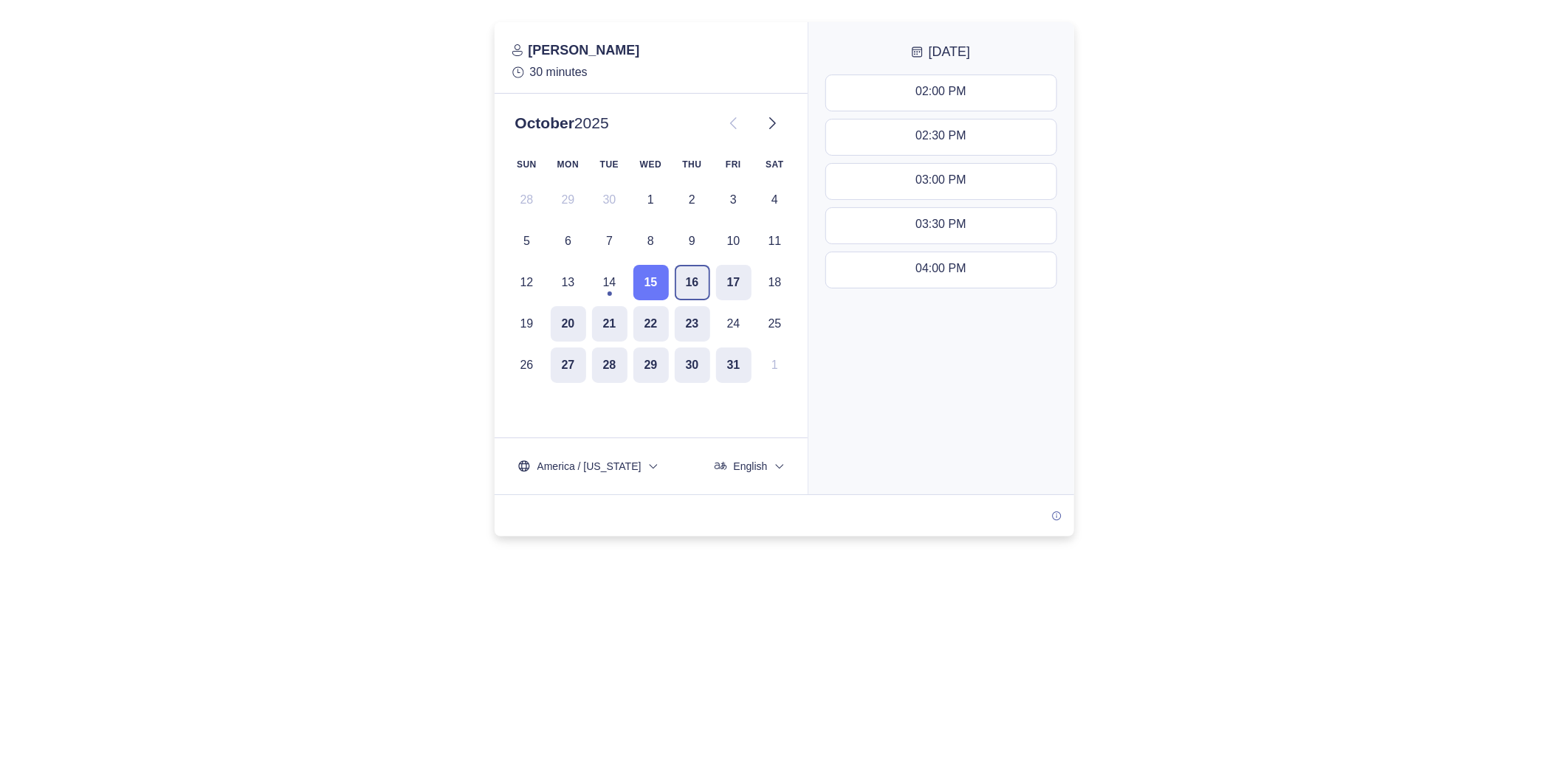
click at [676, 283] on button "16" at bounding box center [692, 282] width 35 height 35
click at [723, 285] on button "17" at bounding box center [734, 282] width 35 height 35
click at [655, 288] on button "15" at bounding box center [651, 282] width 35 height 35
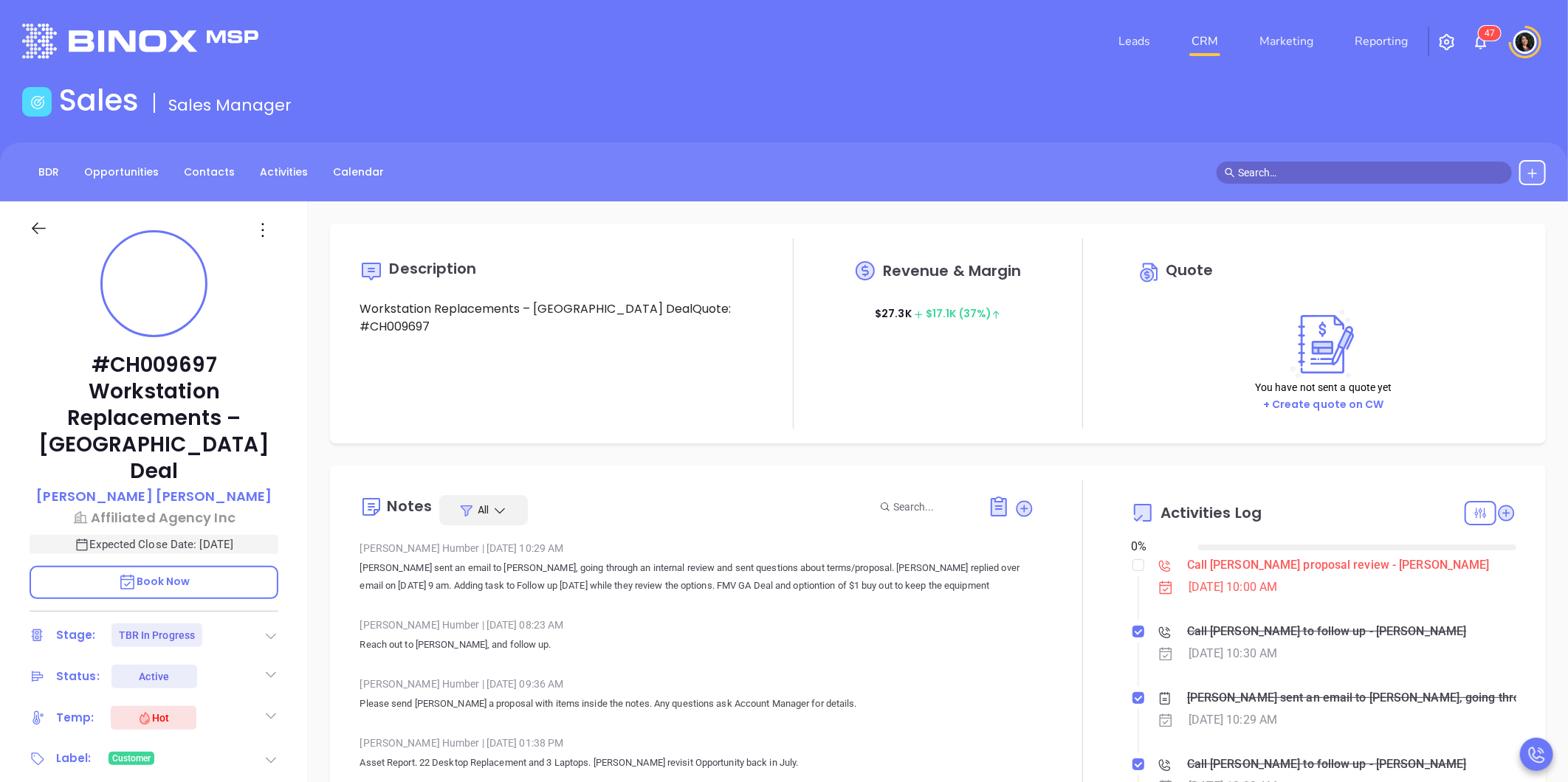
type input "[DATE]"
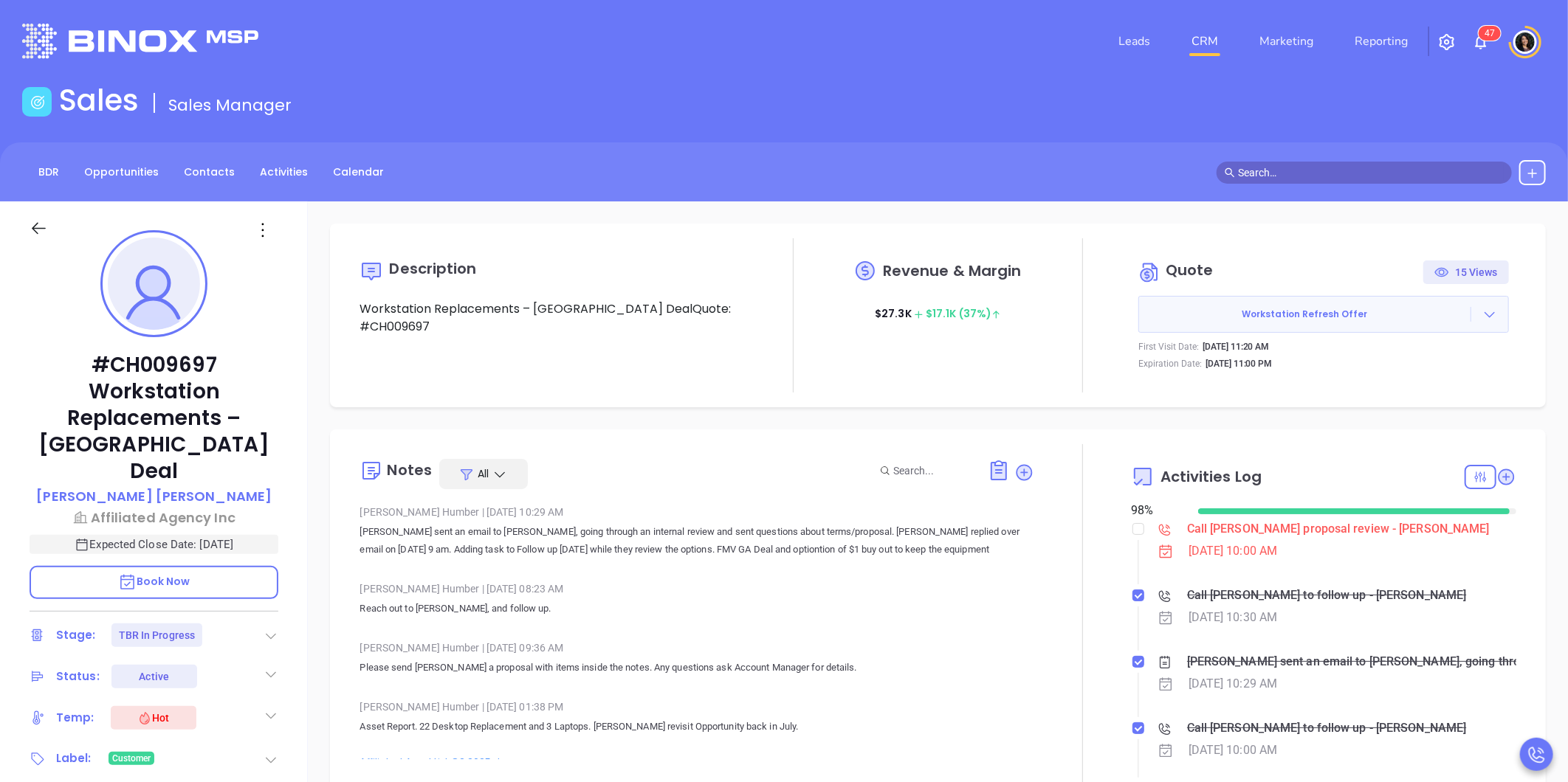
type input "[PERSON_NAME]"
click at [331, 561] on div "Notes All [PERSON_NAME] | [DATE] 10:29 AM [PERSON_NAME] sent an email to [PERSO…" at bounding box center [938, 618] width 1216 height 378
click at [1540, 359] on div "Description Workstation Replacements – GA DealQuote: #CH009697 Revenue & Margin…" at bounding box center [937, 718] width 1260 height 1033
